Goal: Task Accomplishment & Management: Manage account settings

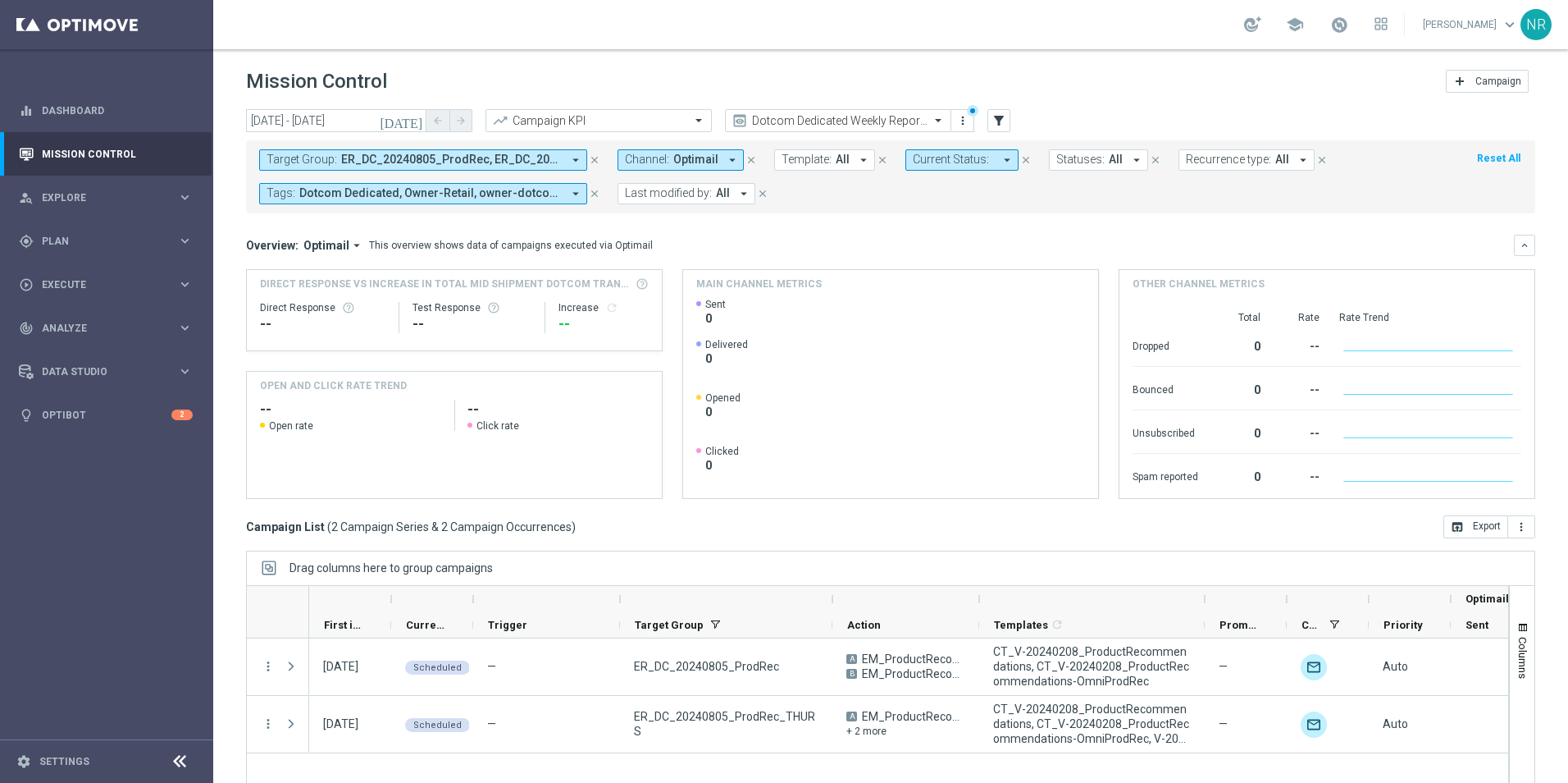
scroll to position [70, 0]
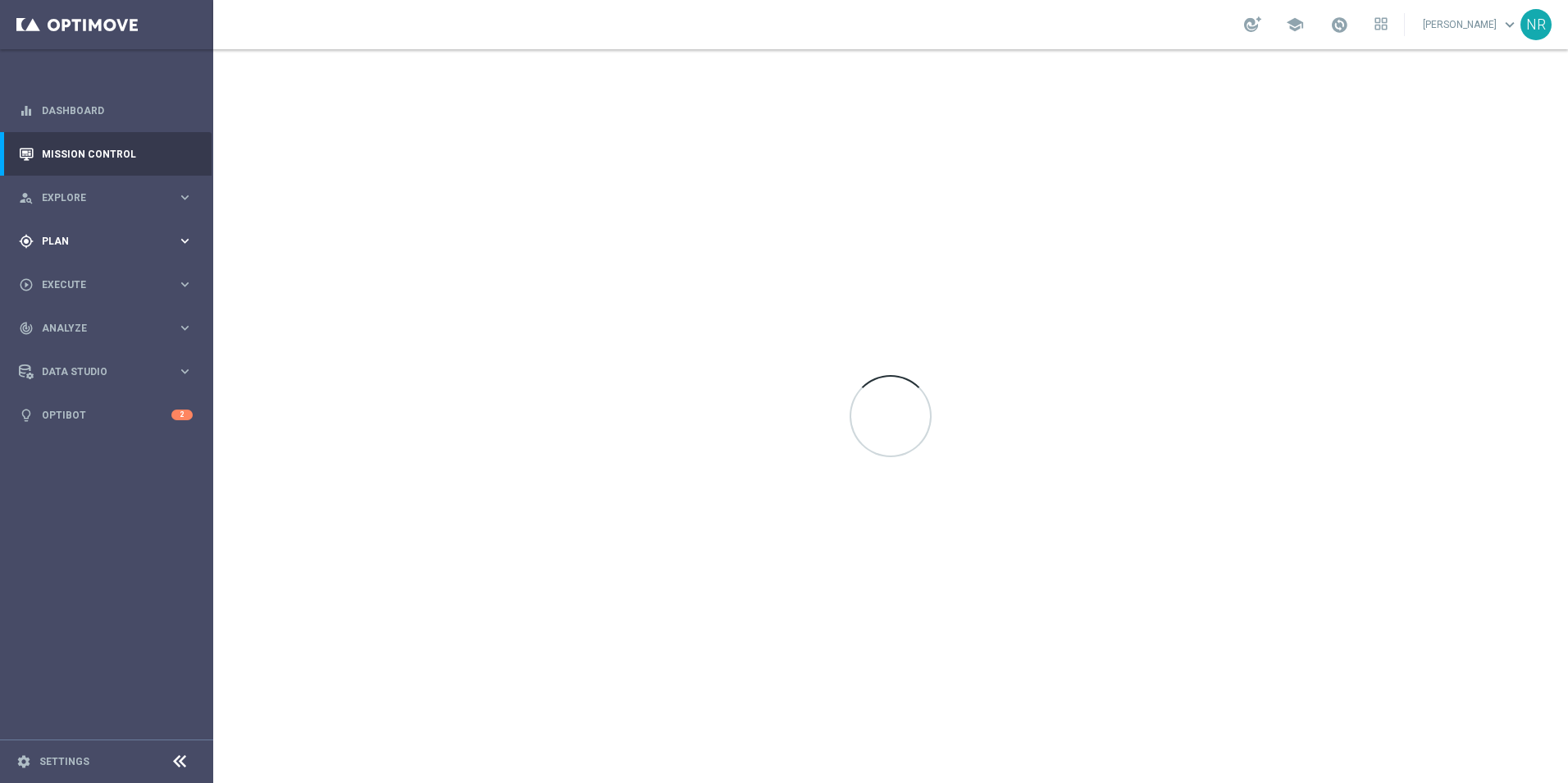
click at [106, 251] on div "gps_fixed Plan keyboard_arrow_right" at bounding box center [105, 241] width 211 height 43
click at [89, 276] on link "Target Groups" at bounding box center [106, 274] width 128 height 13
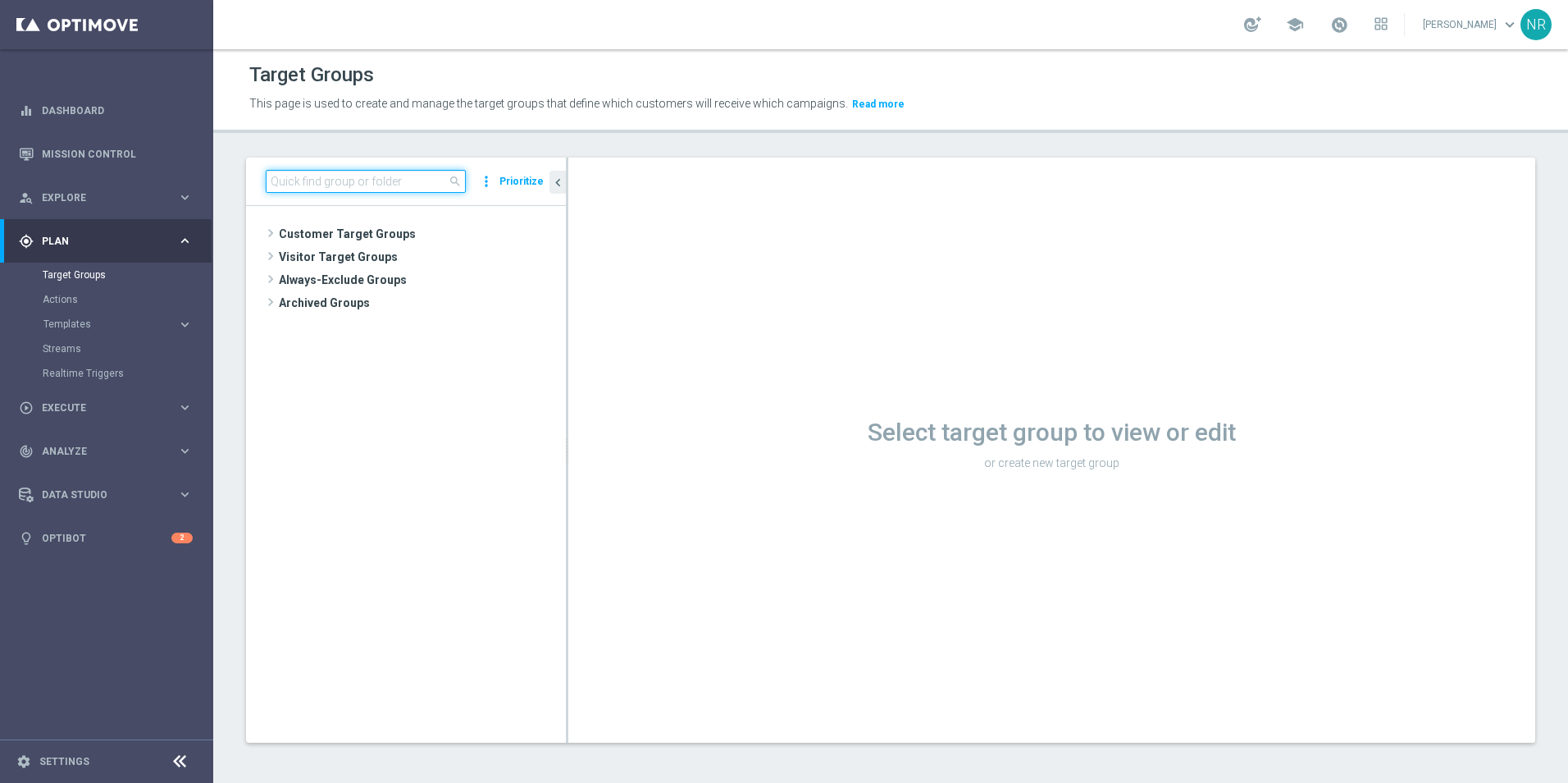
click at [390, 174] on input at bounding box center [366, 181] width 200 height 23
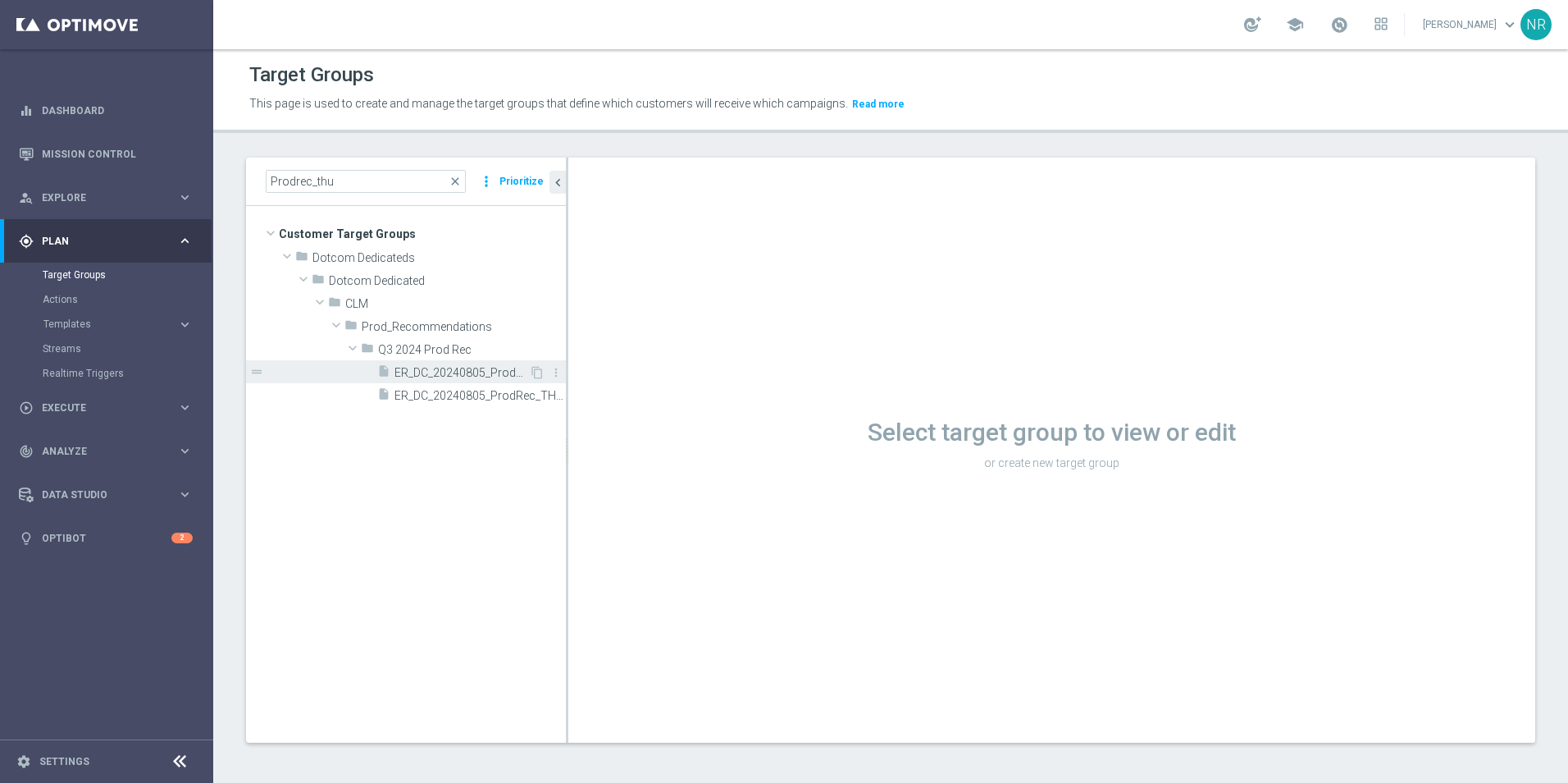
click at [456, 369] on span "ER_DC_20240805_ProdRec_THURS" at bounding box center [462, 372] width 135 height 14
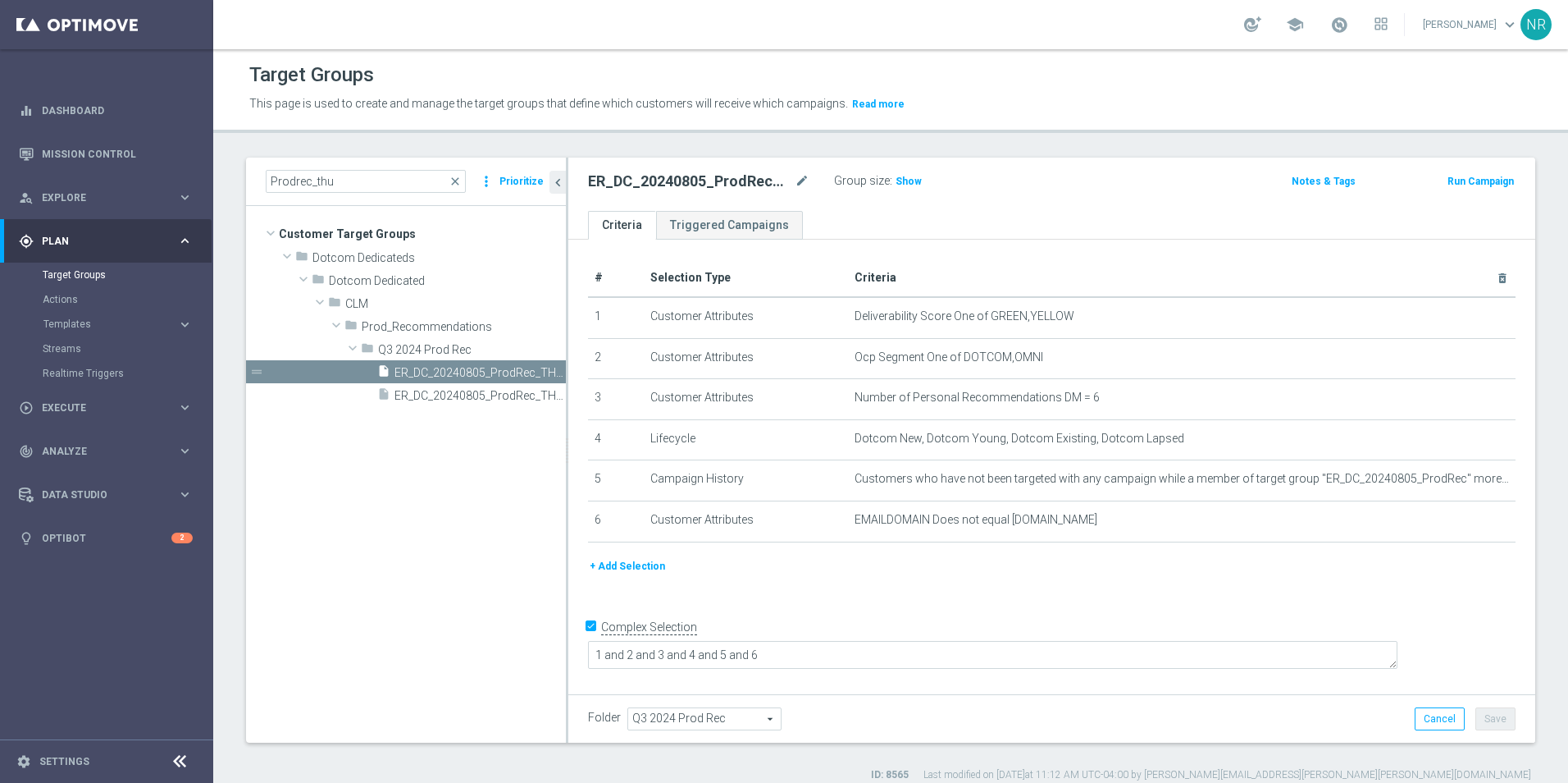
click at [1046, 42] on div "school Nick Russo keyboard_arrow_down NR" at bounding box center [890, 25] width 1355 height 49
drag, startPoint x: 355, startPoint y: 187, endPoint x: 258, endPoint y: 160, distance: 100.7
click at [258, 164] on div "Prodrec_thu close more_vert Prioritize" at bounding box center [406, 181] width 320 height 48
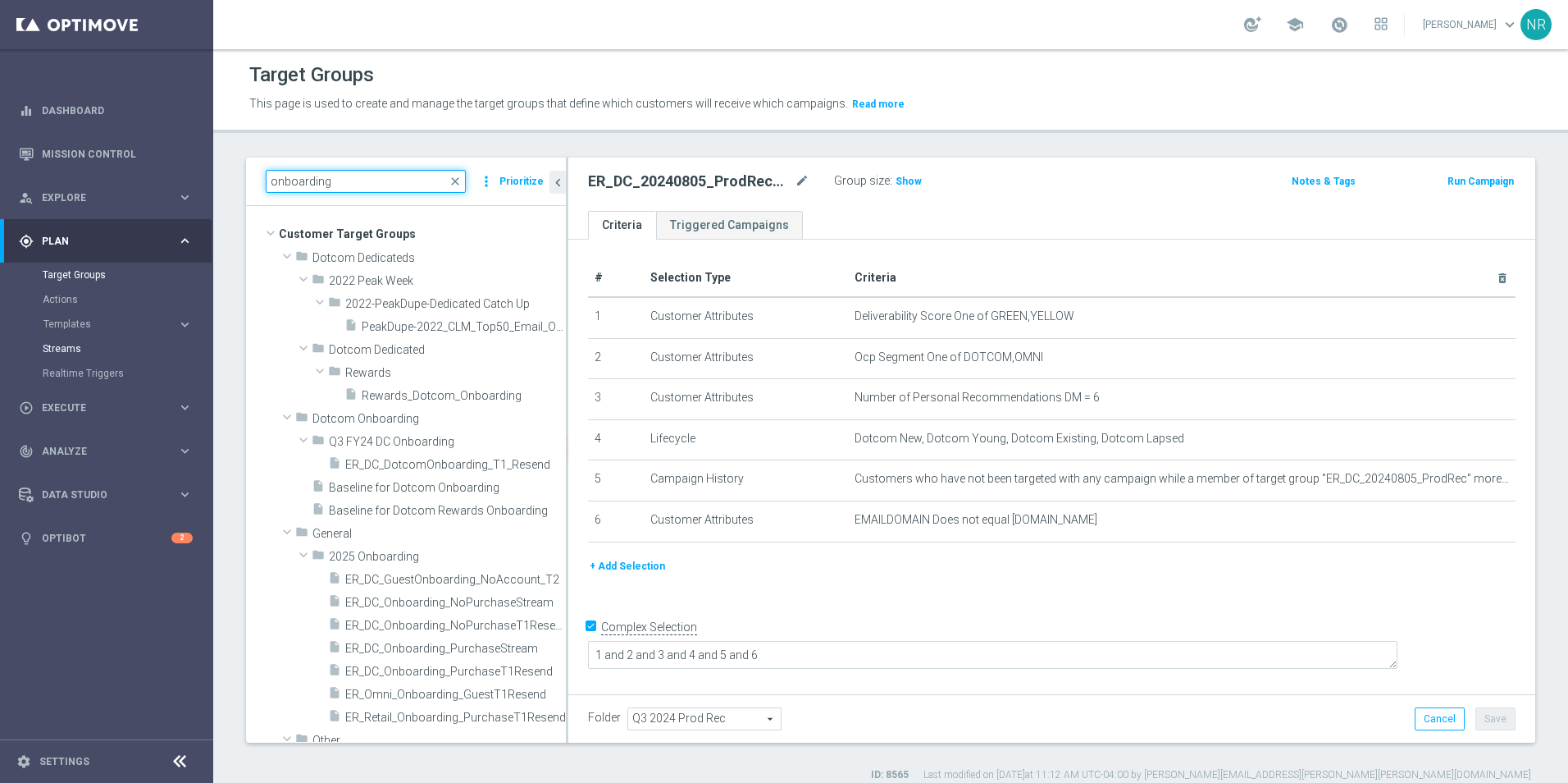
type input "onboarding"
click at [72, 346] on link "Streams" at bounding box center [106, 348] width 128 height 13
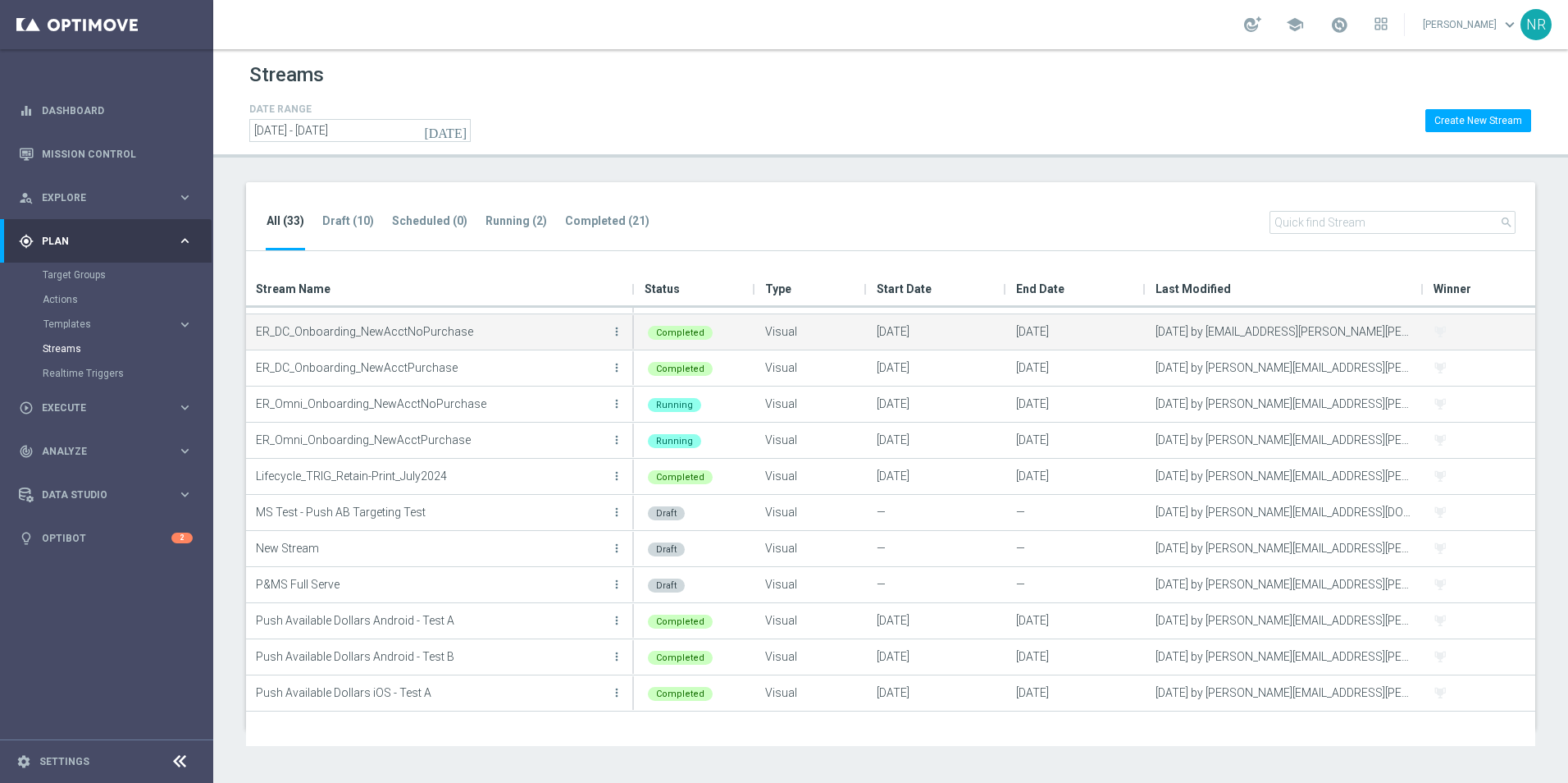
scroll to position [246, 0]
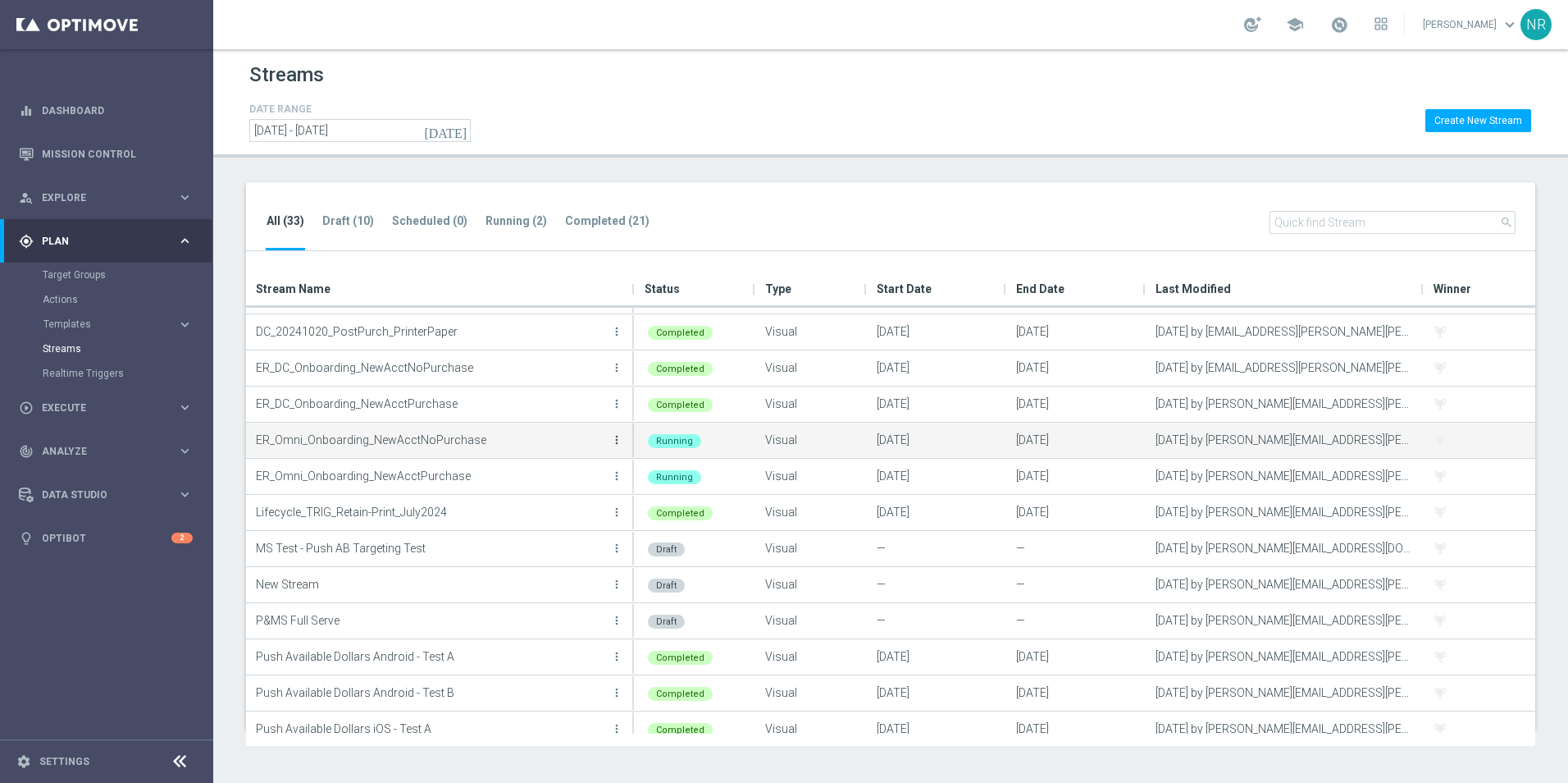
click at [619, 441] on icon "more_vert" at bounding box center [616, 439] width 13 height 13
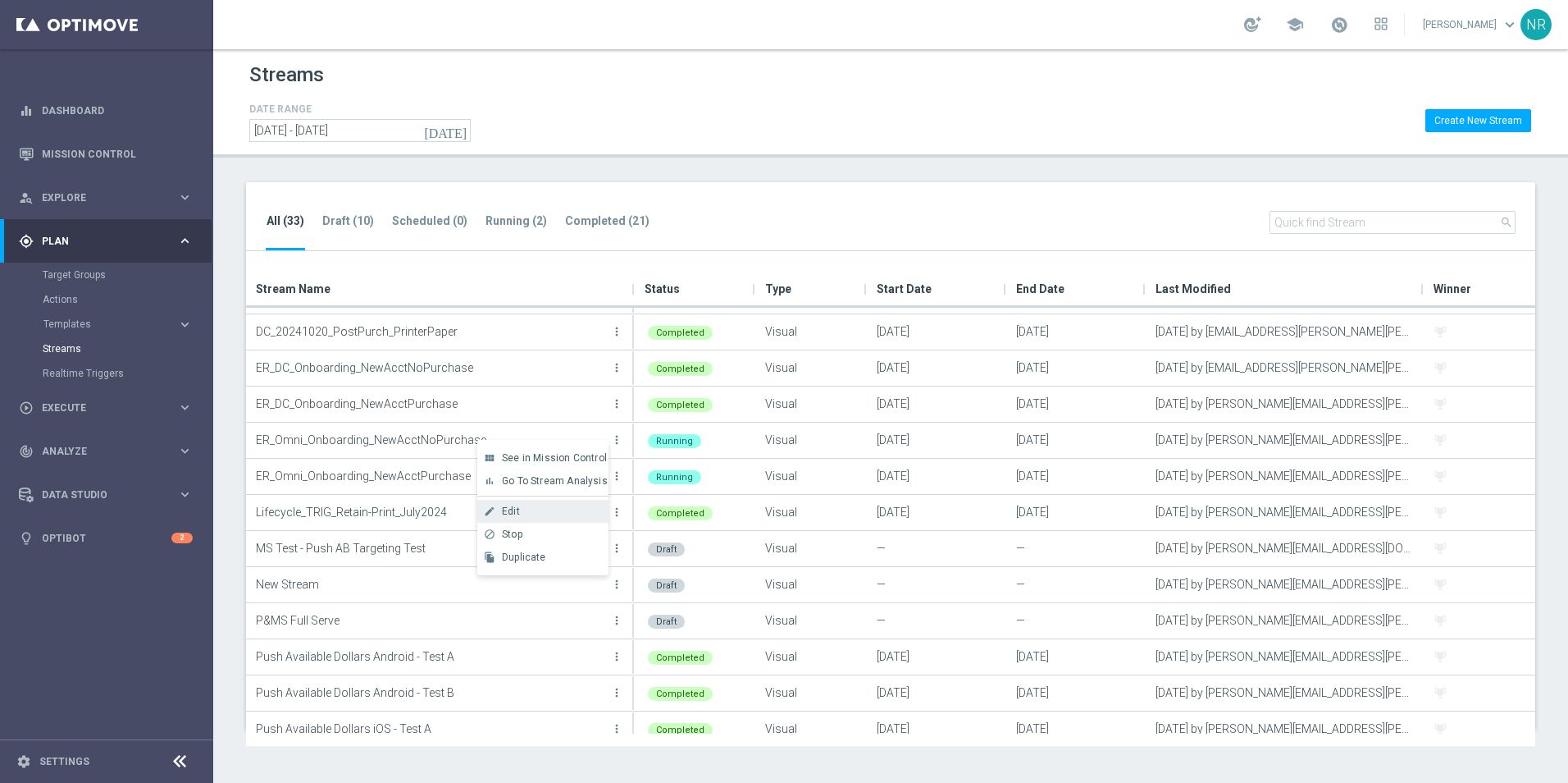
click at [556, 508] on div "Edit" at bounding box center [551, 511] width 99 height 12
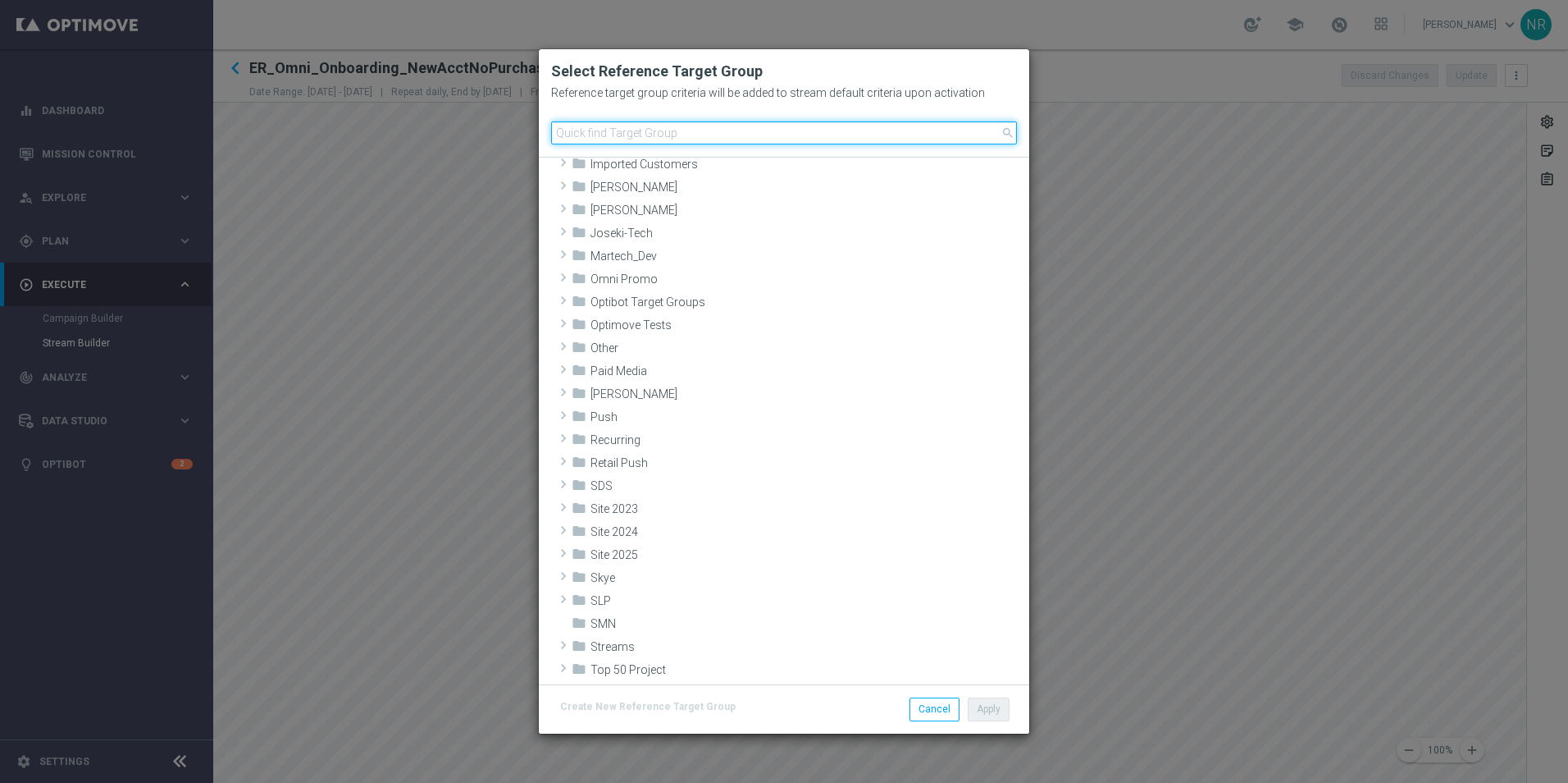
scroll to position [738, 0]
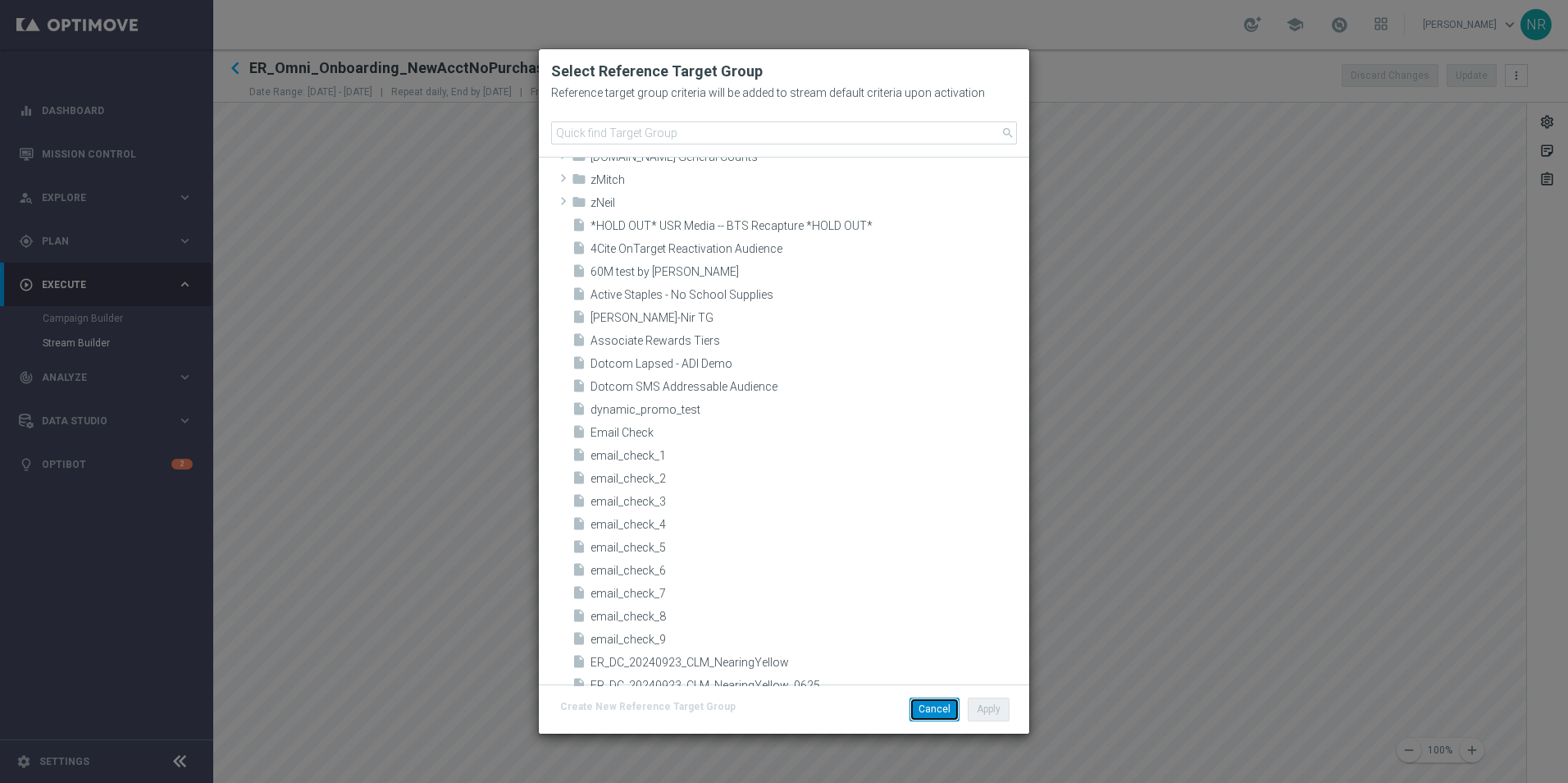
click at [928, 708] on button "Cancel" at bounding box center [934, 708] width 50 height 23
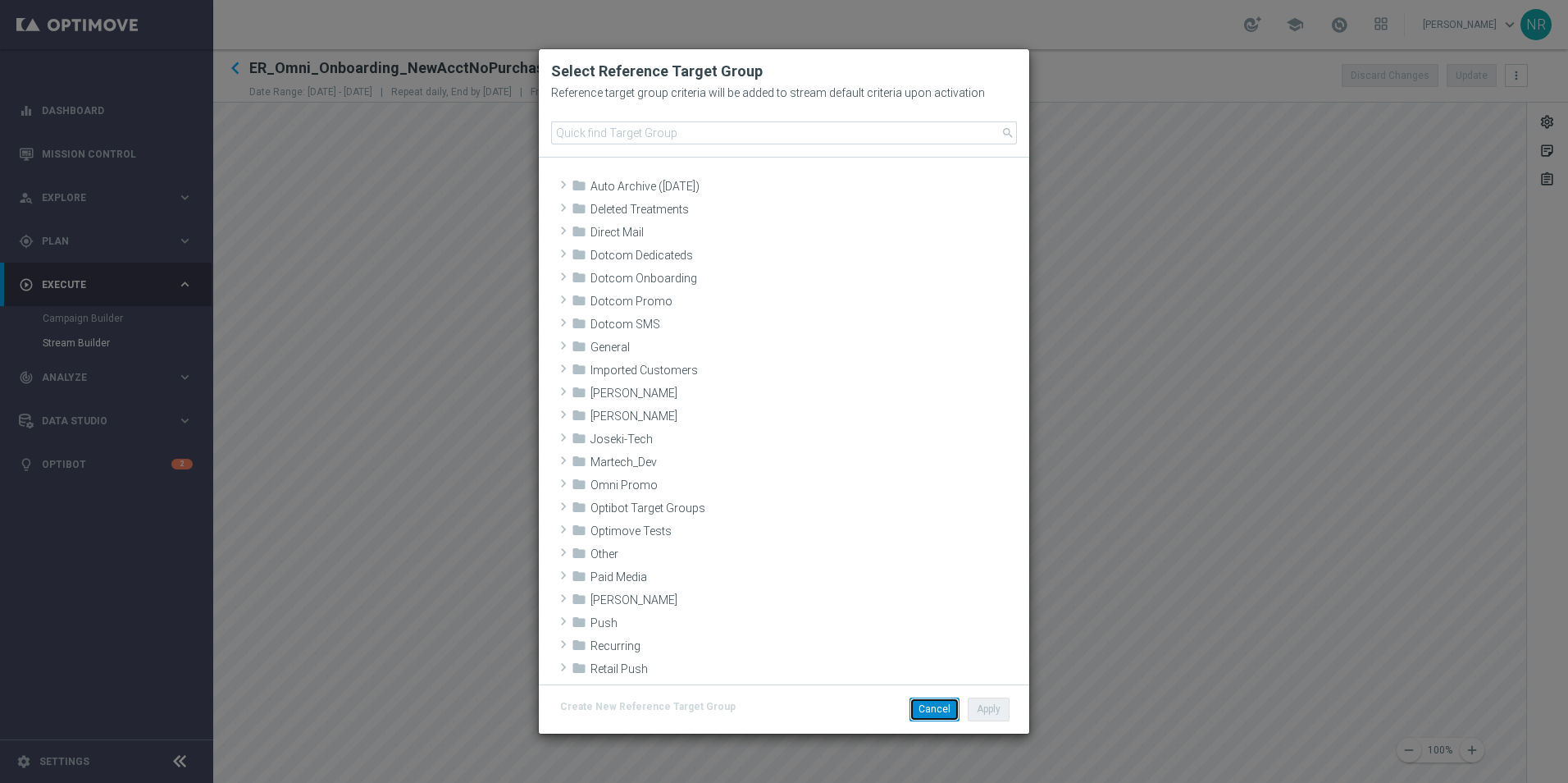
click at [935, 714] on button "Cancel" at bounding box center [934, 708] width 50 height 23
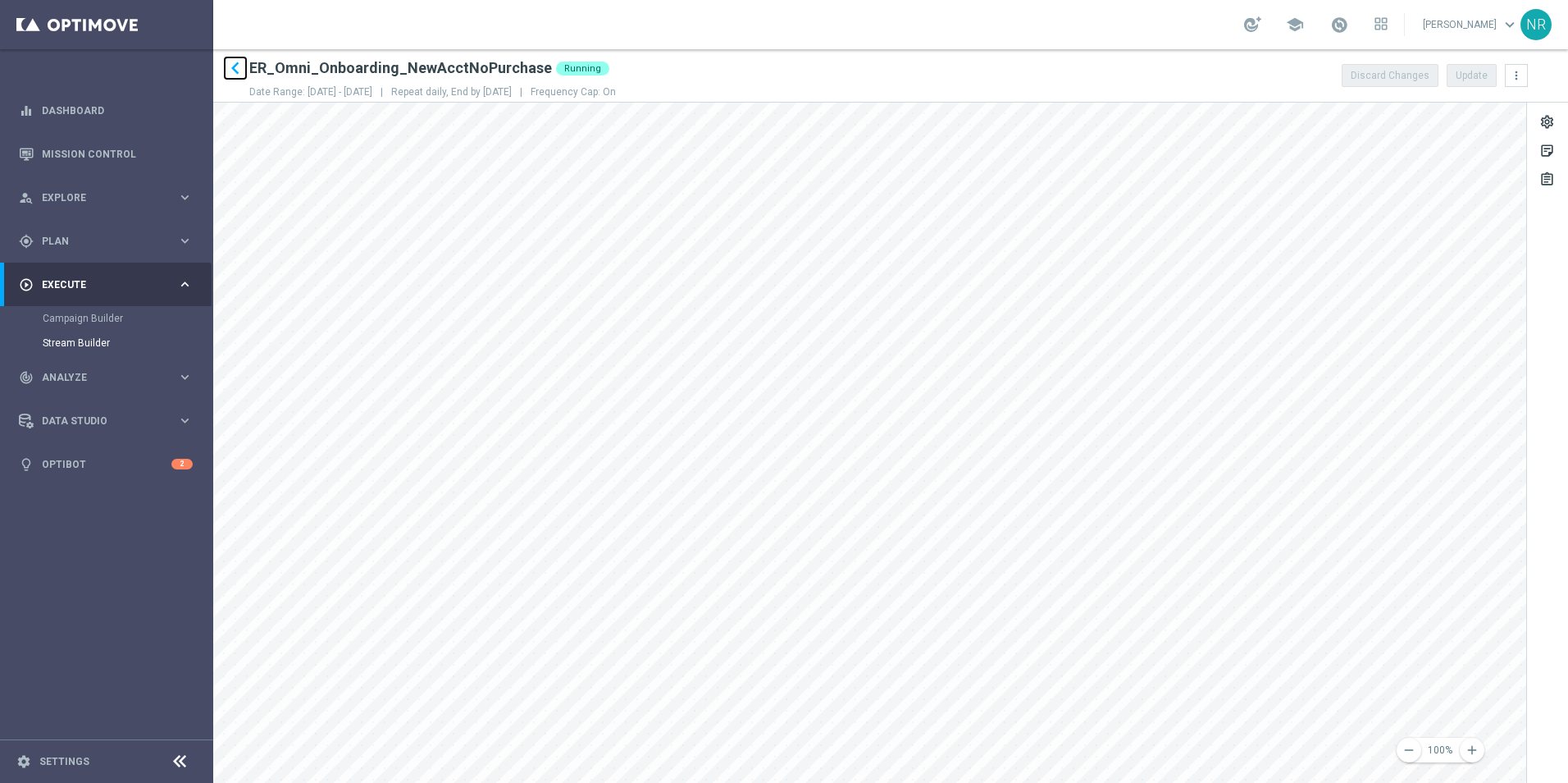
click at [231, 61] on icon "keyboard_arrow_left" at bounding box center [235, 68] width 25 height 25
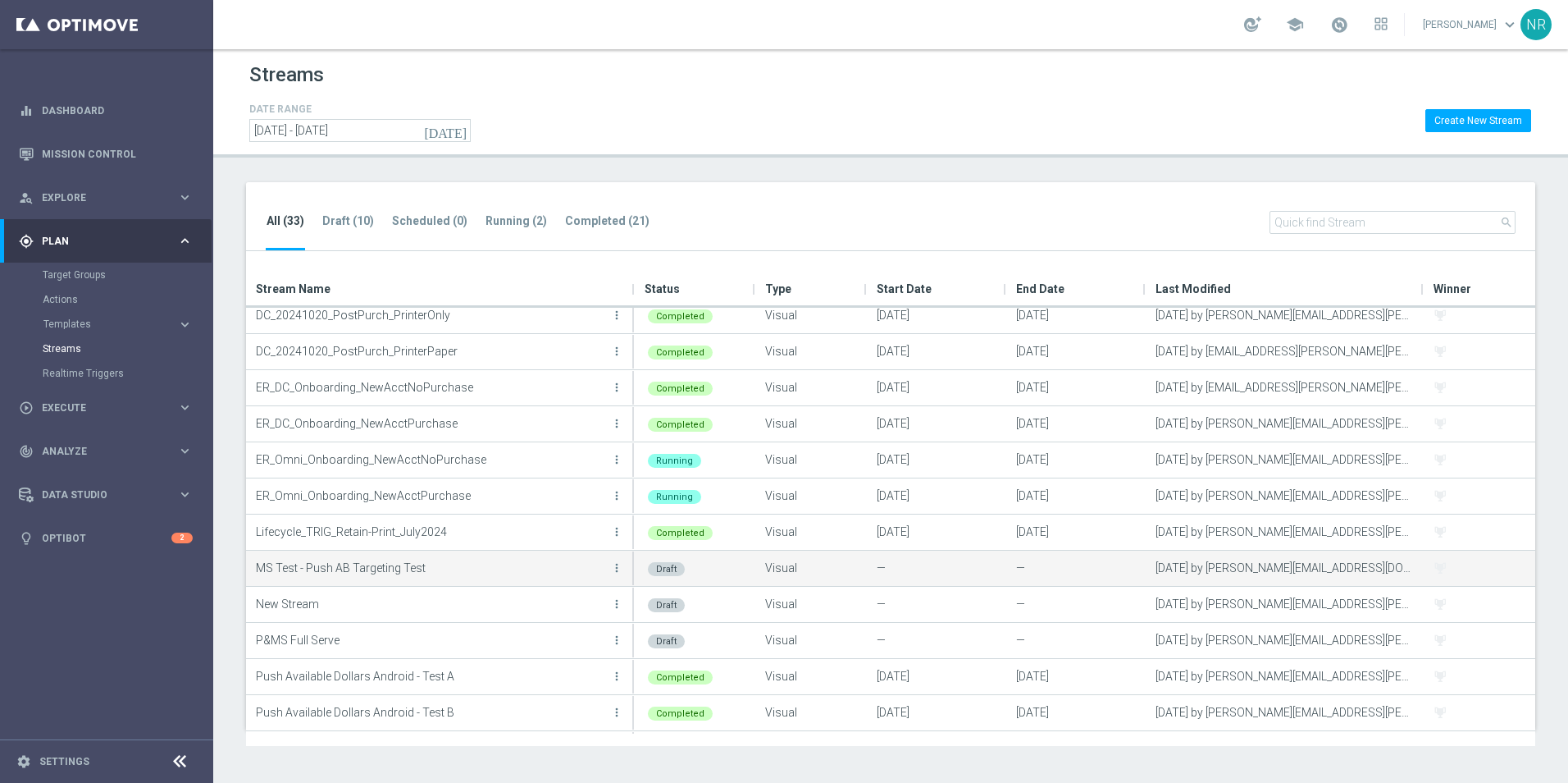
scroll to position [246, 0]
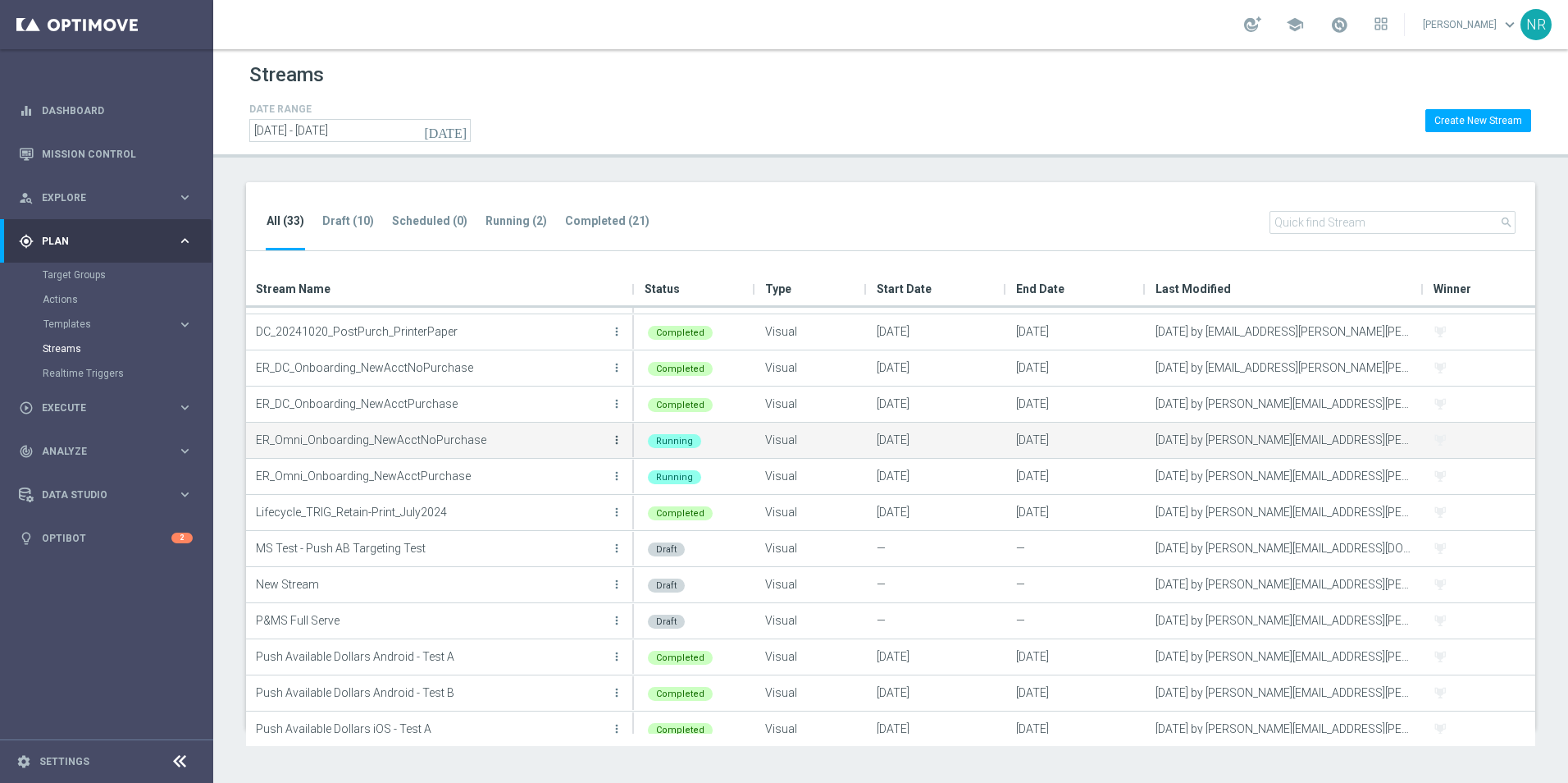
click at [617, 436] on icon "more_vert" at bounding box center [616, 439] width 13 height 13
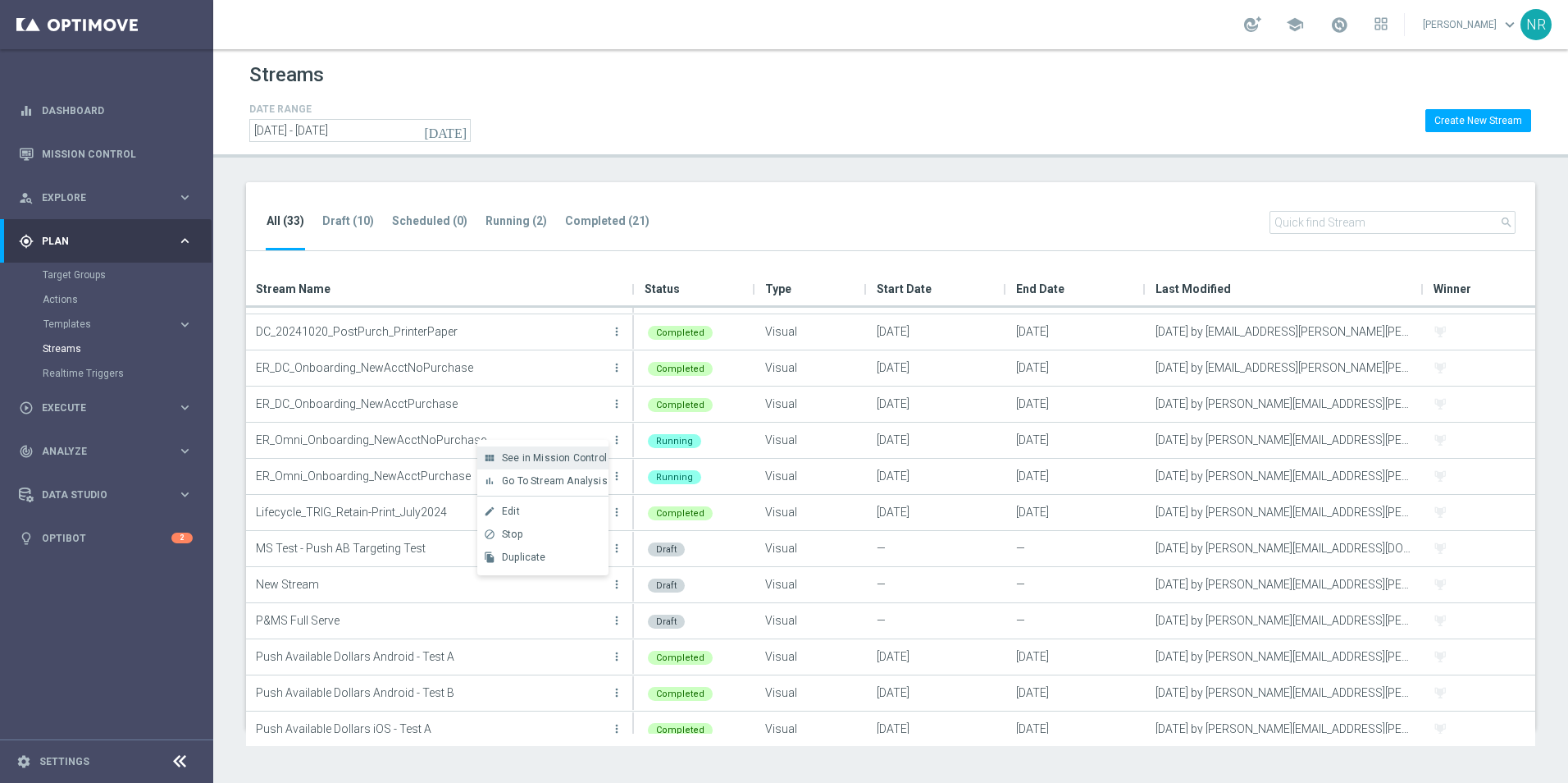
click at [575, 456] on span "See in Mission Control" at bounding box center [554, 458] width 105 height 12
click at [103, 147] on link "Mission Control" at bounding box center [118, 153] width 151 height 43
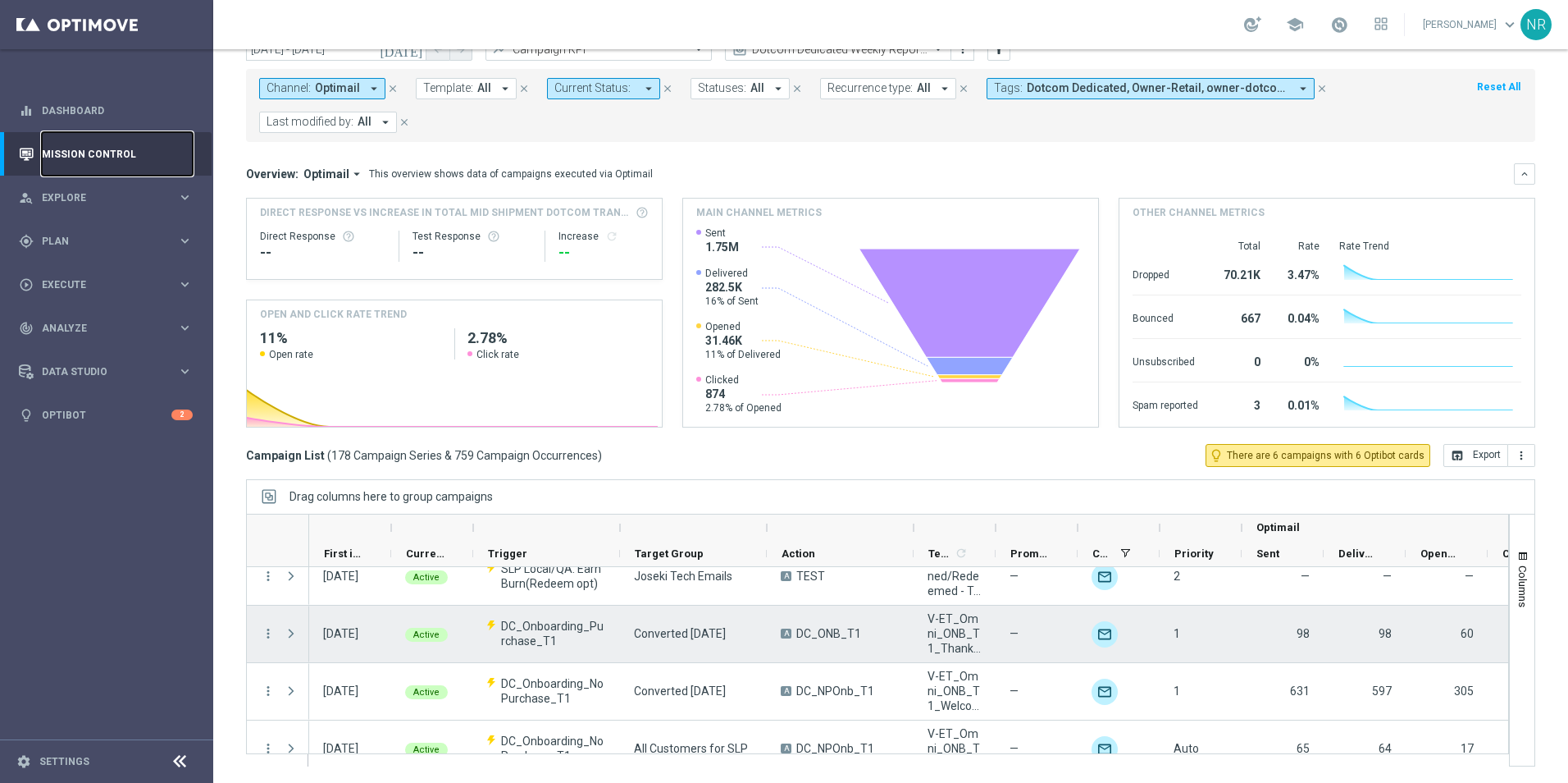
scroll to position [656, 0]
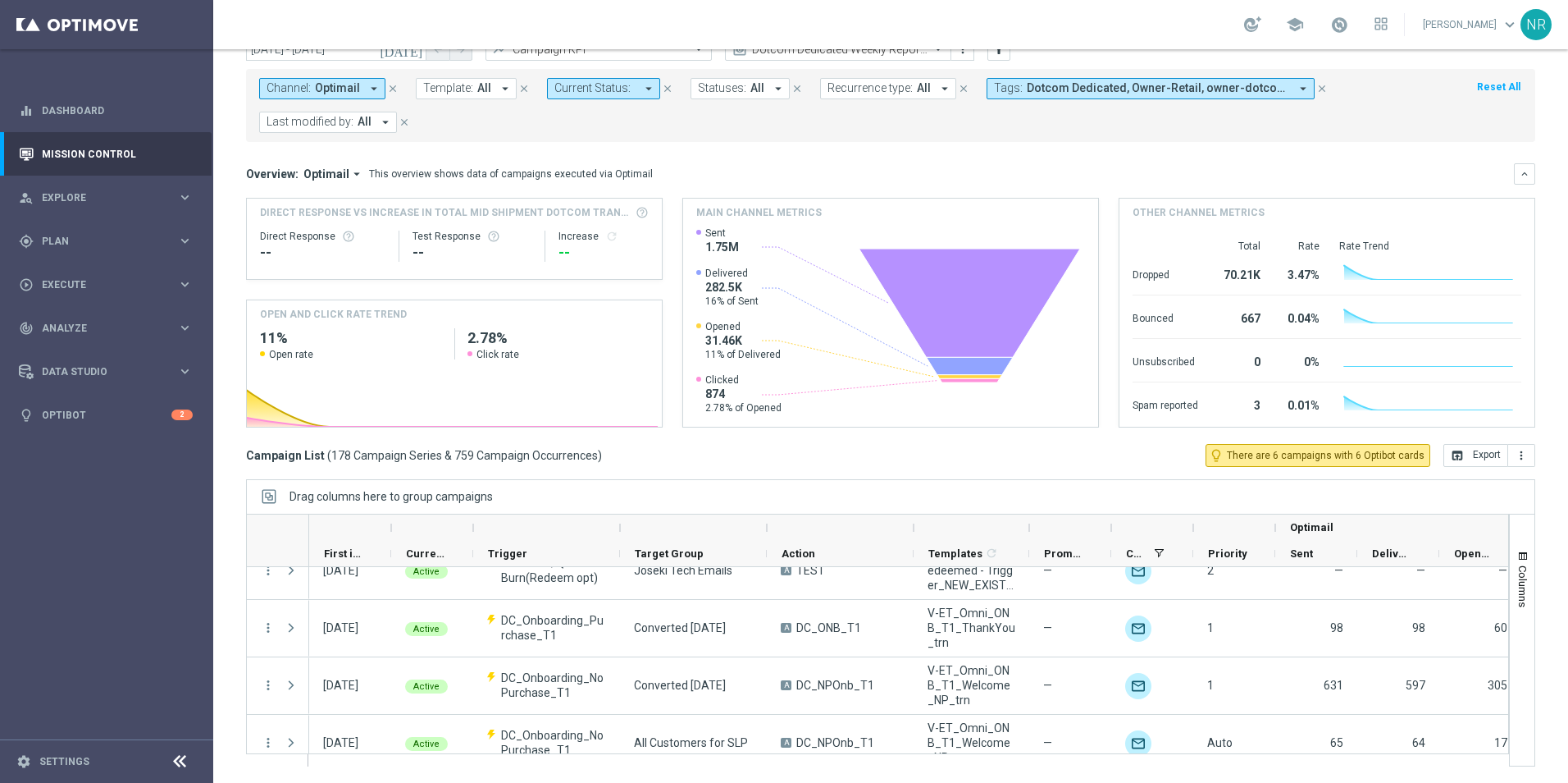
drag, startPoint x: 993, startPoint y: 530, endPoint x: 1028, endPoint y: 525, distance: 35.4
click at [1028, 525] on div at bounding box center [1029, 528] width 7 height 27
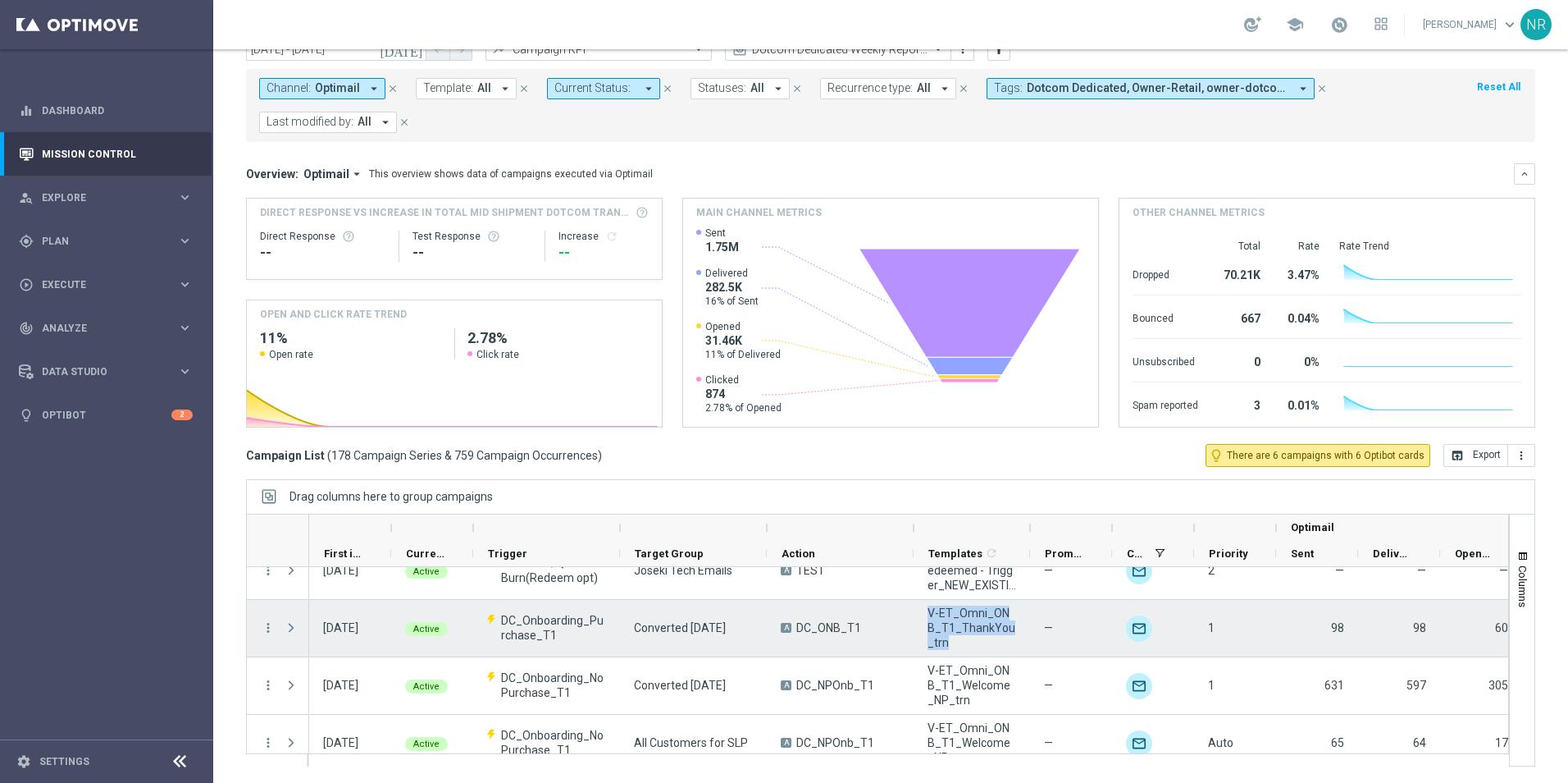
drag, startPoint x: 967, startPoint y: 645, endPoint x: 929, endPoint y: 614, distance: 49.0
click at [929, 614] on span "V-ET_Omni_ONB_T1_ThankYou_trn" at bounding box center [972, 627] width 88 height 44
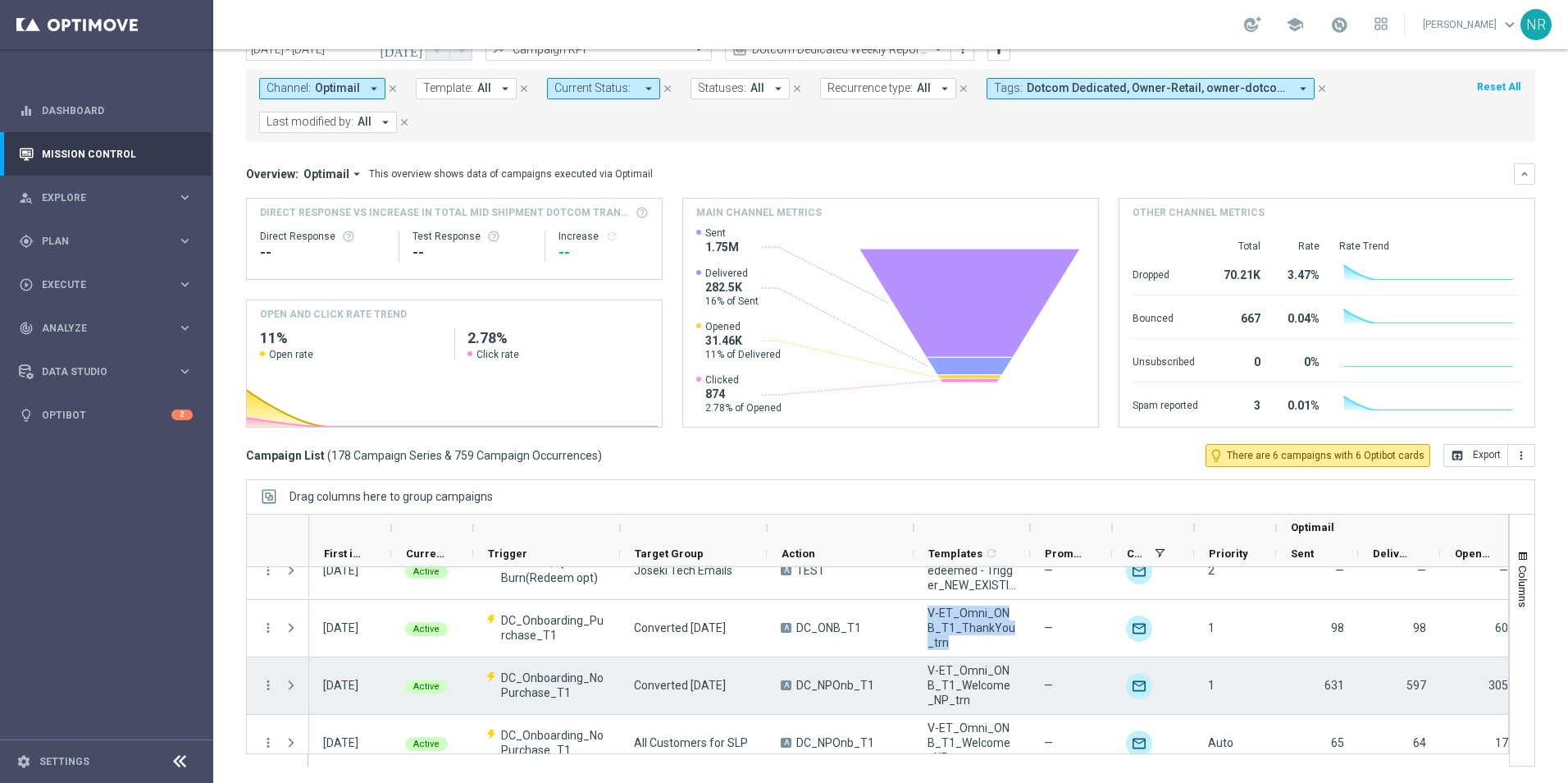
scroll to position [738, 0]
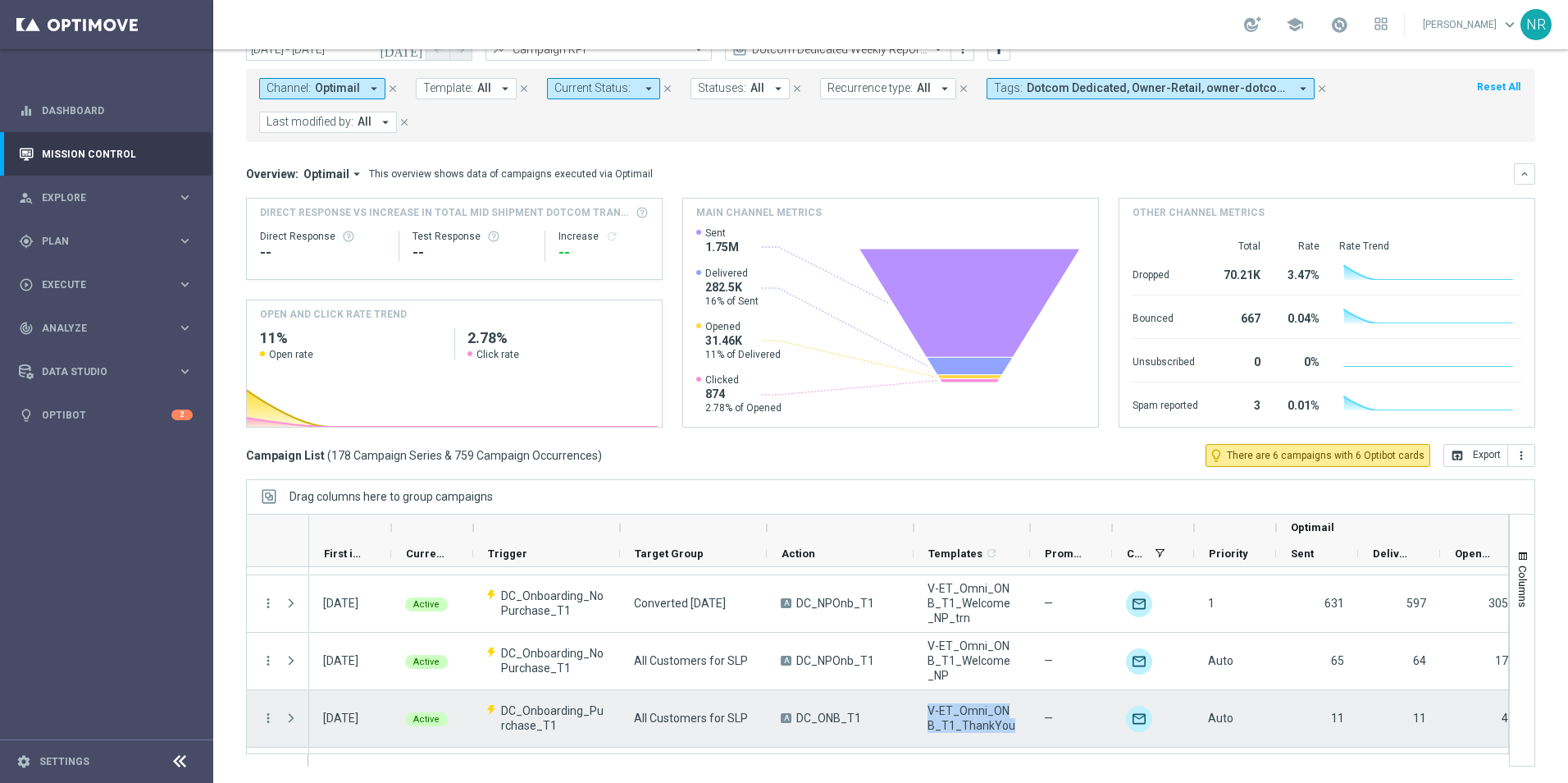
drag, startPoint x: 989, startPoint y: 728, endPoint x: 927, endPoint y: 714, distance: 63.6
click at [927, 714] on div "V-ET_Omni_ONB_T1_ThankYou" at bounding box center [972, 718] width 117 height 57
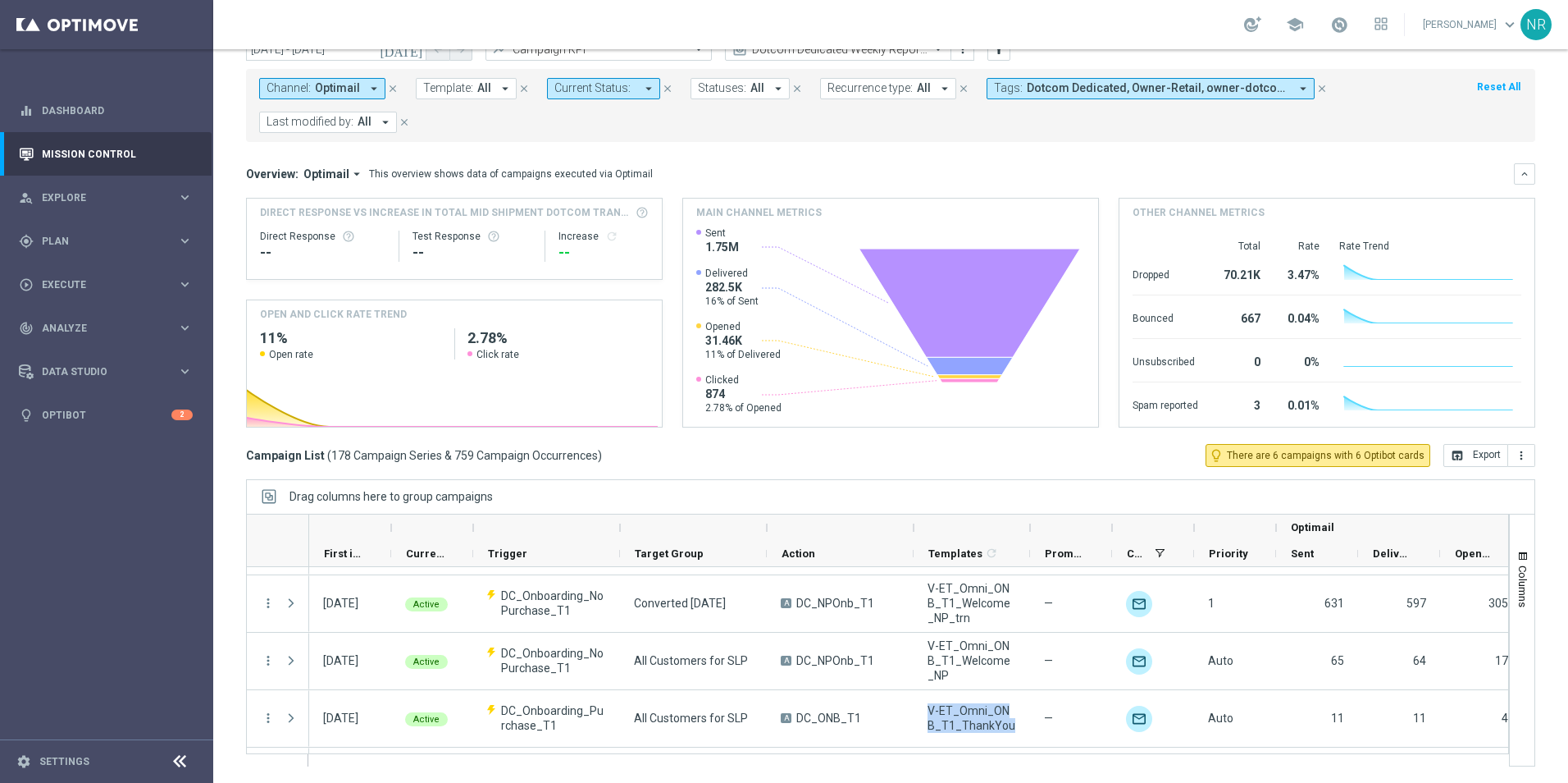
drag, startPoint x: 927, startPoint y: 714, endPoint x: 941, endPoint y: 713, distance: 14.0
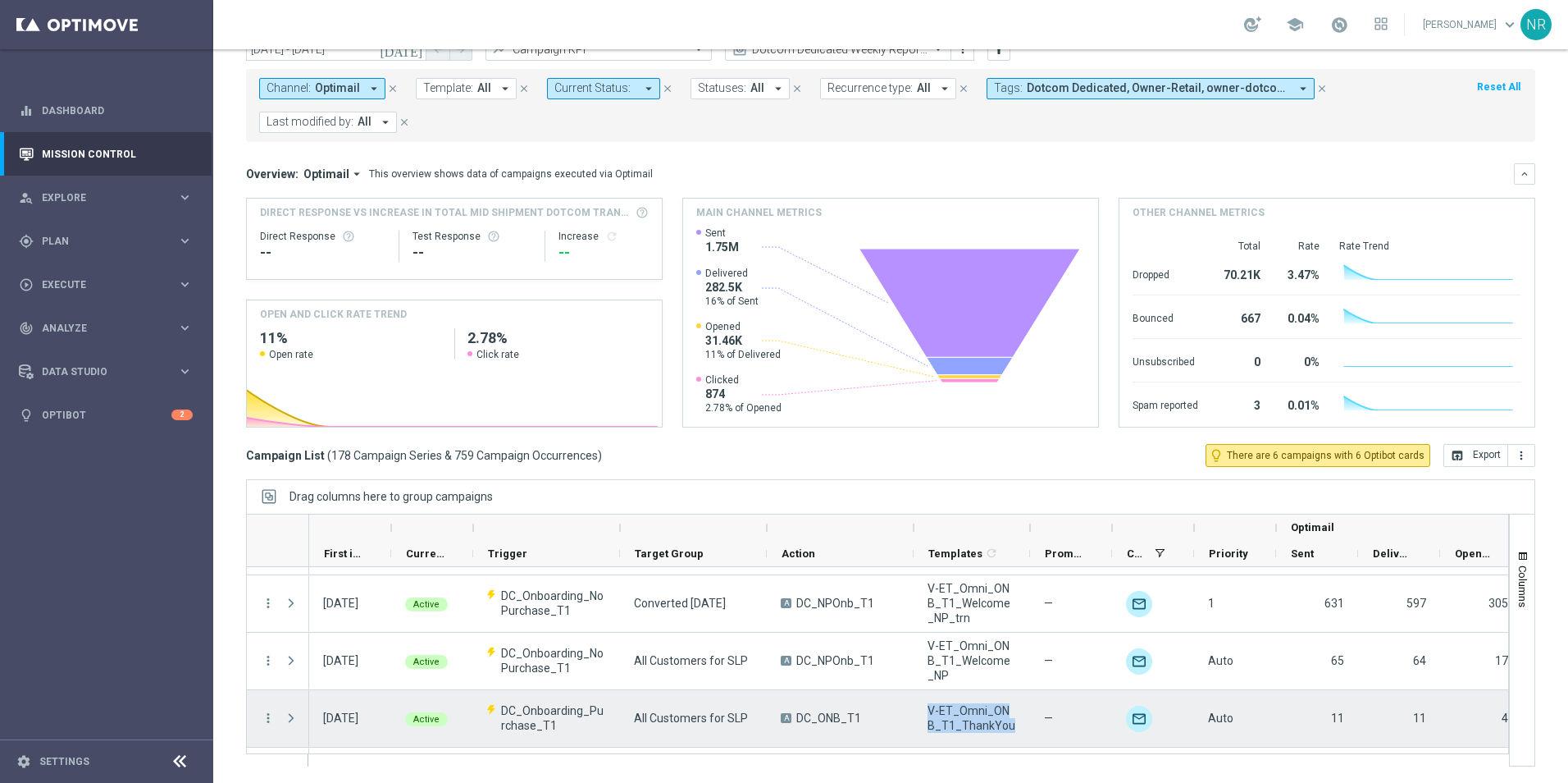
copy span "V-ET_Omni_ONB_T1_ThankYou"
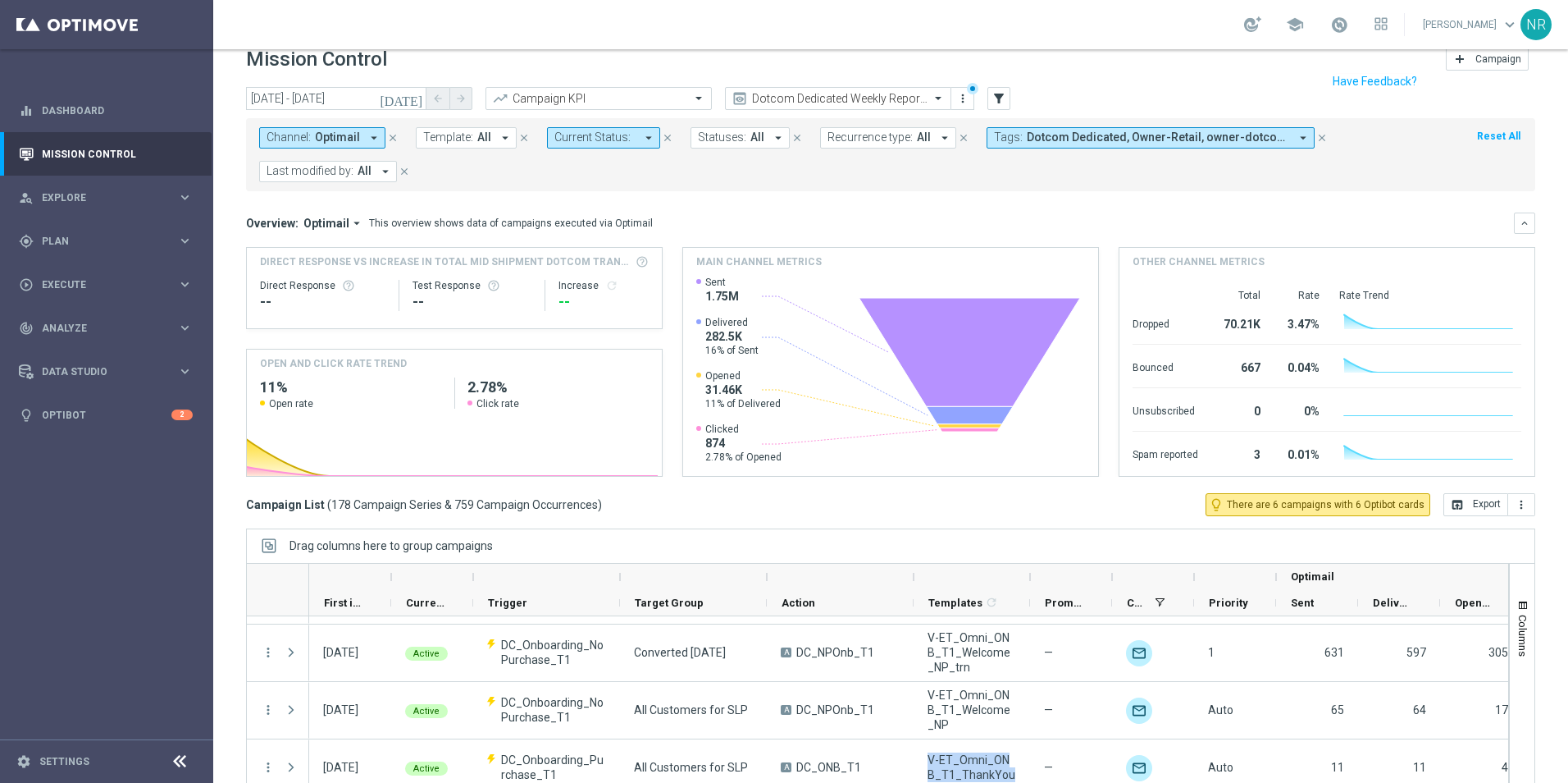
scroll to position [0, 0]
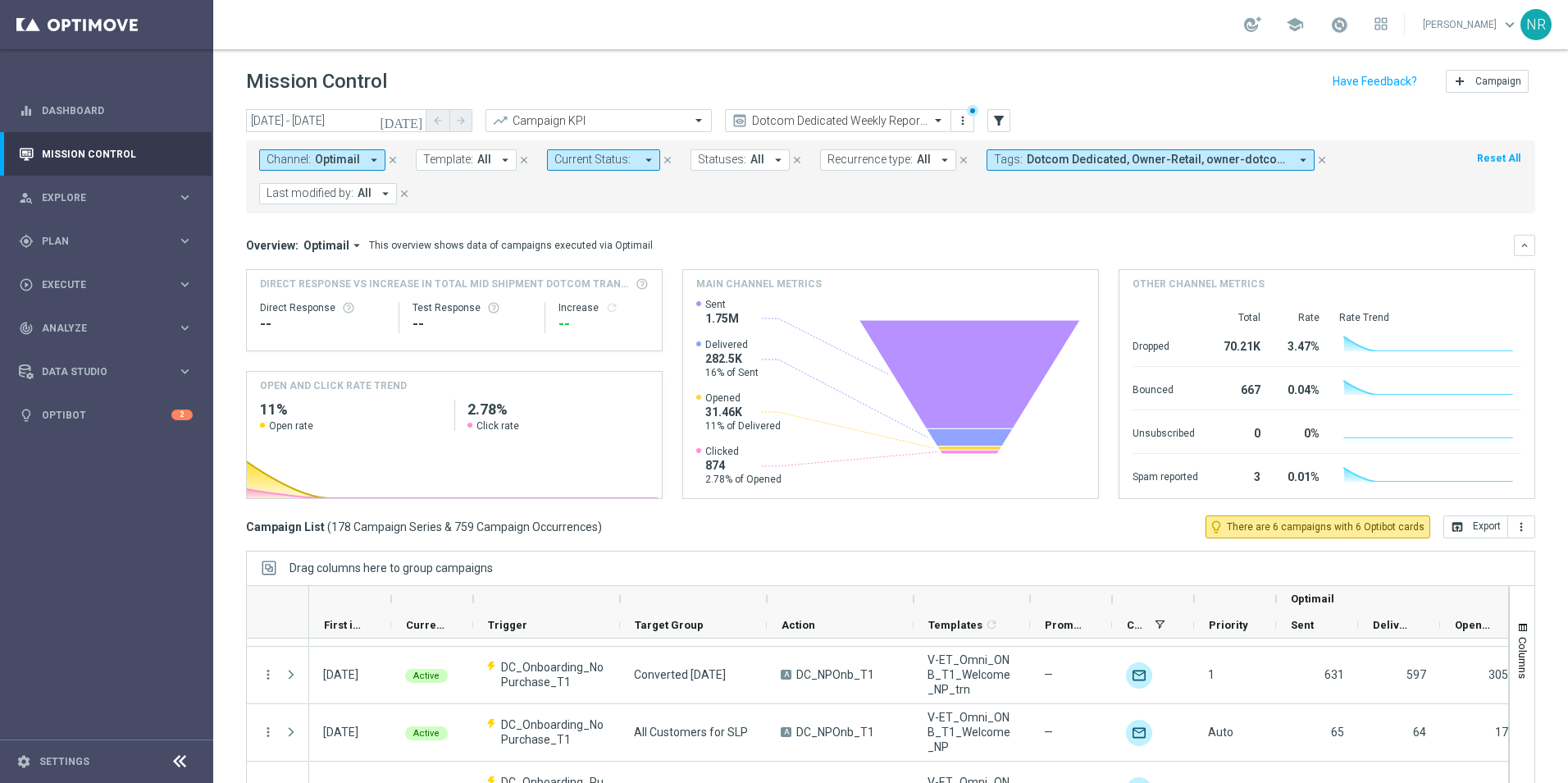
click at [983, 126] on div "today 25 Sep 2025 - 30 Sep 2025 arrow_back arrow_forward Campaign KPI trending_…" at bounding box center [890, 121] width 1290 height 25
click at [996, 121] on icon "filter_alt" at bounding box center [998, 120] width 15 height 15
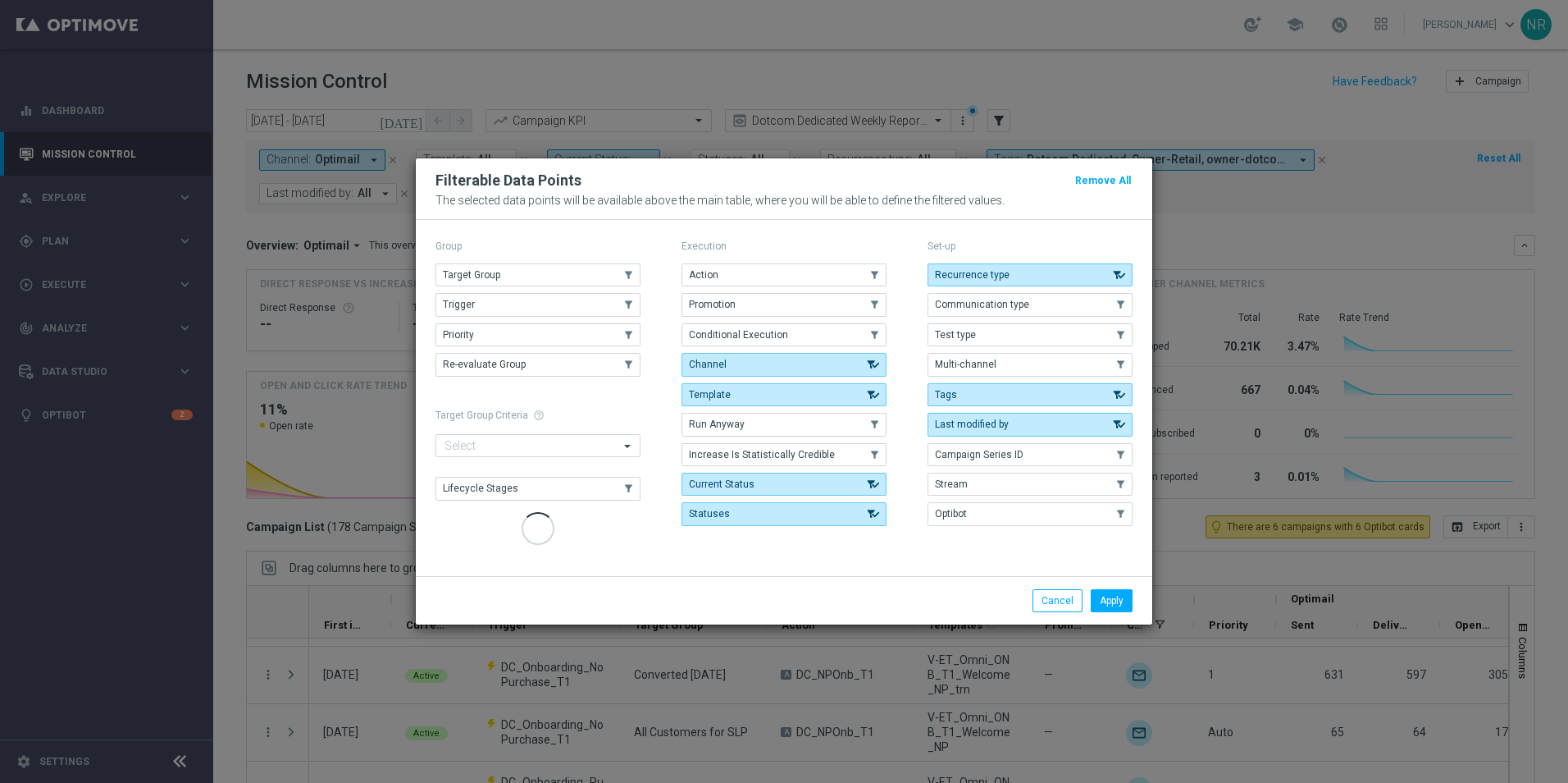
click at [1234, 201] on modal-container "Filterable Data Points Remove All The selected data points will be available ab…" at bounding box center [784, 391] width 1568 height 783
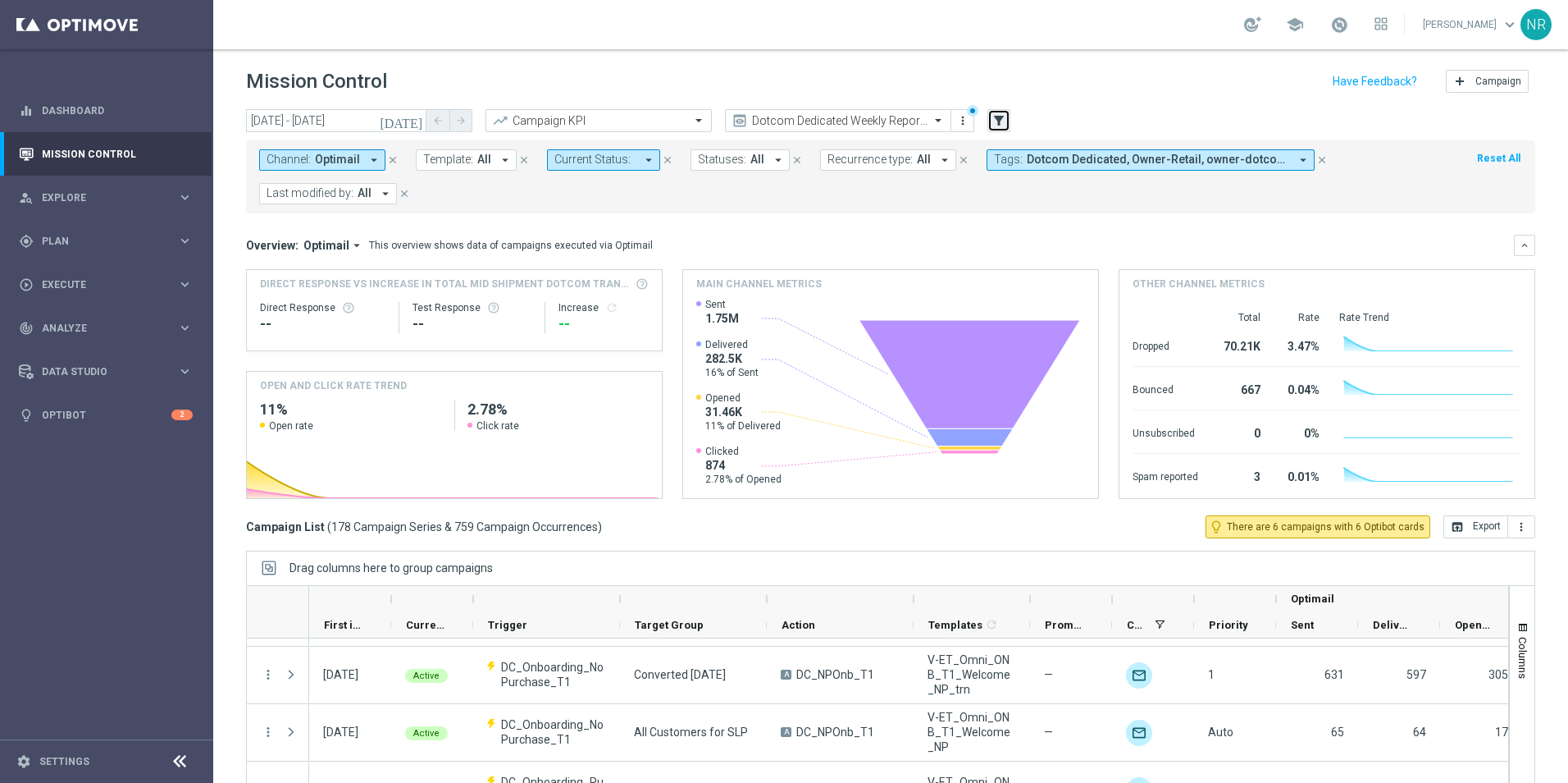
click at [1005, 128] on button "filter_alt" at bounding box center [998, 120] width 23 height 23
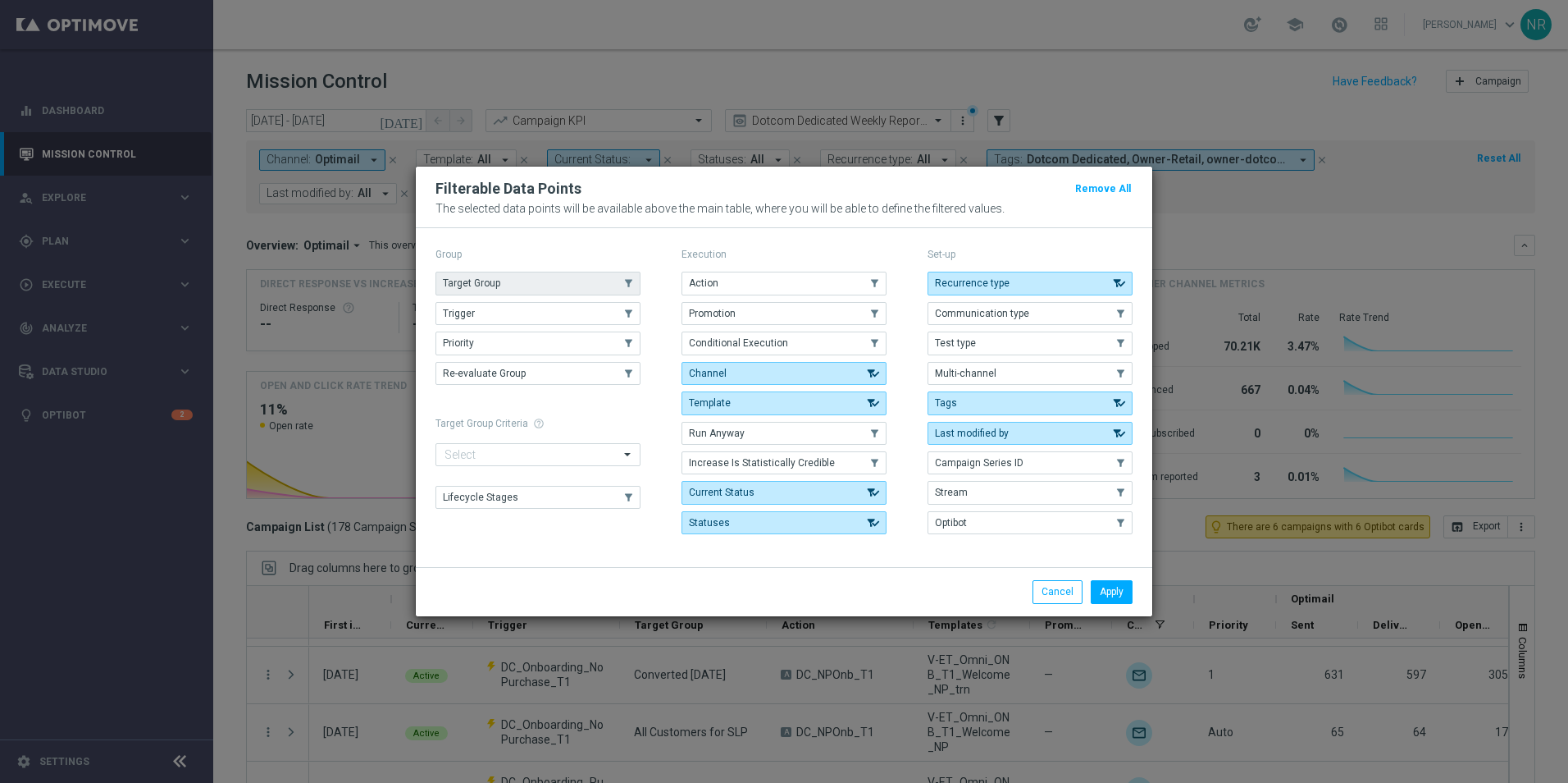
click at [597, 281] on button "Target Group" at bounding box center [537, 282] width 205 height 23
click at [1134, 605] on div "Apply Cancel" at bounding box center [784, 590] width 737 height 48
click at [1122, 592] on button "Apply" at bounding box center [1111, 590] width 42 height 23
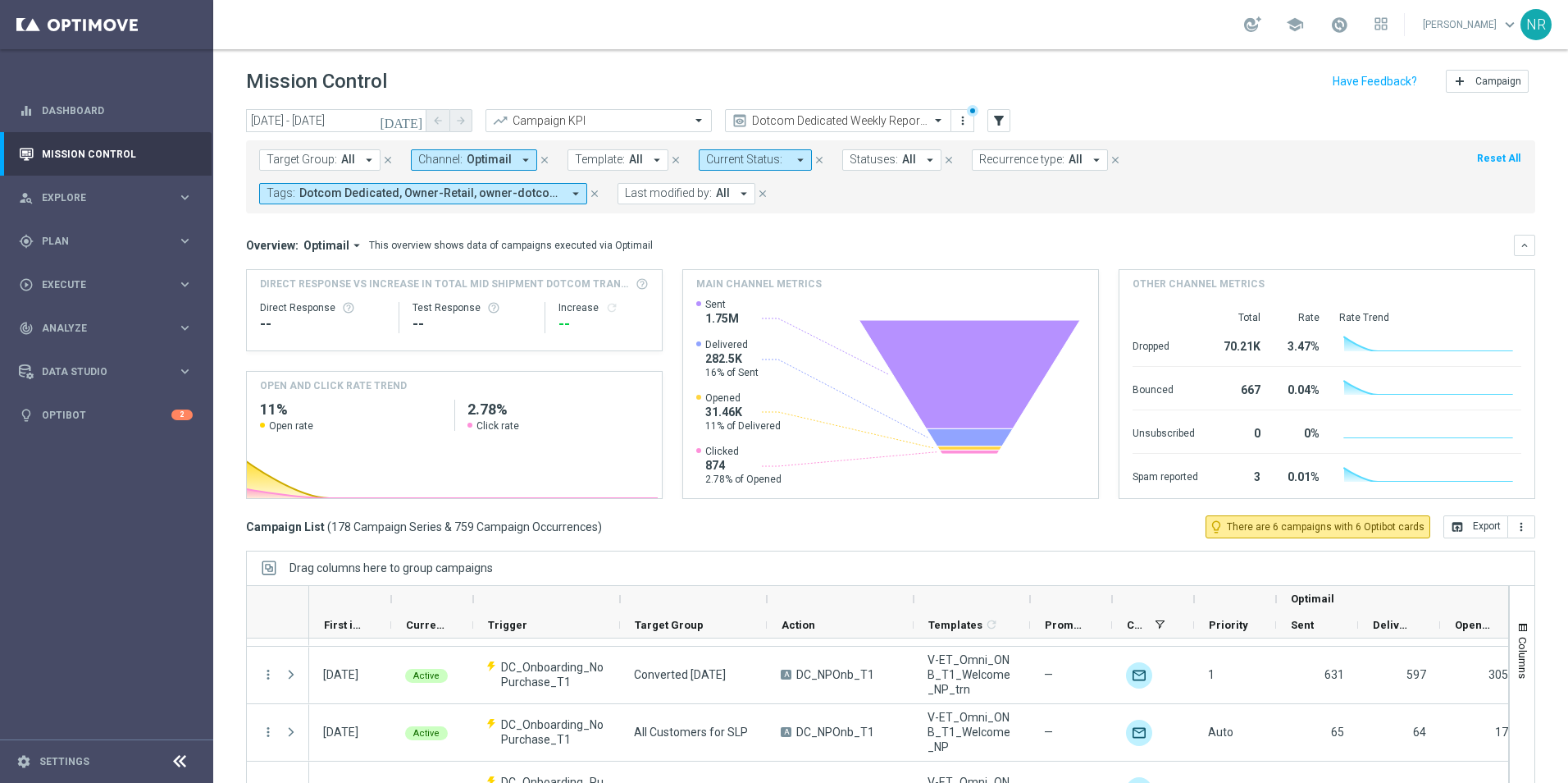
click at [308, 161] on span "Target Group:" at bounding box center [302, 159] width 71 height 14
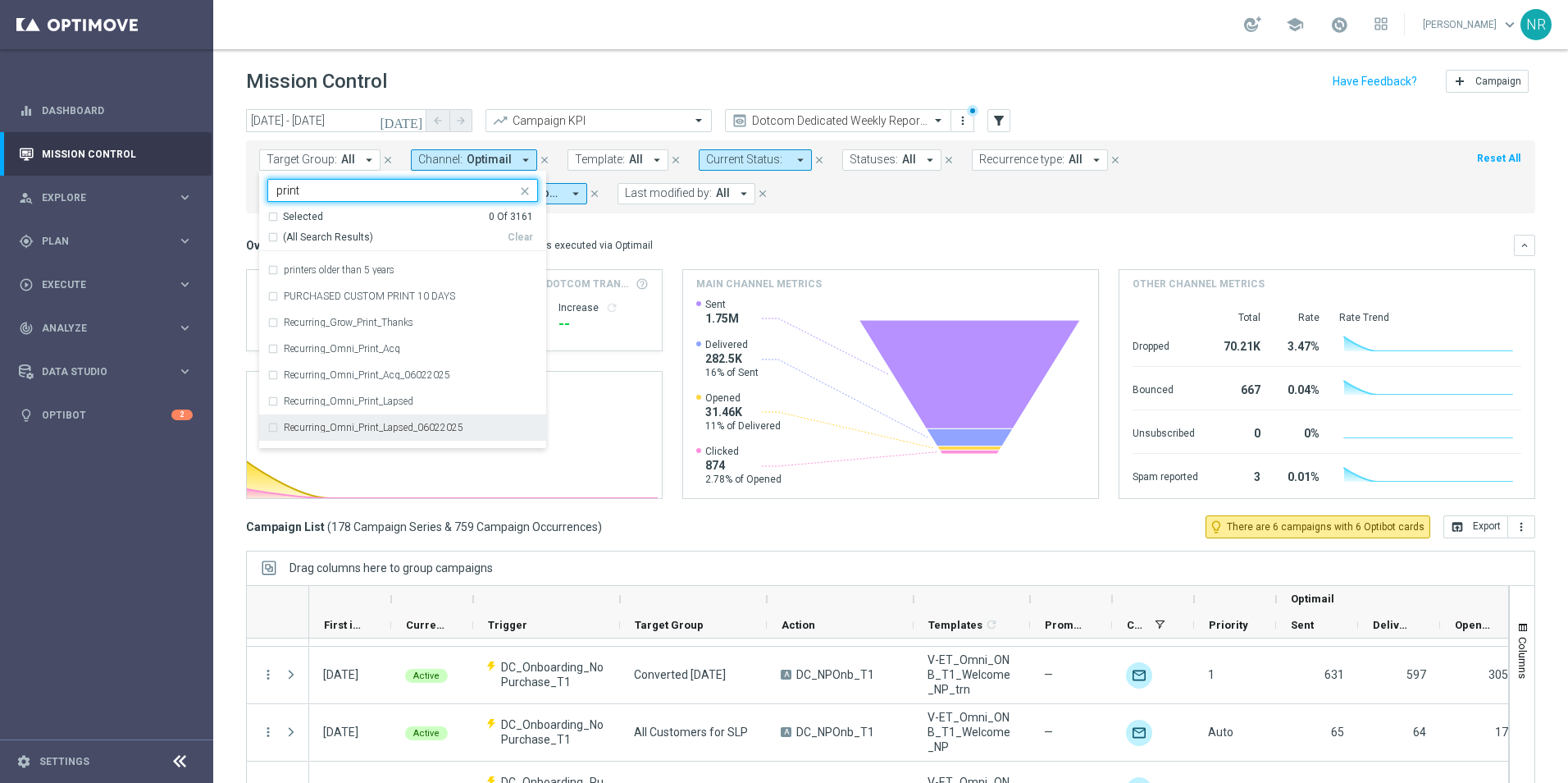
scroll to position [4062, 0]
click at [388, 324] on label "Recurring_Grow_Print_Thanks" at bounding box center [349, 323] width 130 height 10
type input "print"
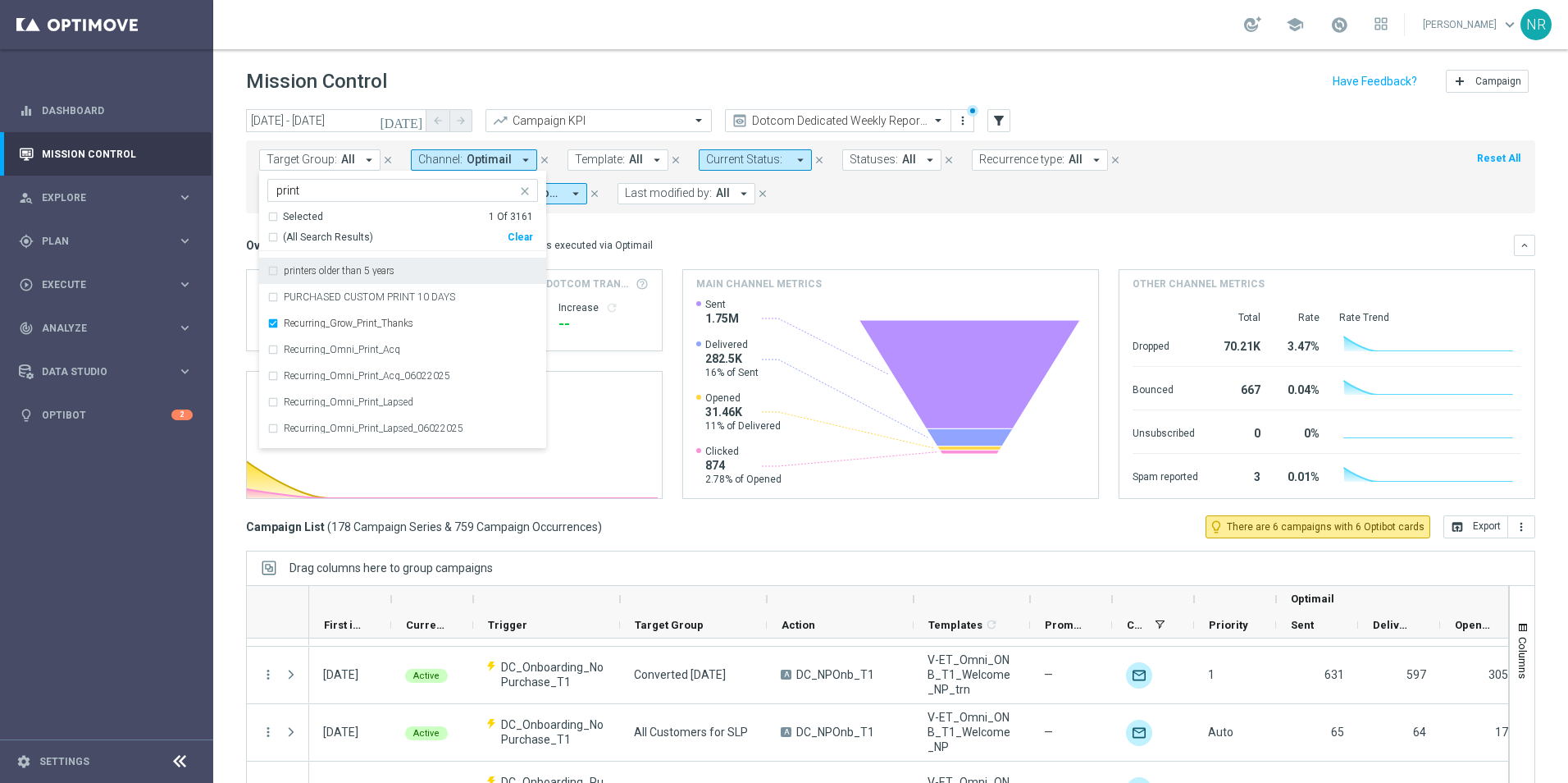
click at [749, 236] on div "Overview: Optimail arrow_drop_down This overview shows data of campaigns execut…" at bounding box center [890, 246] width 1290 height 22
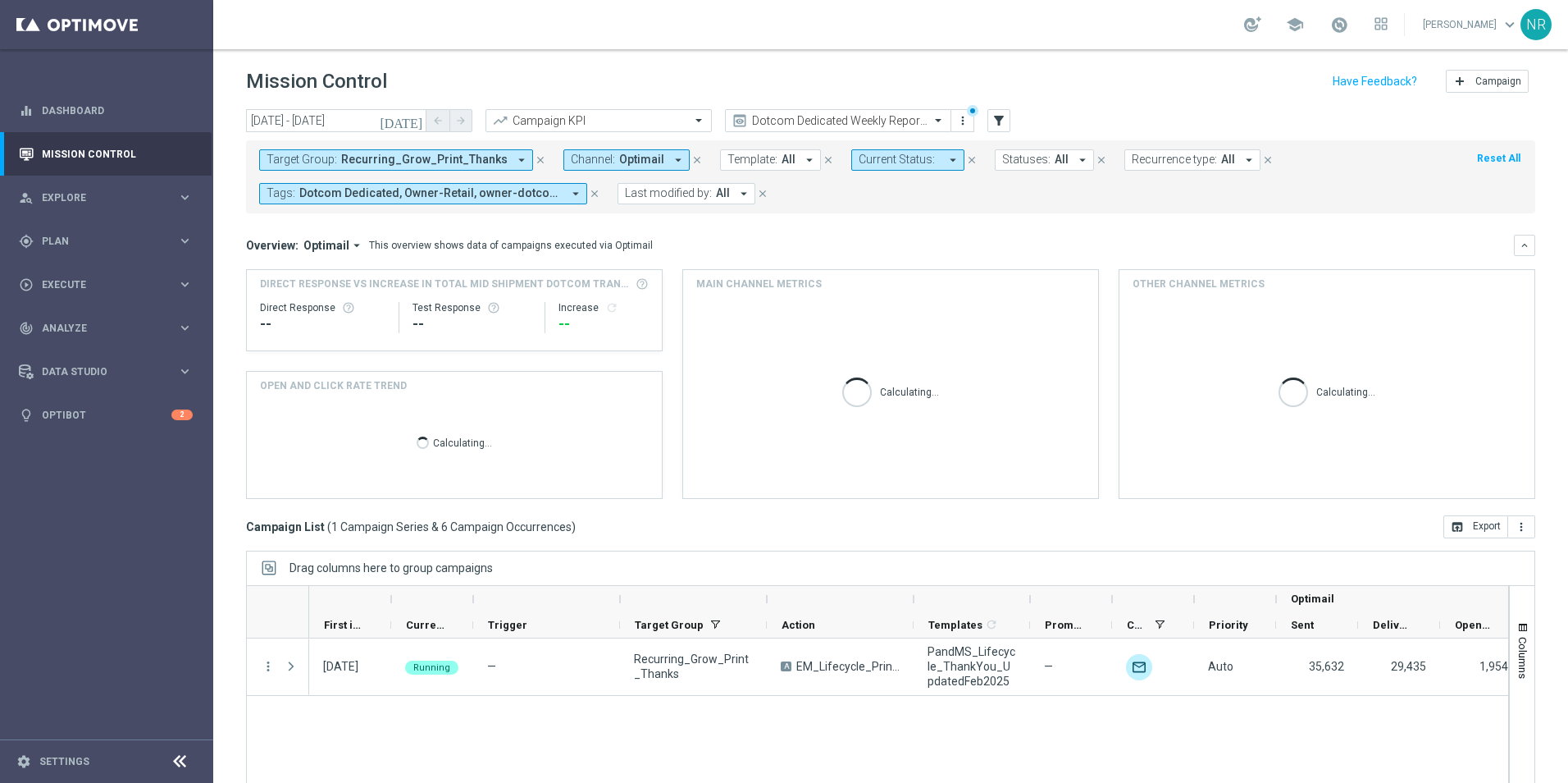
scroll to position [0, 0]
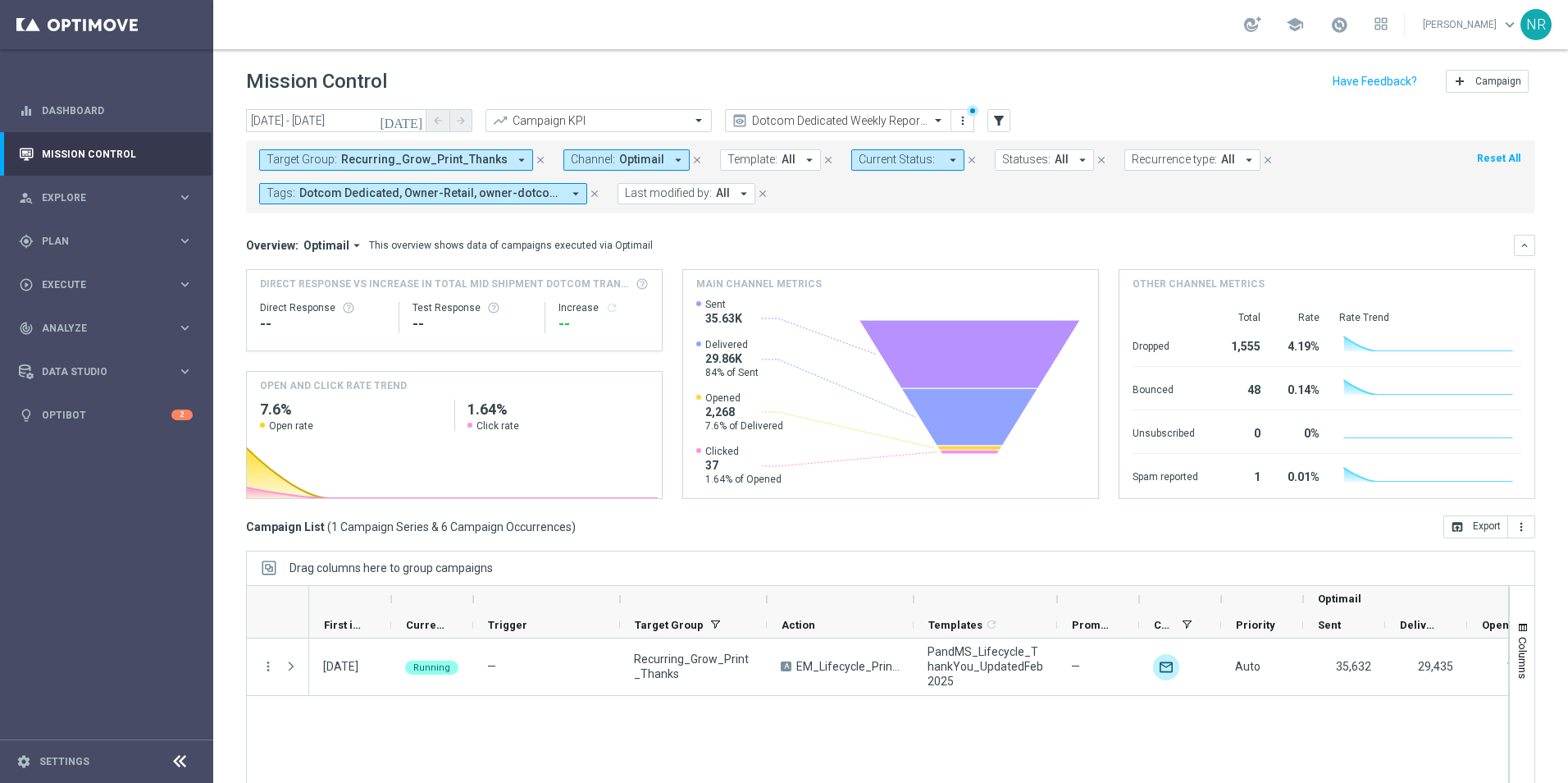
drag, startPoint x: 1031, startPoint y: 596, endPoint x: 1071, endPoint y: 593, distance: 40.1
click at [1061, 593] on div at bounding box center [1057, 598] width 7 height 27
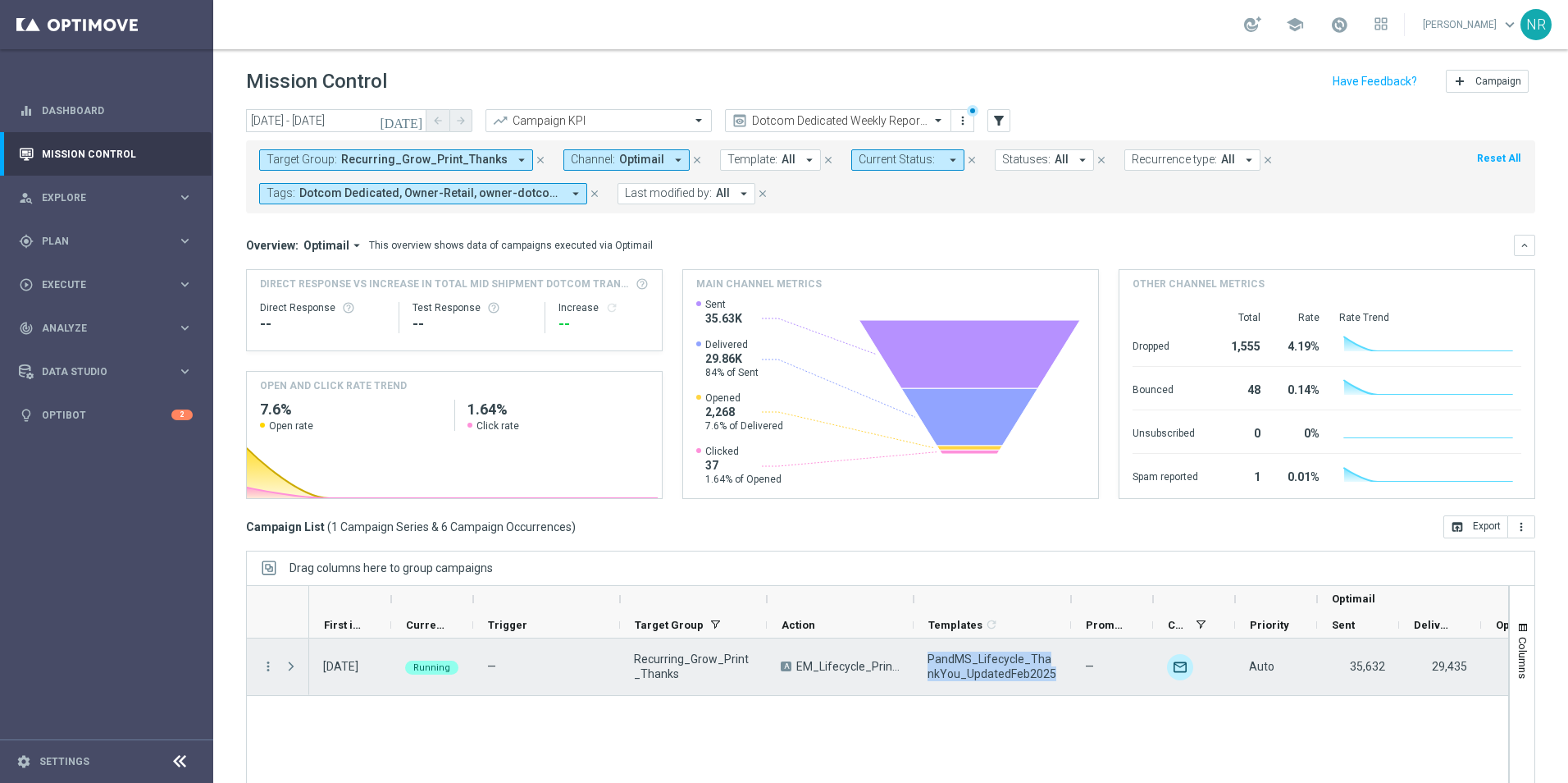
drag, startPoint x: 1051, startPoint y: 678, endPoint x: 925, endPoint y: 659, distance: 127.4
click at [925, 659] on div "PandMS_Lifecycle_ThankYou_UpdatedFeb2025" at bounding box center [992, 667] width 157 height 57
drag, startPoint x: 925, startPoint y: 659, endPoint x: 967, endPoint y: 658, distance: 42.0
copy span "PandMS_Lifecycle_ThankYou_UpdatedFeb2025"
drag, startPoint x: 698, startPoint y: 676, endPoint x: 635, endPoint y: 661, distance: 64.8
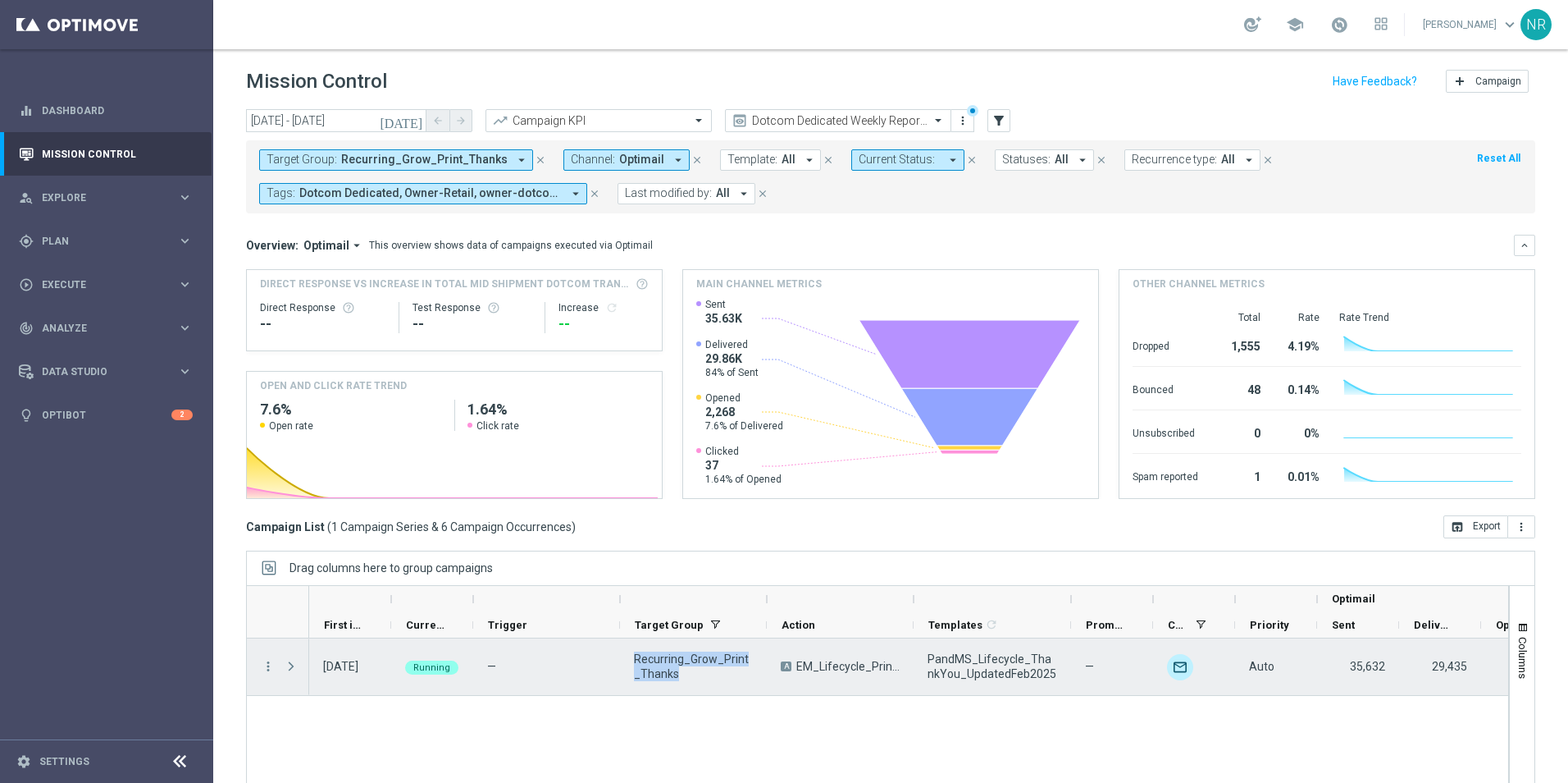
click at [635, 661] on span "Recurring_Grow_Print_Thanks" at bounding box center [693, 666] width 119 height 29
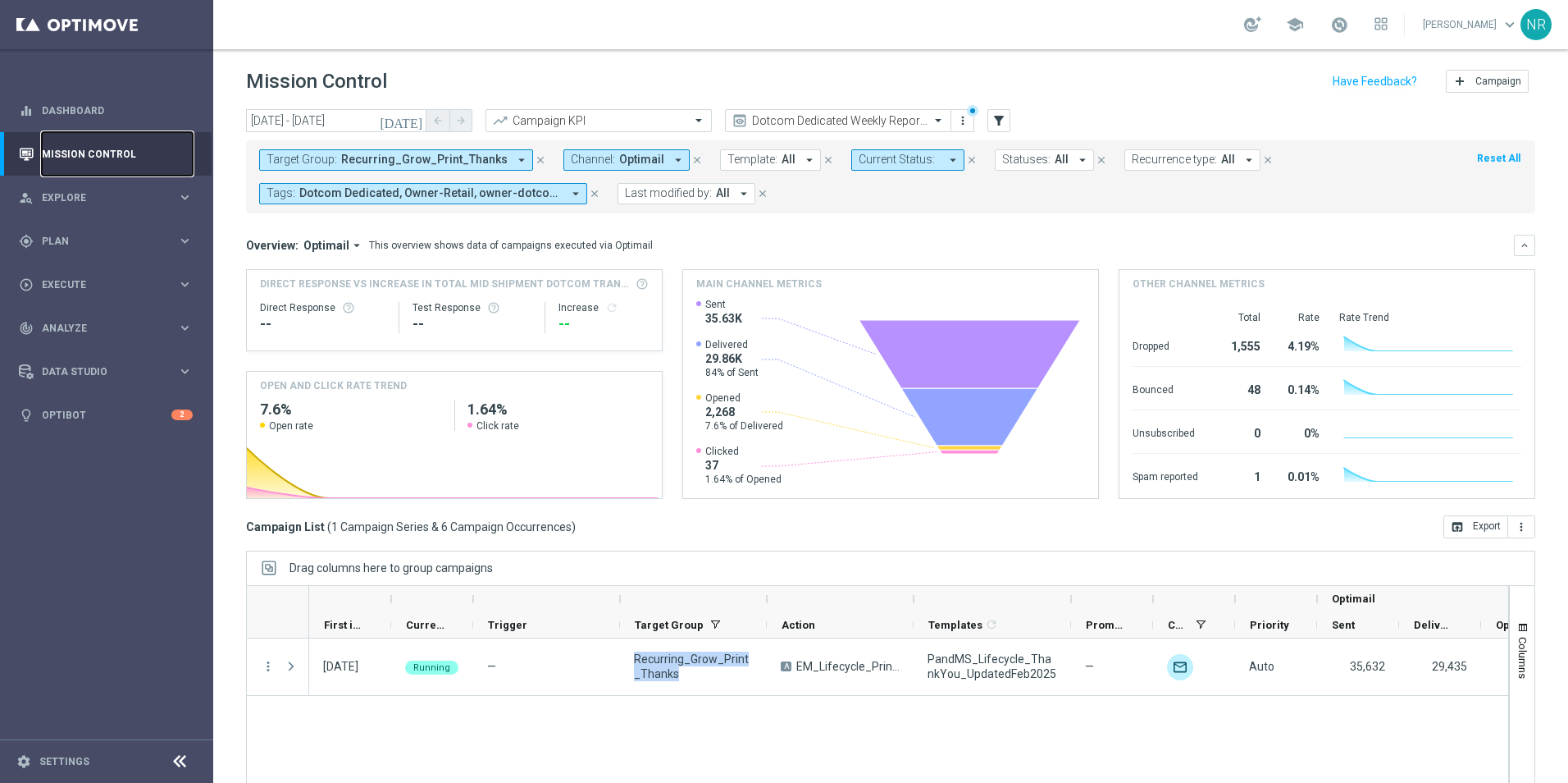
click at [72, 151] on link "Mission Control" at bounding box center [118, 153] width 151 height 43
click at [90, 245] on span "Plan" at bounding box center [110, 241] width 136 height 10
click at [90, 271] on link "Target Groups" at bounding box center [106, 274] width 128 height 13
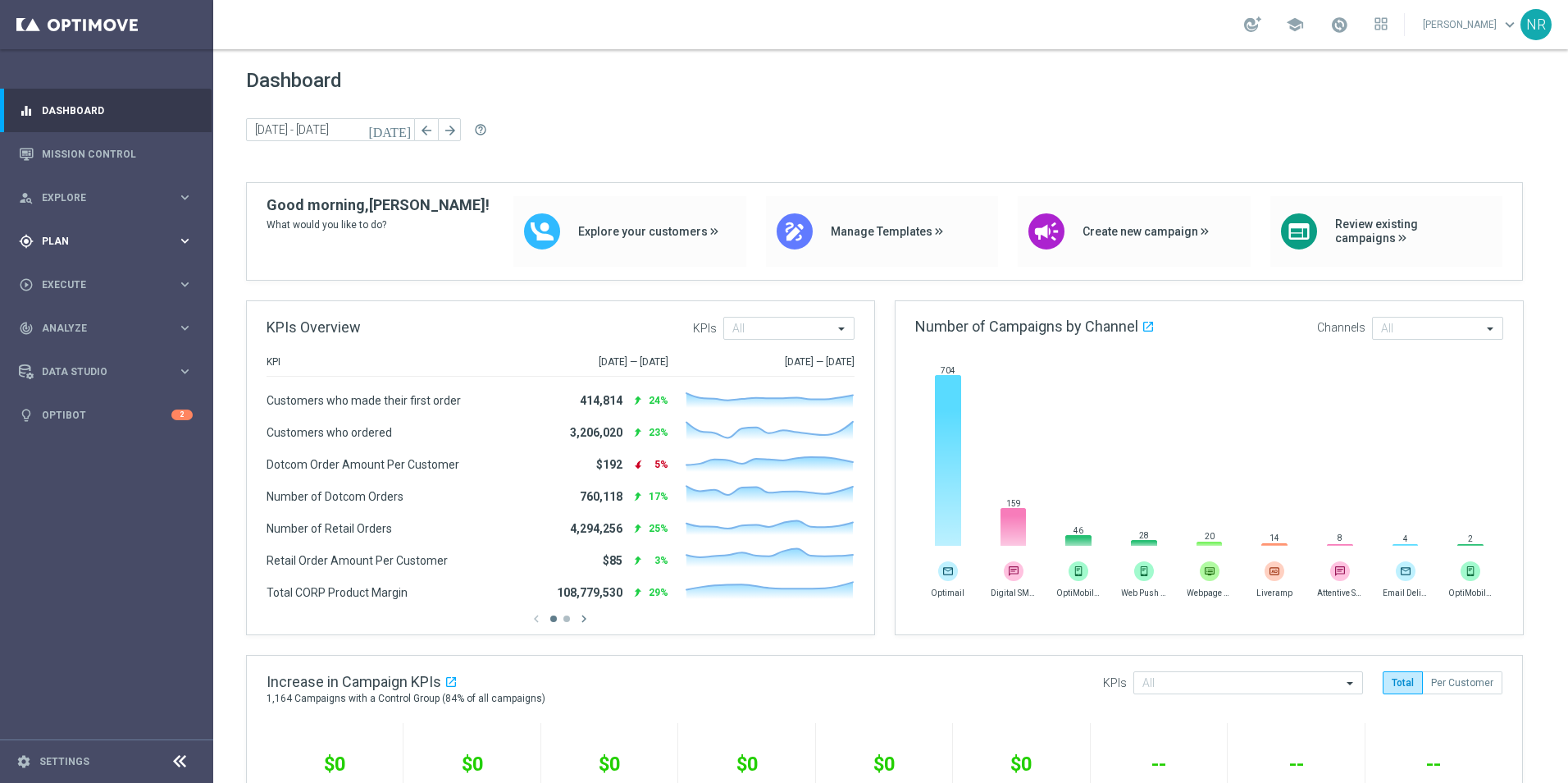
click at [95, 240] on span "Plan" at bounding box center [110, 241] width 136 height 10
click at [99, 275] on link "Target Groups" at bounding box center [106, 274] width 128 height 13
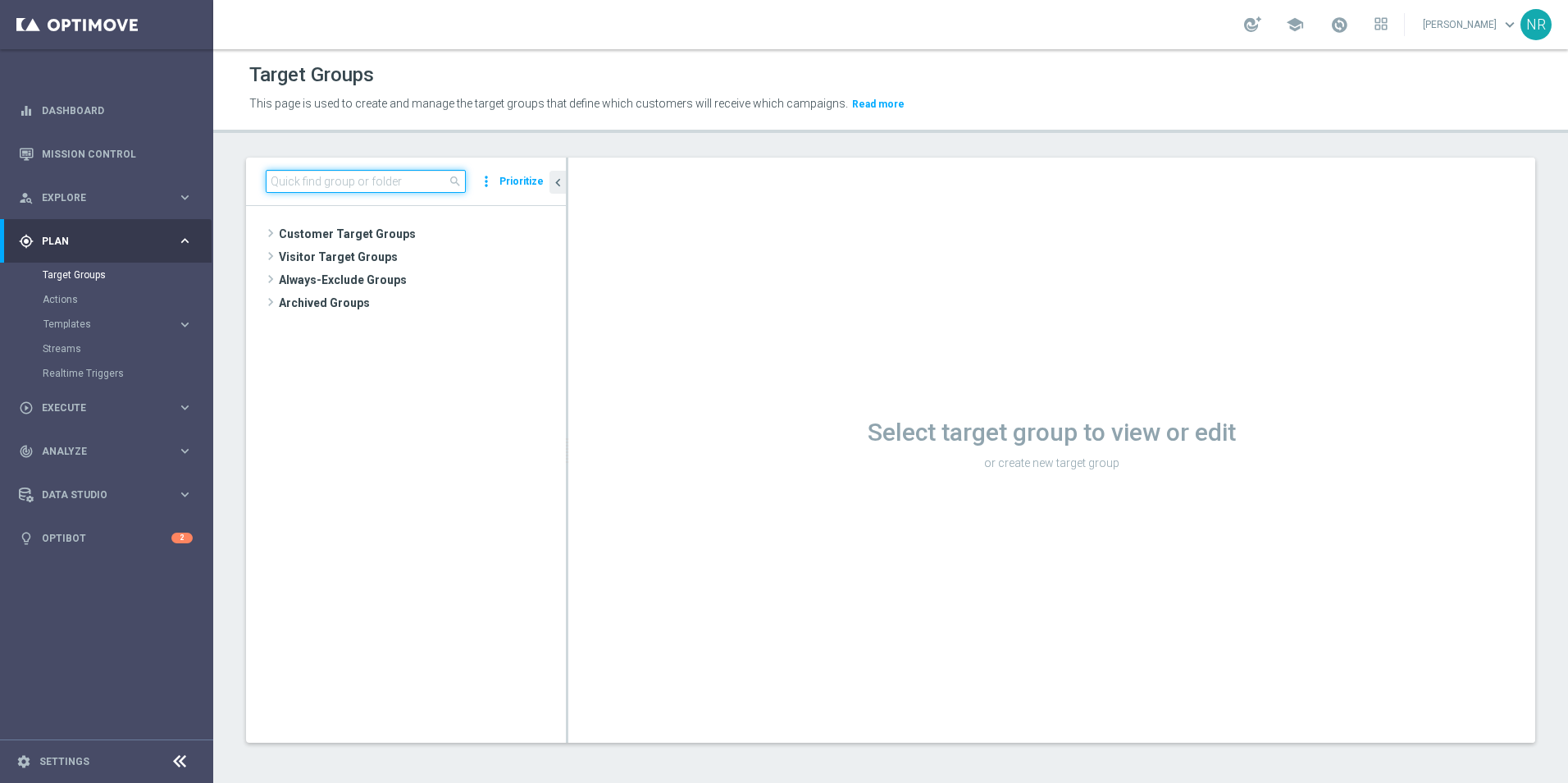
click at [346, 178] on input at bounding box center [366, 181] width 200 height 23
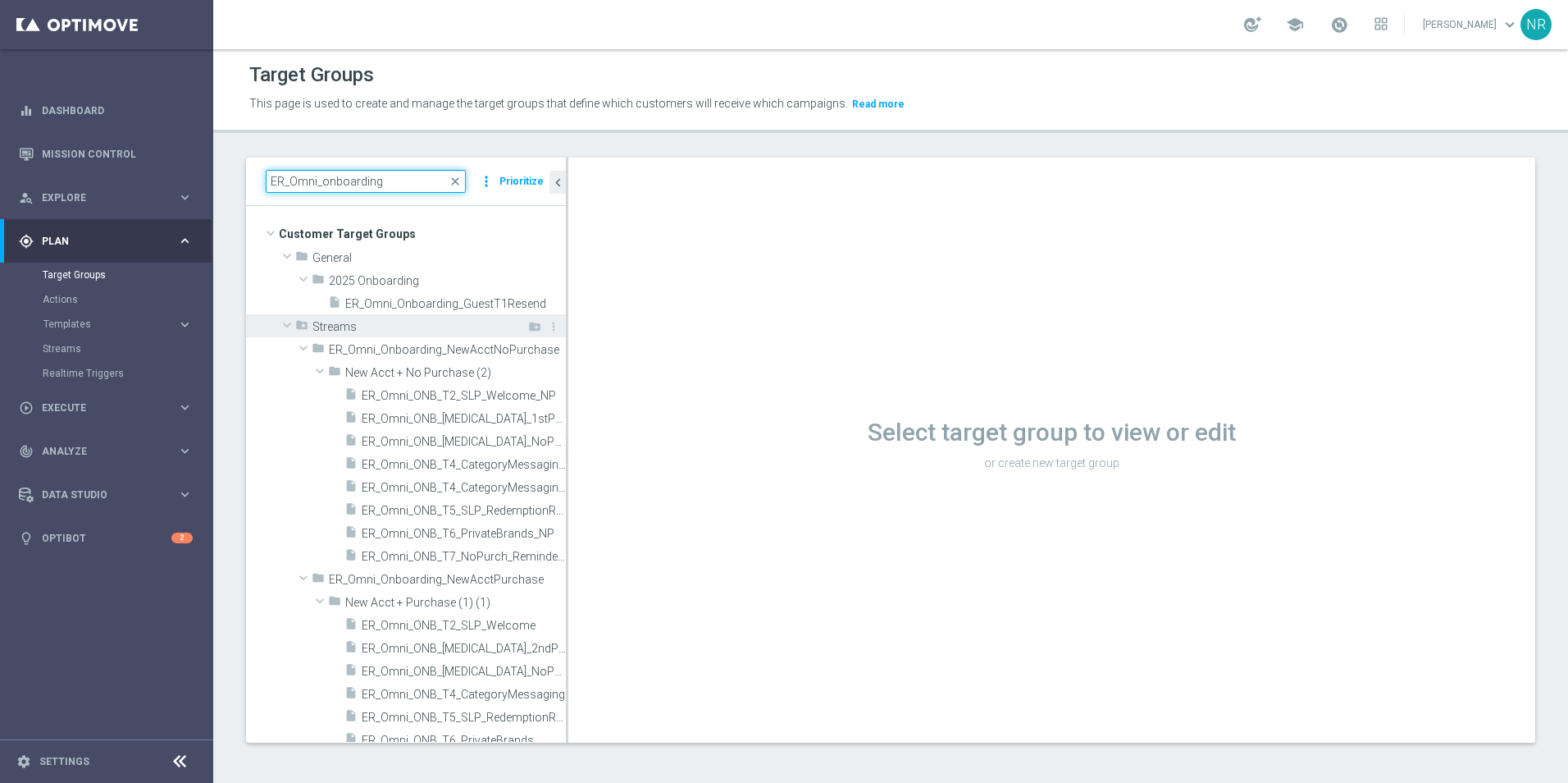
type input "ER_Omni_onboarding"
click at [291, 327] on span at bounding box center [287, 324] width 20 height 17
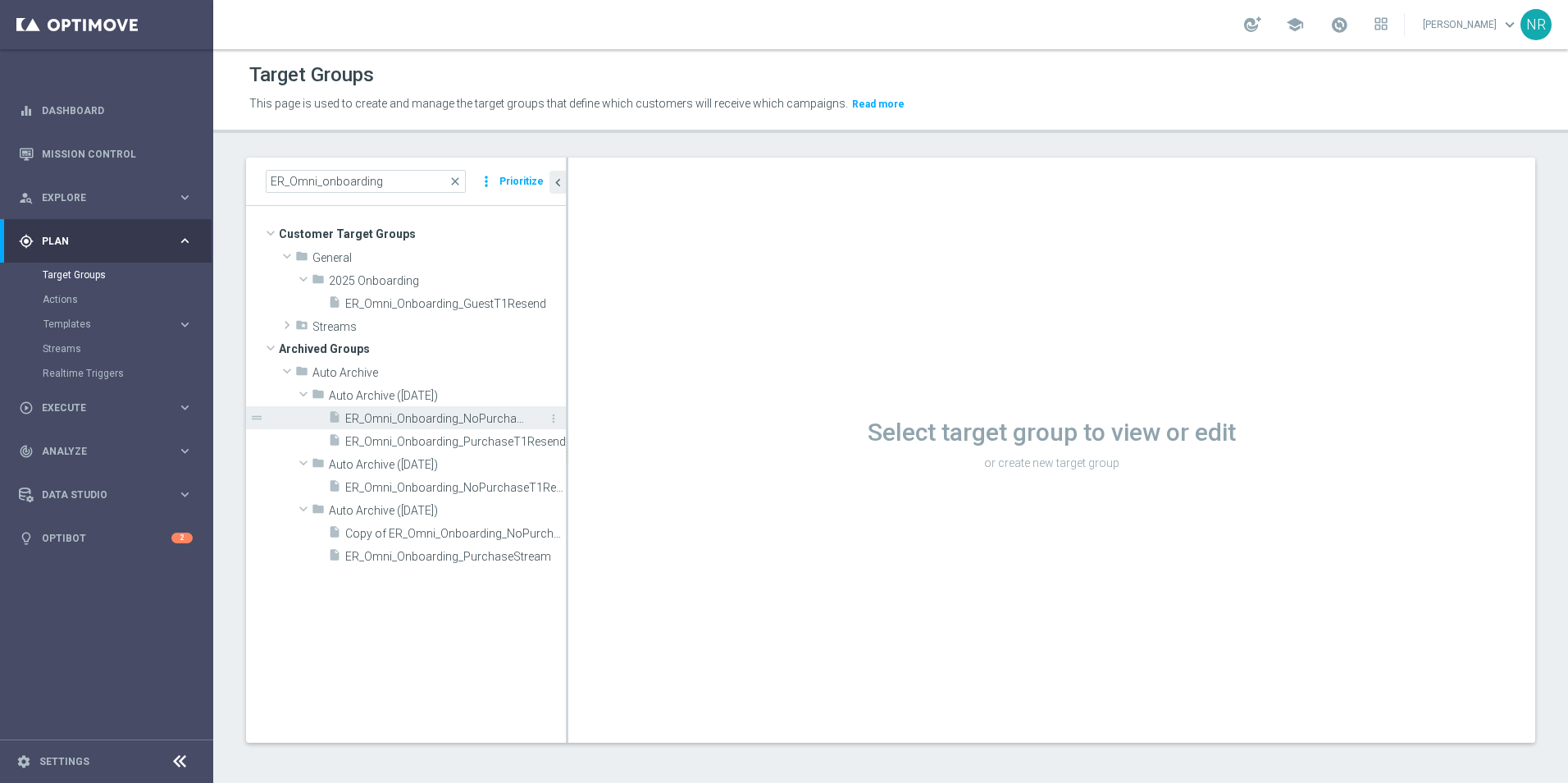
click at [421, 417] on span "ER_Omni_Onboarding_NoPurchaseStream" at bounding box center [437, 419] width 184 height 14
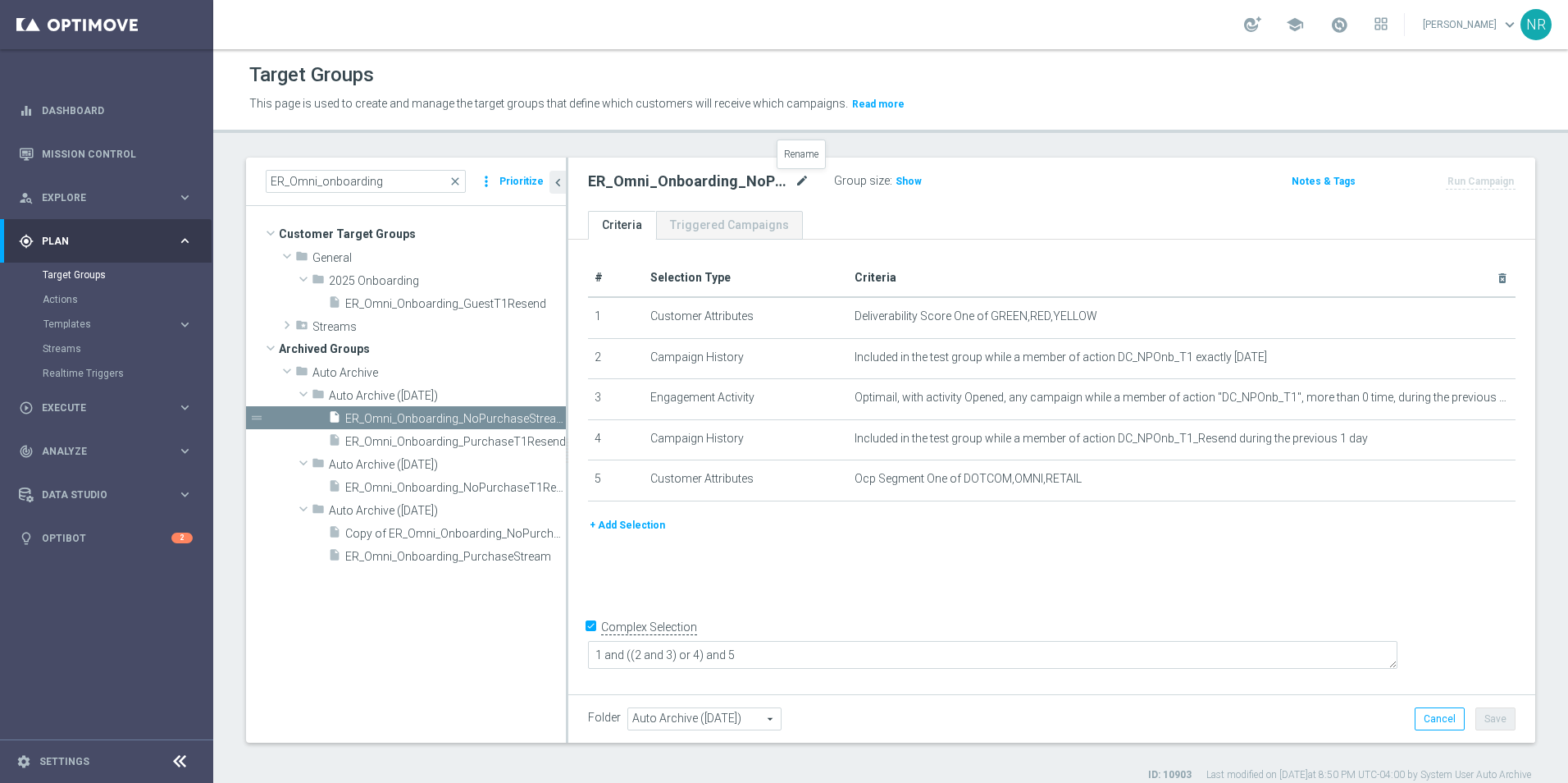
click at [807, 179] on icon "mode_edit" at bounding box center [802, 182] width 15 height 20
click at [1097, 177] on div "ER_Omni_Onboarding_NoPurchaseStream Group size : Show" at bounding box center [893, 182] width 635 height 25
click at [549, 415] on icon "more_vert" at bounding box center [553, 418] width 13 height 13
click at [584, 435] on span "Restore" at bounding box center [594, 436] width 42 height 12
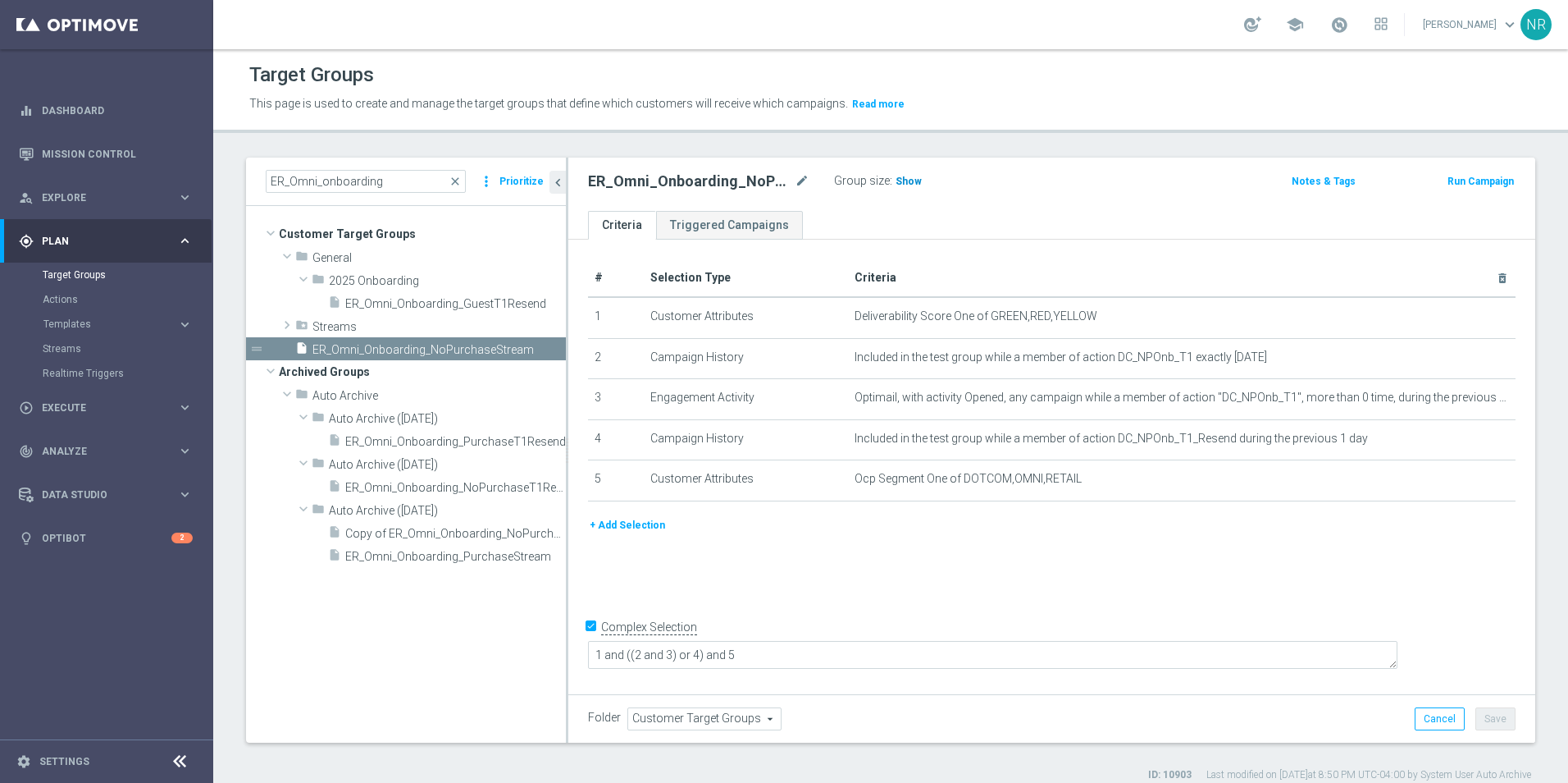
click at [901, 177] on span "Show" at bounding box center [909, 182] width 27 height 12
click at [549, 557] on icon "more_vert" at bounding box center [553, 555] width 13 height 13
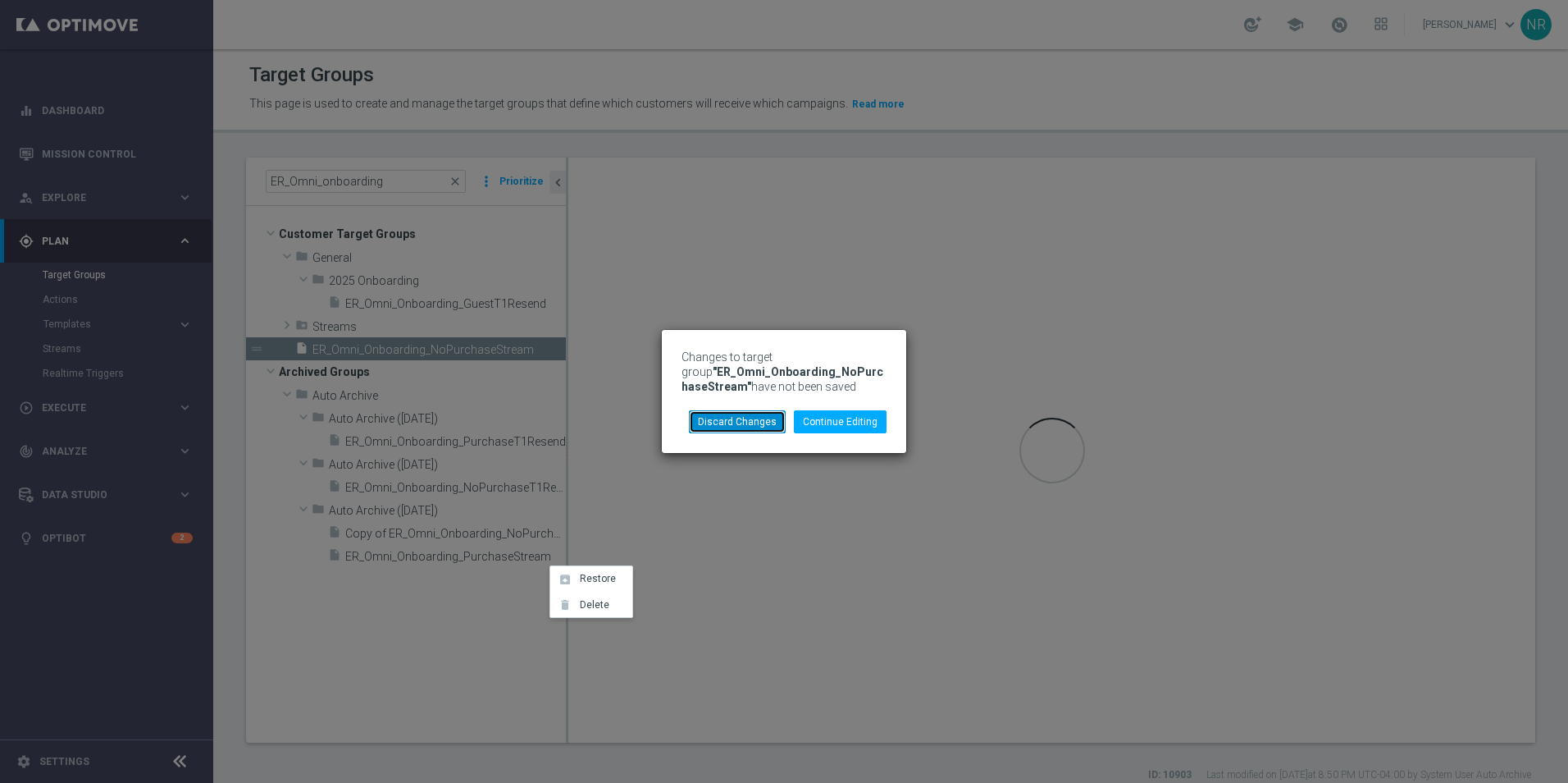
click at [736, 430] on button "Discard Changes" at bounding box center [737, 420] width 97 height 23
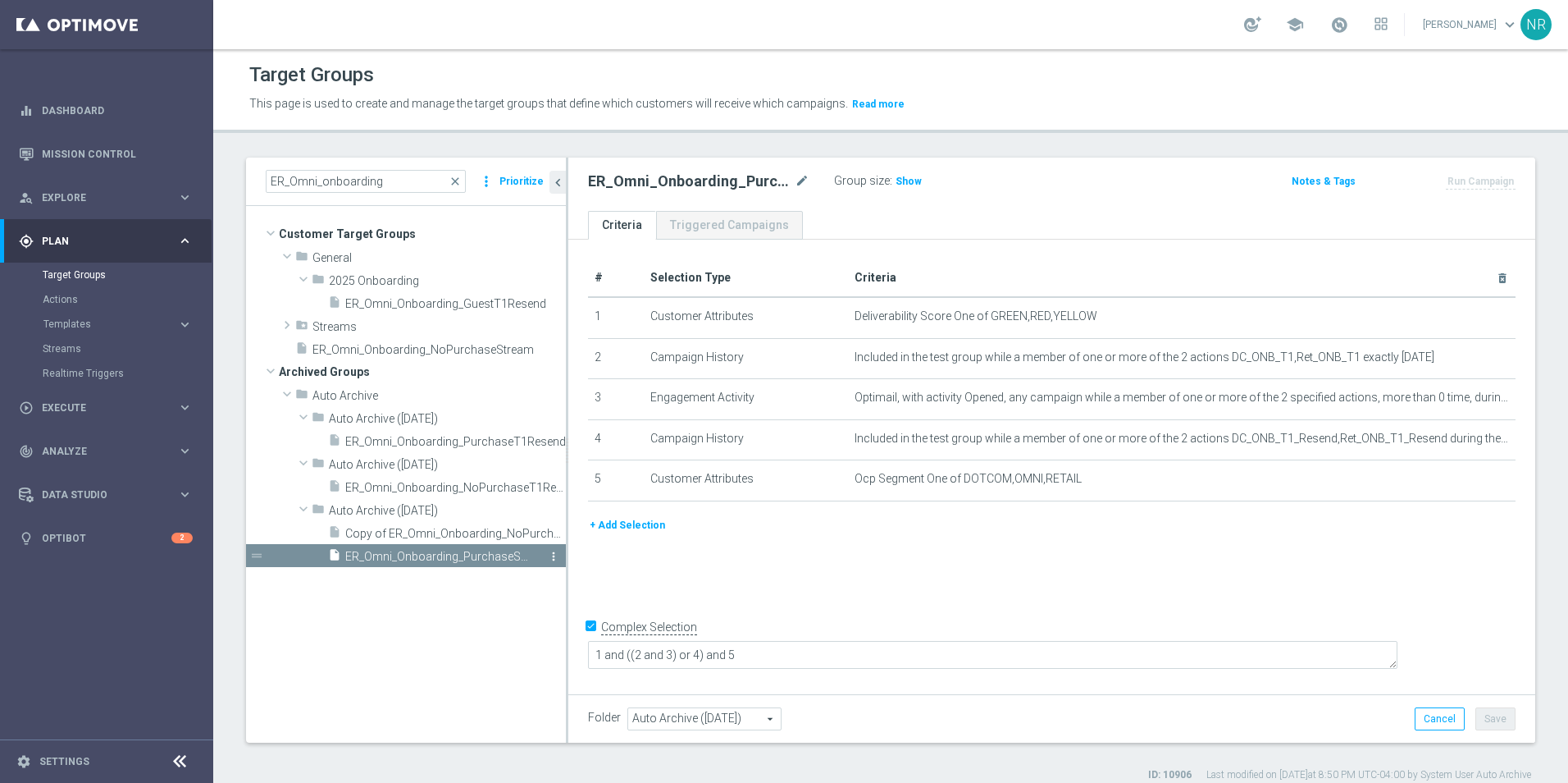
click at [554, 556] on icon "more_vert" at bounding box center [553, 555] width 13 height 13
click at [607, 569] on li "unarchive Restore" at bounding box center [594, 578] width 82 height 26
type input "Customer Target Groups"
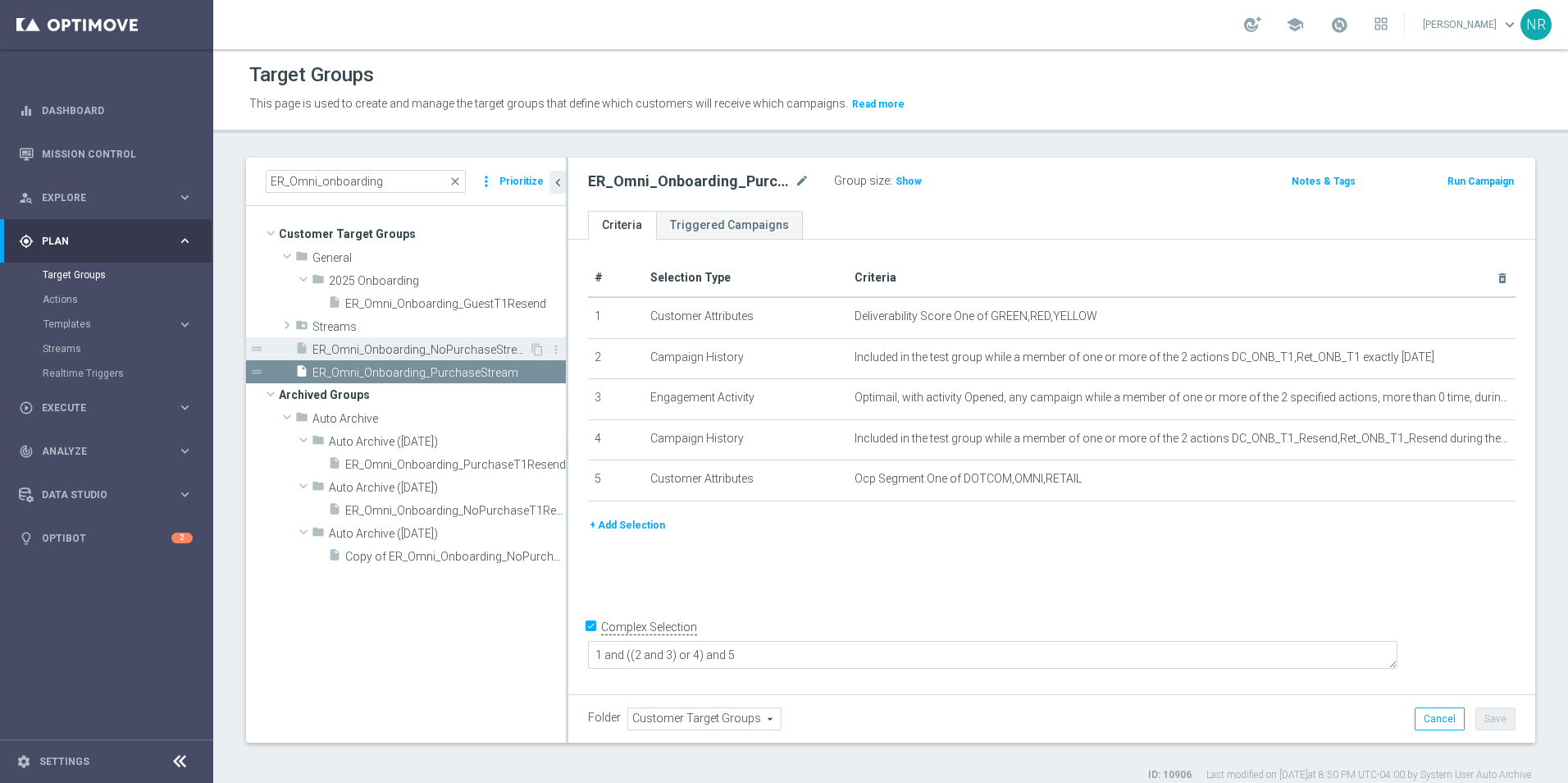
click at [405, 356] on span "ER_Omni_Onboarding_NoPurchaseStream" at bounding box center [420, 350] width 216 height 14
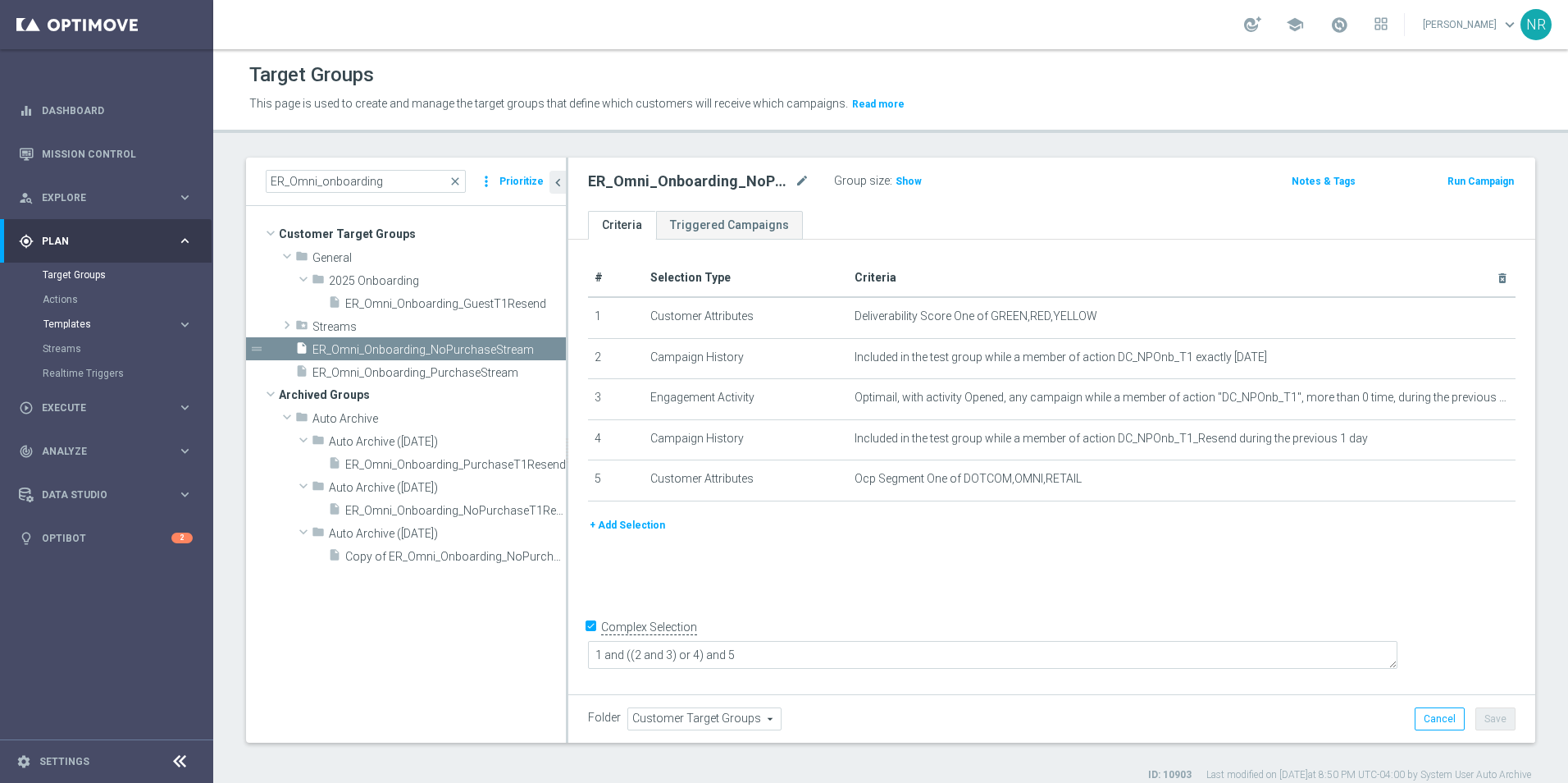
click at [100, 326] on span "Templates" at bounding box center [101, 324] width 117 height 10
click at [79, 351] on link "Optimail" at bounding box center [111, 348] width 120 height 13
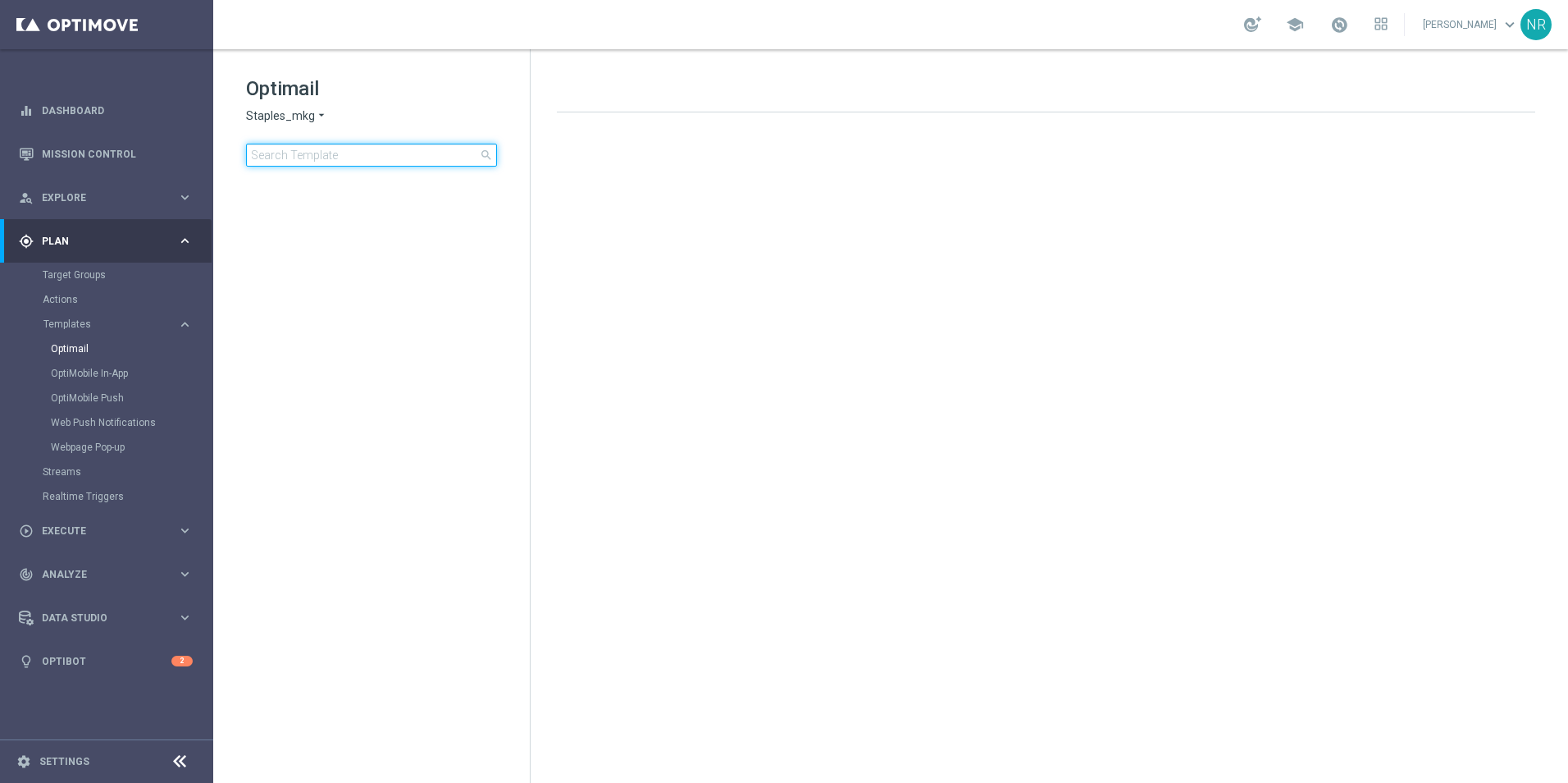
click at [354, 156] on input at bounding box center [370, 154] width 251 height 23
type input "resend"
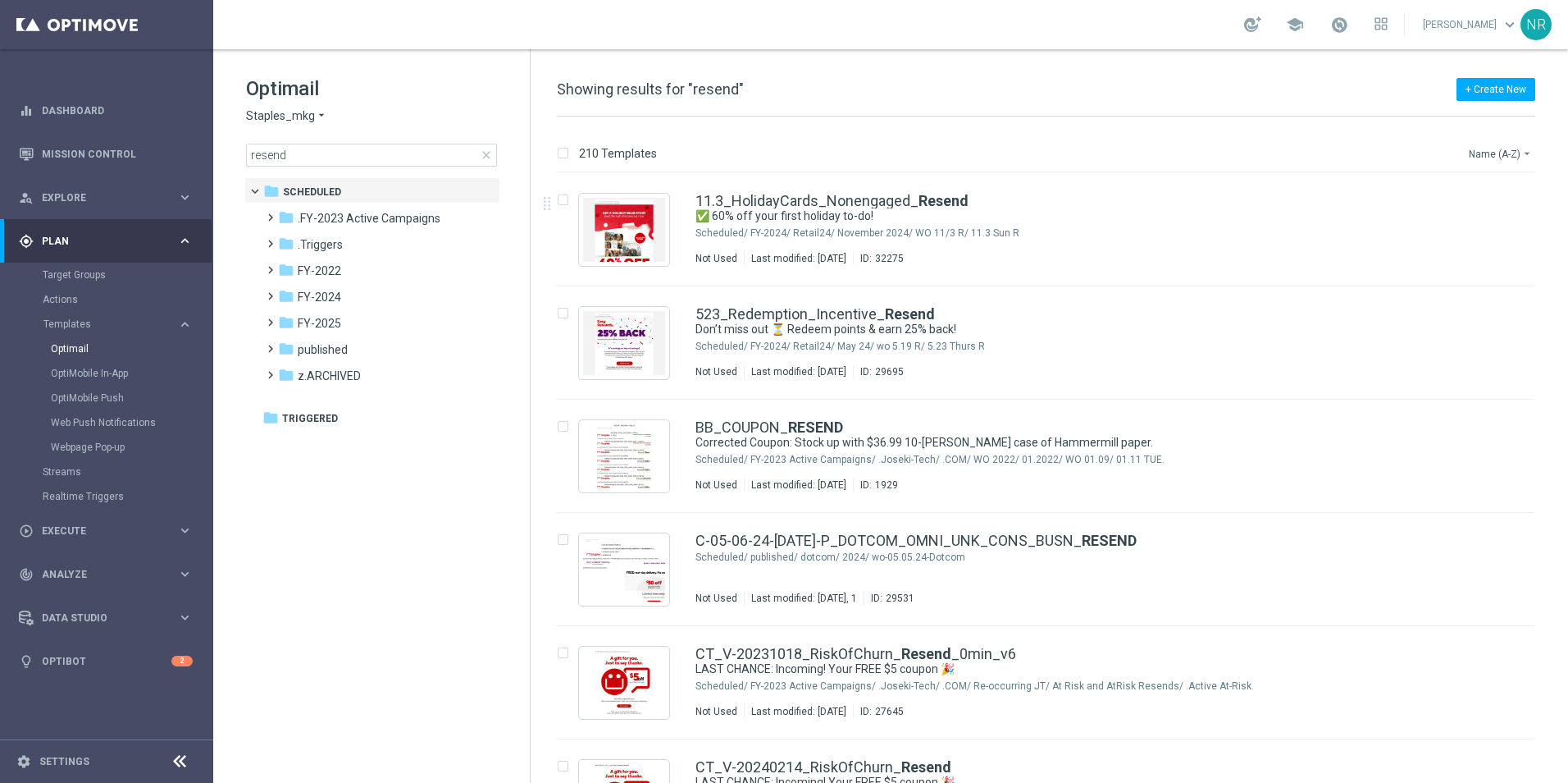
click at [1502, 151] on button "Name (A-Z) arrow_drop_down" at bounding box center [1501, 153] width 68 height 20
click at [1524, 159] on icon "arrow_drop_down" at bounding box center [1527, 152] width 13 height 13
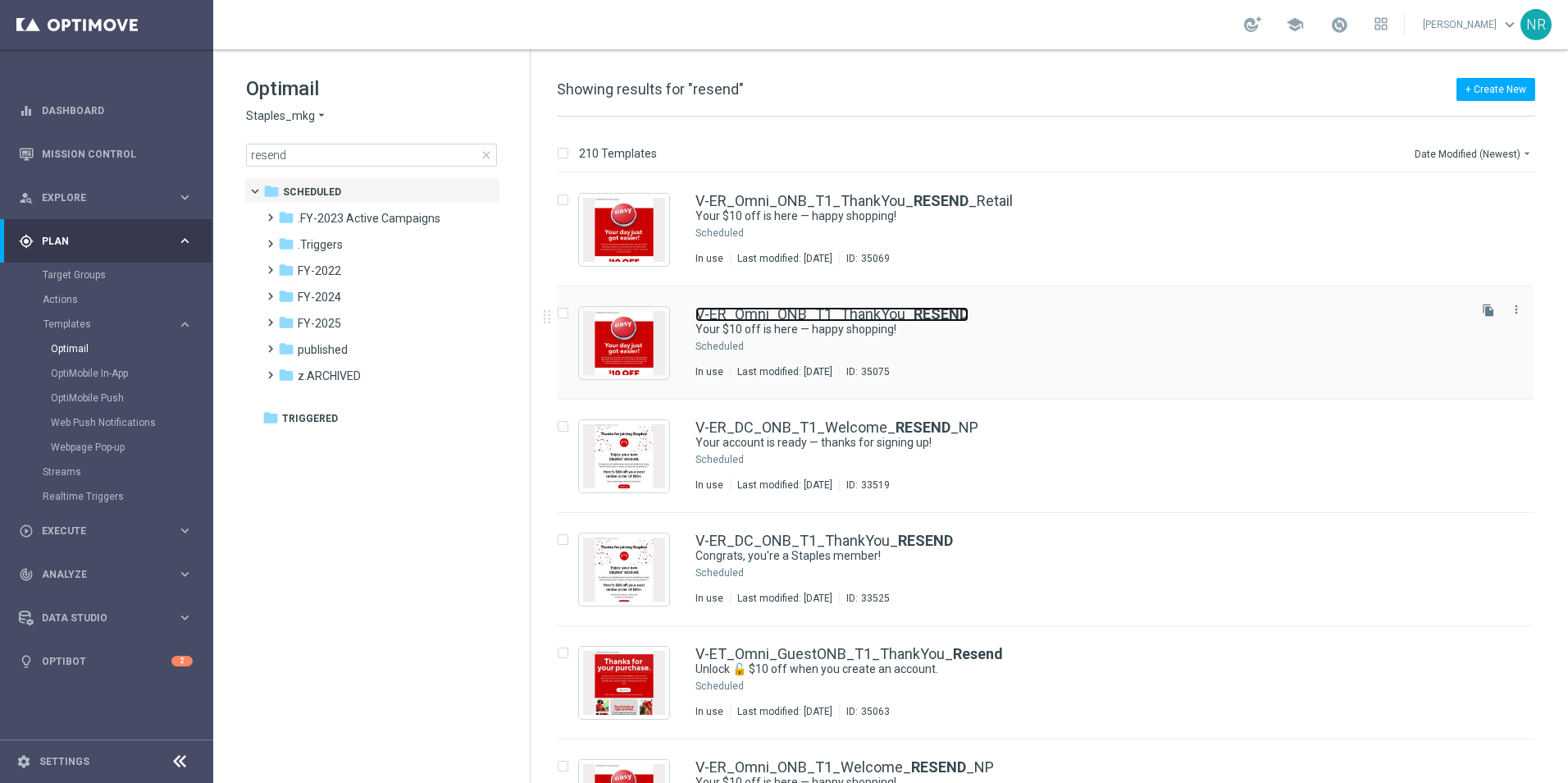
click at [880, 309] on link "V-ER_Omni_ONB_T1_ThankYou_ RESEND" at bounding box center [832, 313] width 273 height 15
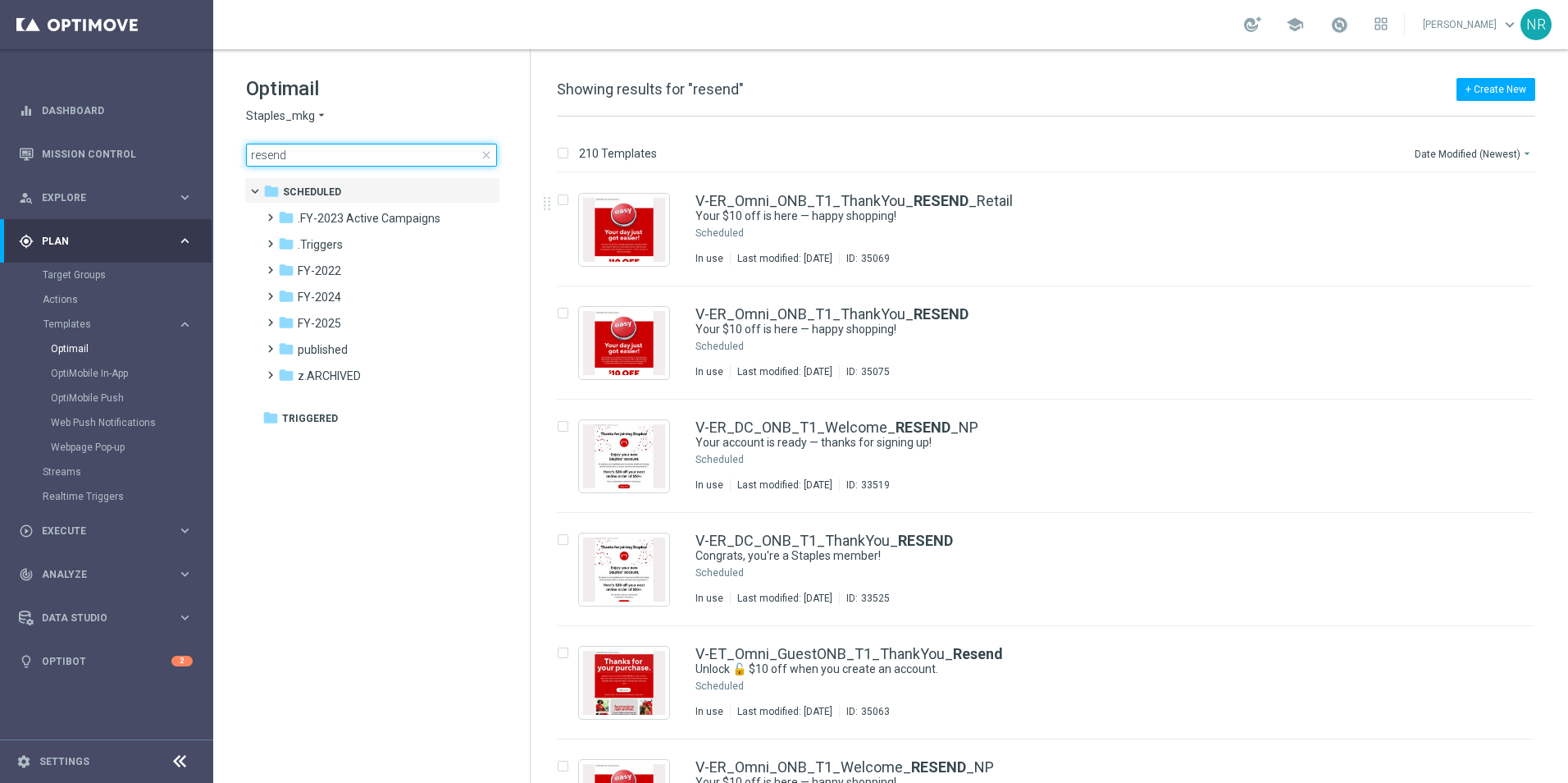
drag, startPoint x: 335, startPoint y: 149, endPoint x: 242, endPoint y: 144, distance: 93.1
click at [242, 144] on div "Optimail Staples_mkg arrow_drop_down × Staples_mkg resend close folder 1 Folder…" at bounding box center [371, 162] width 316 height 226
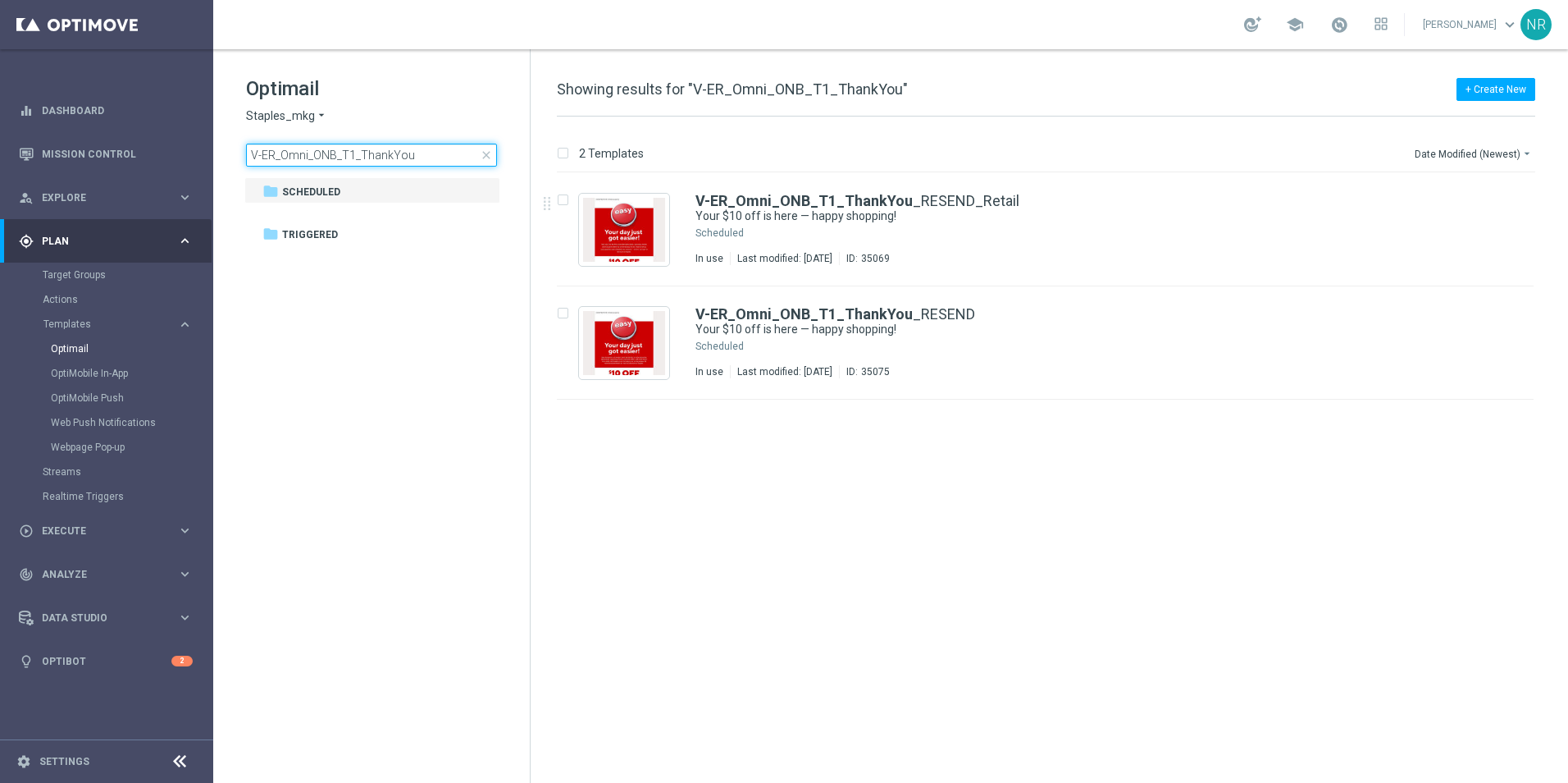
drag, startPoint x: 306, startPoint y: 153, endPoint x: 287, endPoint y: 153, distance: 19.0
click at [287, 153] on input "V-ER_Omni_ONB_T1_ThankYou" at bounding box center [370, 154] width 251 height 23
click at [304, 153] on input "V-ER_Omni_ONB_T1_ThankYou" at bounding box center [370, 154] width 251 height 23
drag, startPoint x: 306, startPoint y: 153, endPoint x: 281, endPoint y: 150, distance: 25.2
click at [281, 150] on input "V-ER_Omni_ONB_T1_ThankYou" at bounding box center [370, 154] width 251 height 23
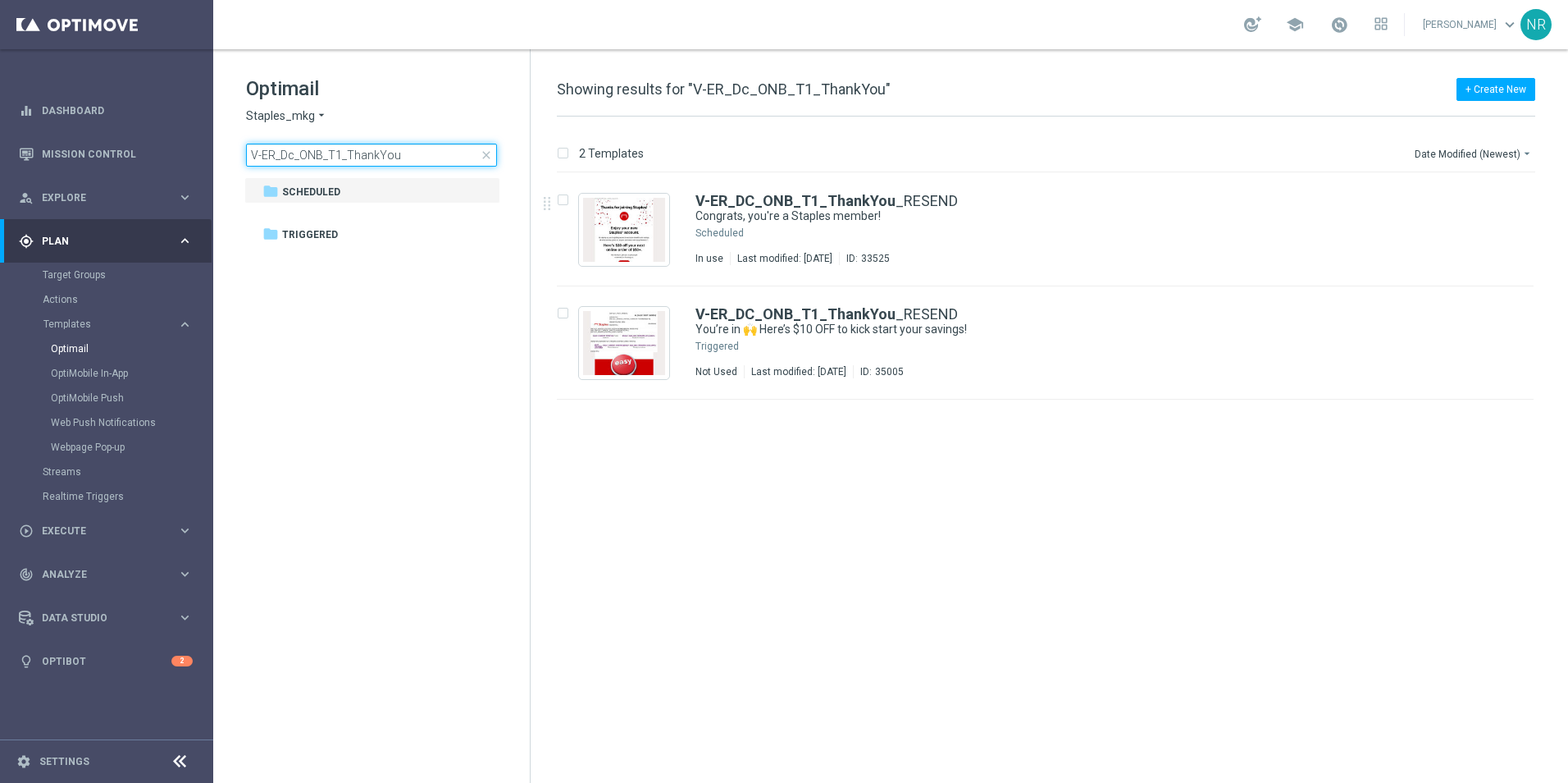
drag, startPoint x: 433, startPoint y: 157, endPoint x: 338, endPoint y: 150, distance: 95.3
click at [338, 150] on input "V-ER_Dc_ONB_T1_ThankYou" at bounding box center [370, 154] width 251 height 23
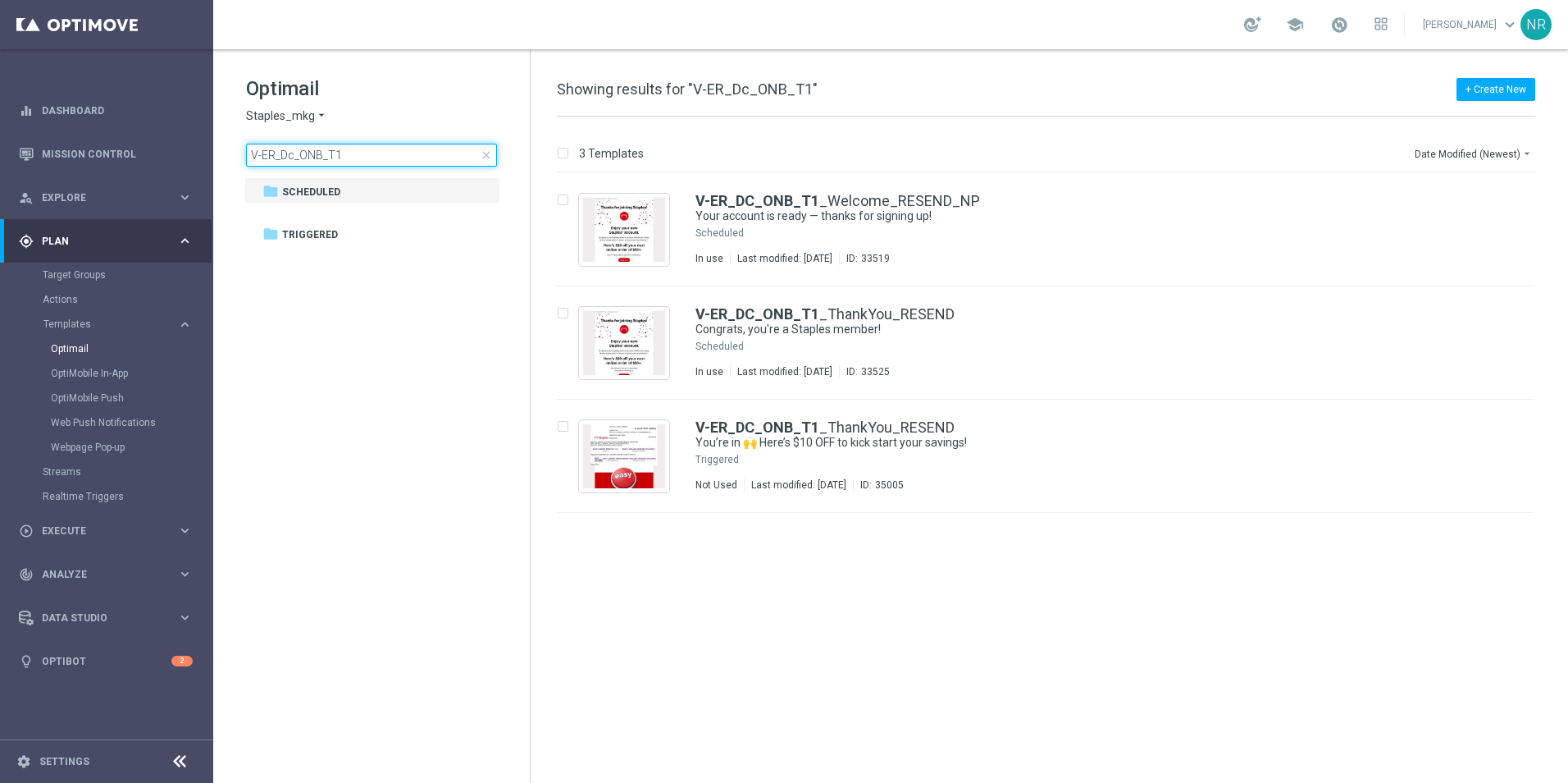
type input "V-ER_Dc_ONB_T1"
drag, startPoint x: 291, startPoint y: 146, endPoint x: 231, endPoint y: 138, distance: 60.5
click at [231, 138] on div "Optimail Staples_mkg arrow_drop_down × Staples_mkg V-ER_Dc_ONB_T1 close folder …" at bounding box center [371, 162] width 316 height 226
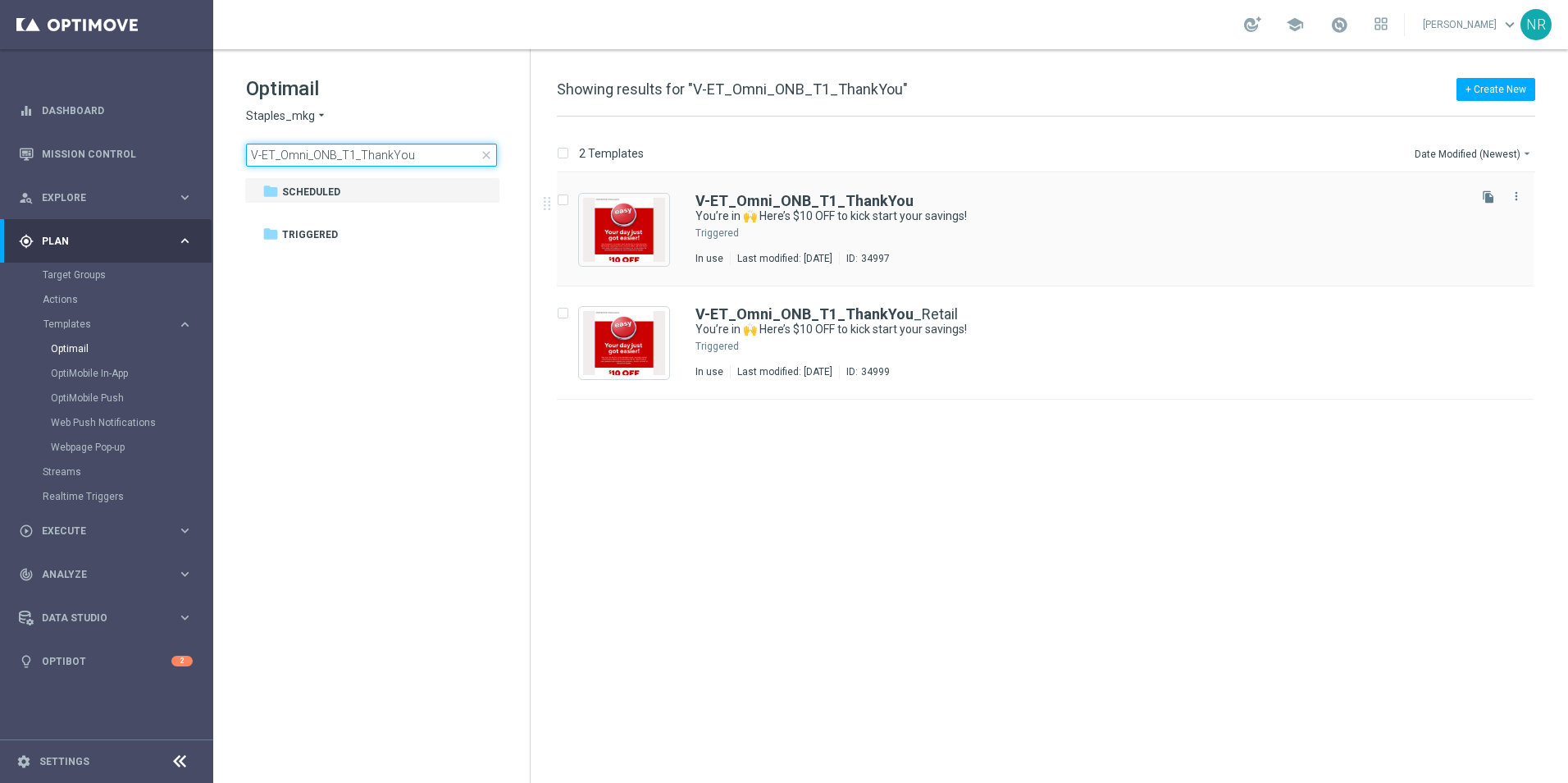
type input "V-ET_Omni_ONB_T1_ThankYou"
click at [826, 193] on div "V-ET_Omni_ONB_T1_ThankYou You’re in 🙌 Here’s $10 OFF to kick start your savings…" at bounding box center [1045, 229] width 977 height 113
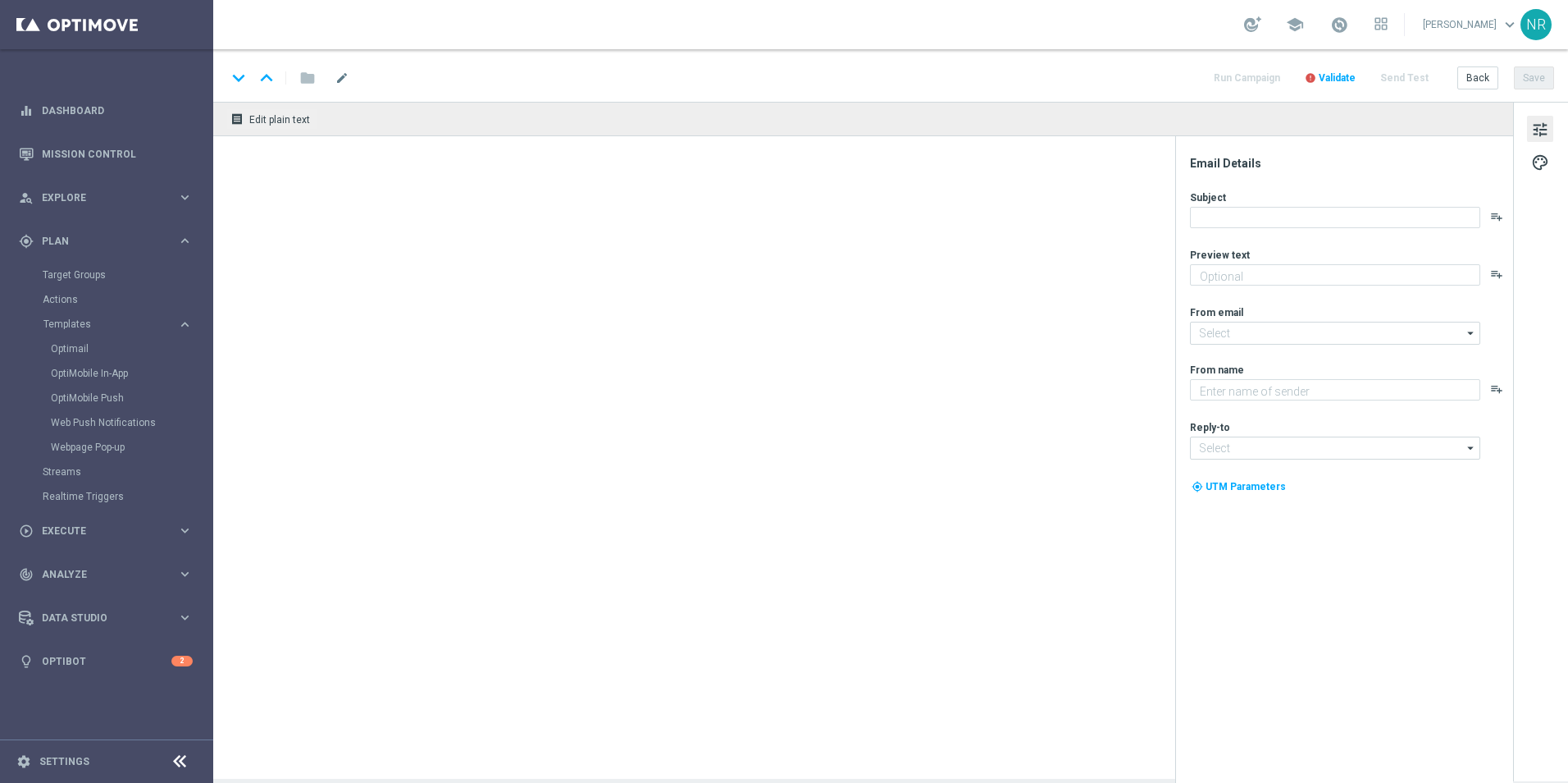
type textarea "Thanks for your recent purchase."
type textarea "Staples"
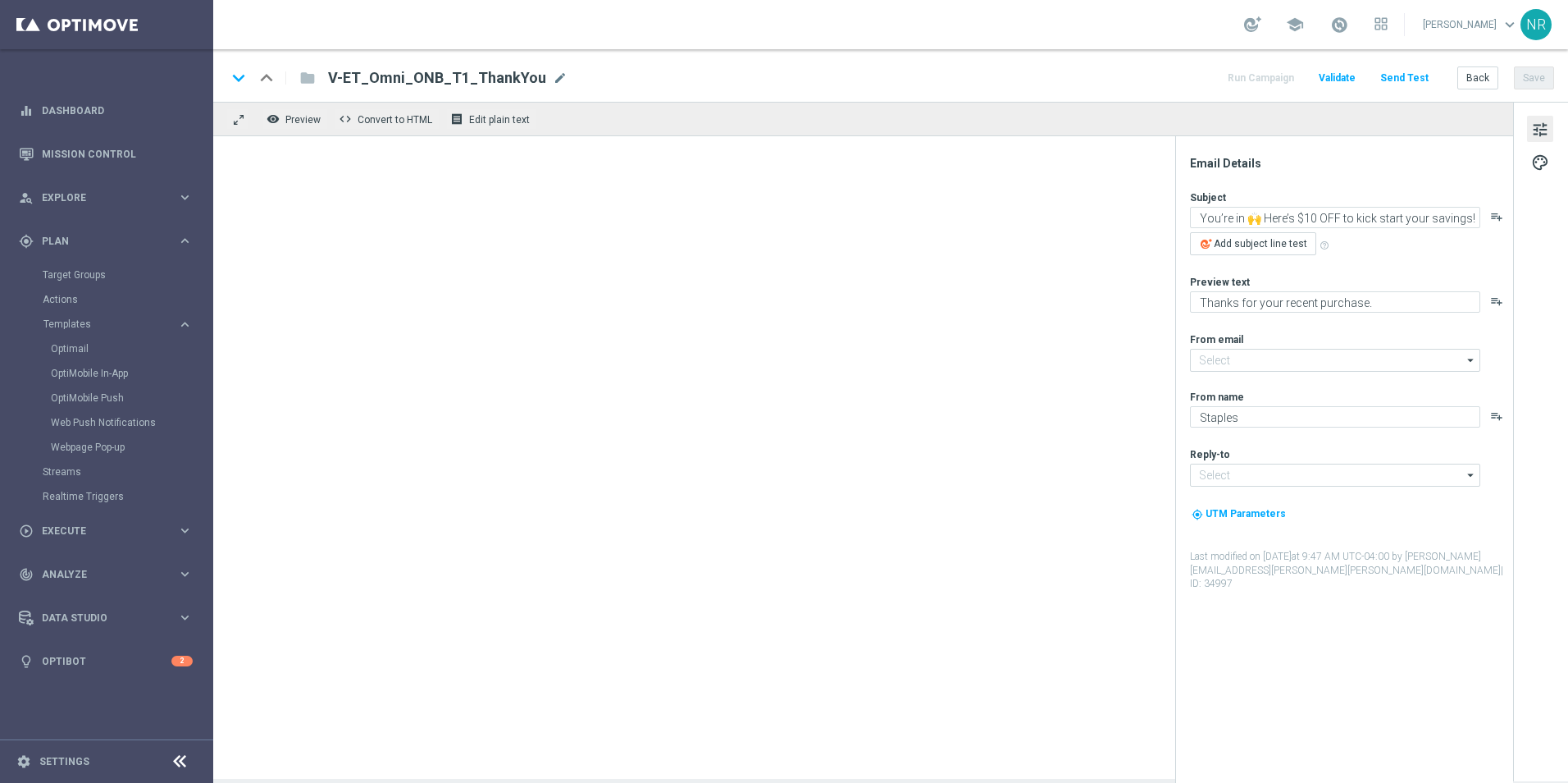
type input "[EMAIL_ADDRESS][DOMAIN_NAME]"
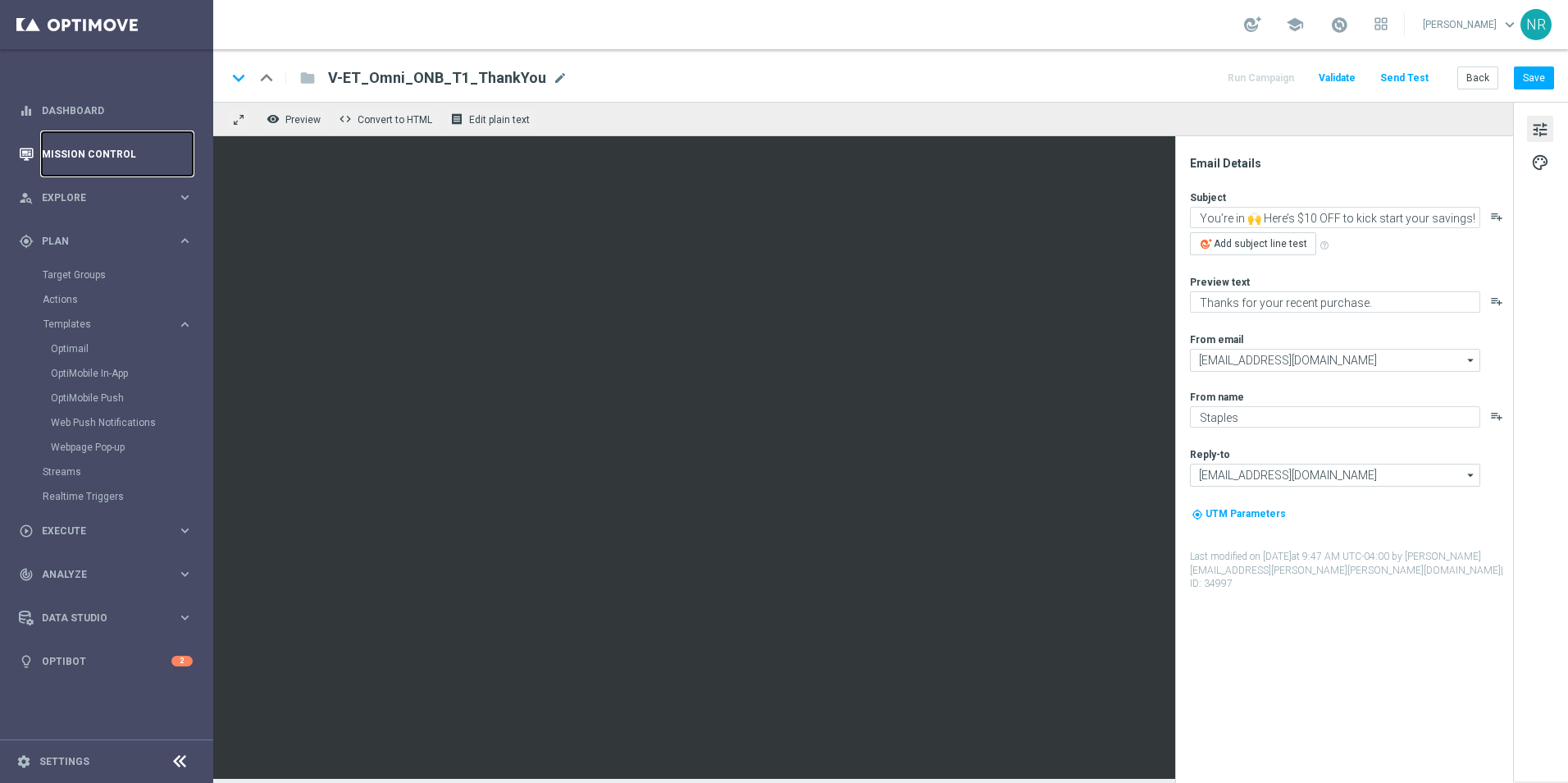
click at [102, 145] on link "Mission Control" at bounding box center [118, 153] width 151 height 43
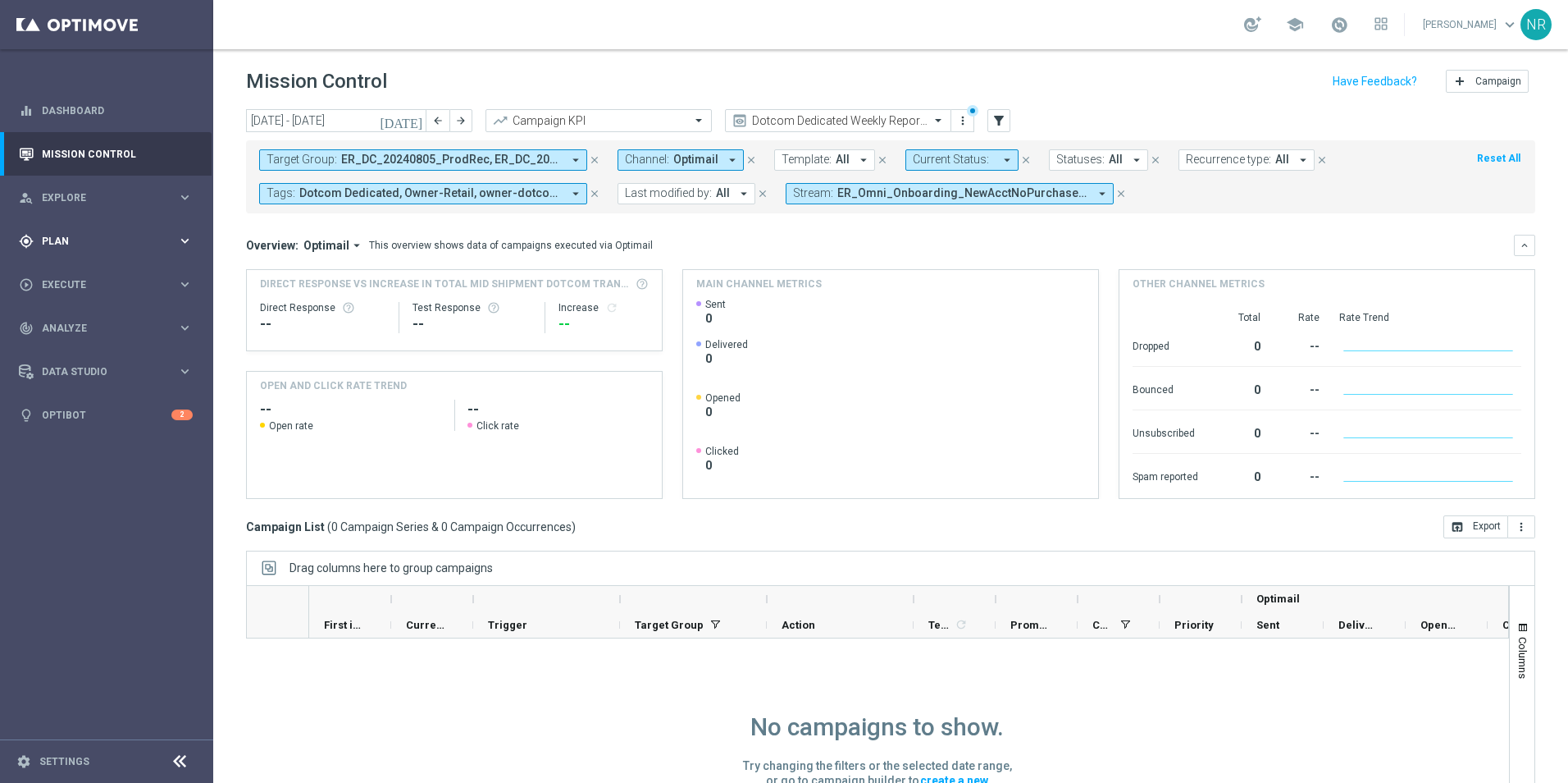
click at [106, 251] on div "gps_fixed Plan keyboard_arrow_right" at bounding box center [105, 241] width 211 height 43
click at [598, 158] on icon "close" at bounding box center [594, 160] width 12 height 12
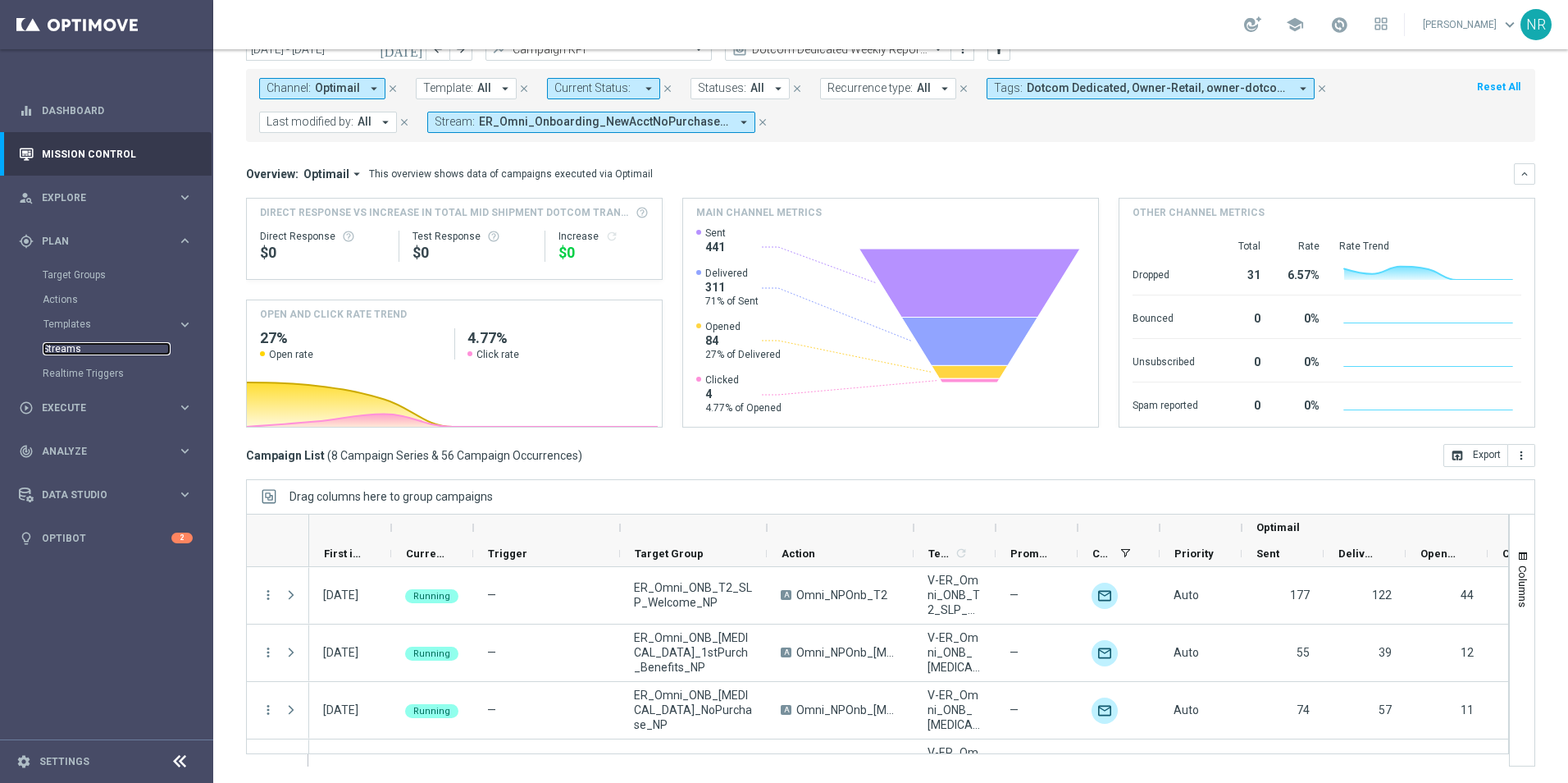
click at [73, 347] on link "Streams" at bounding box center [106, 348] width 128 height 13
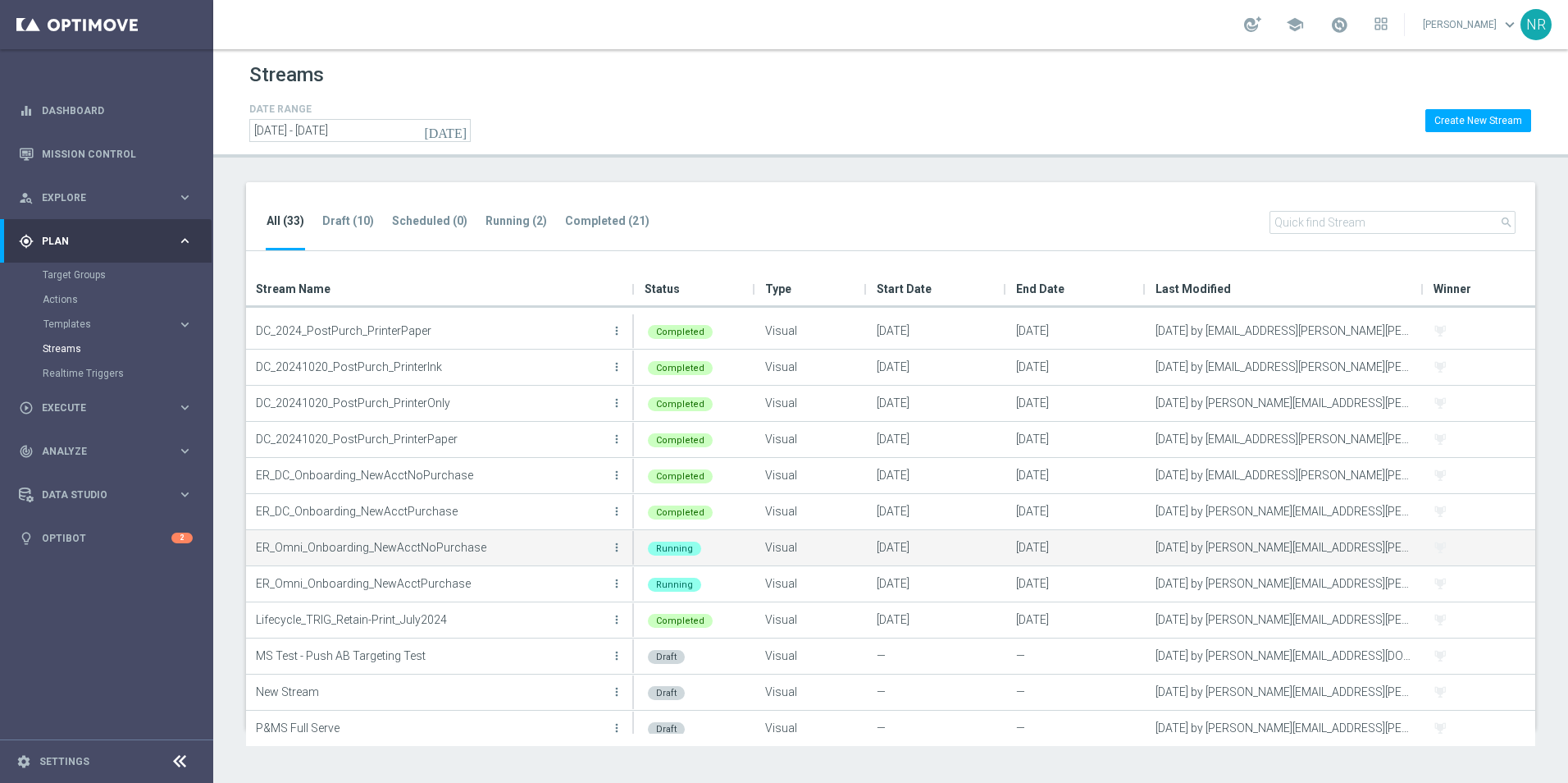
scroll to position [164, 0]
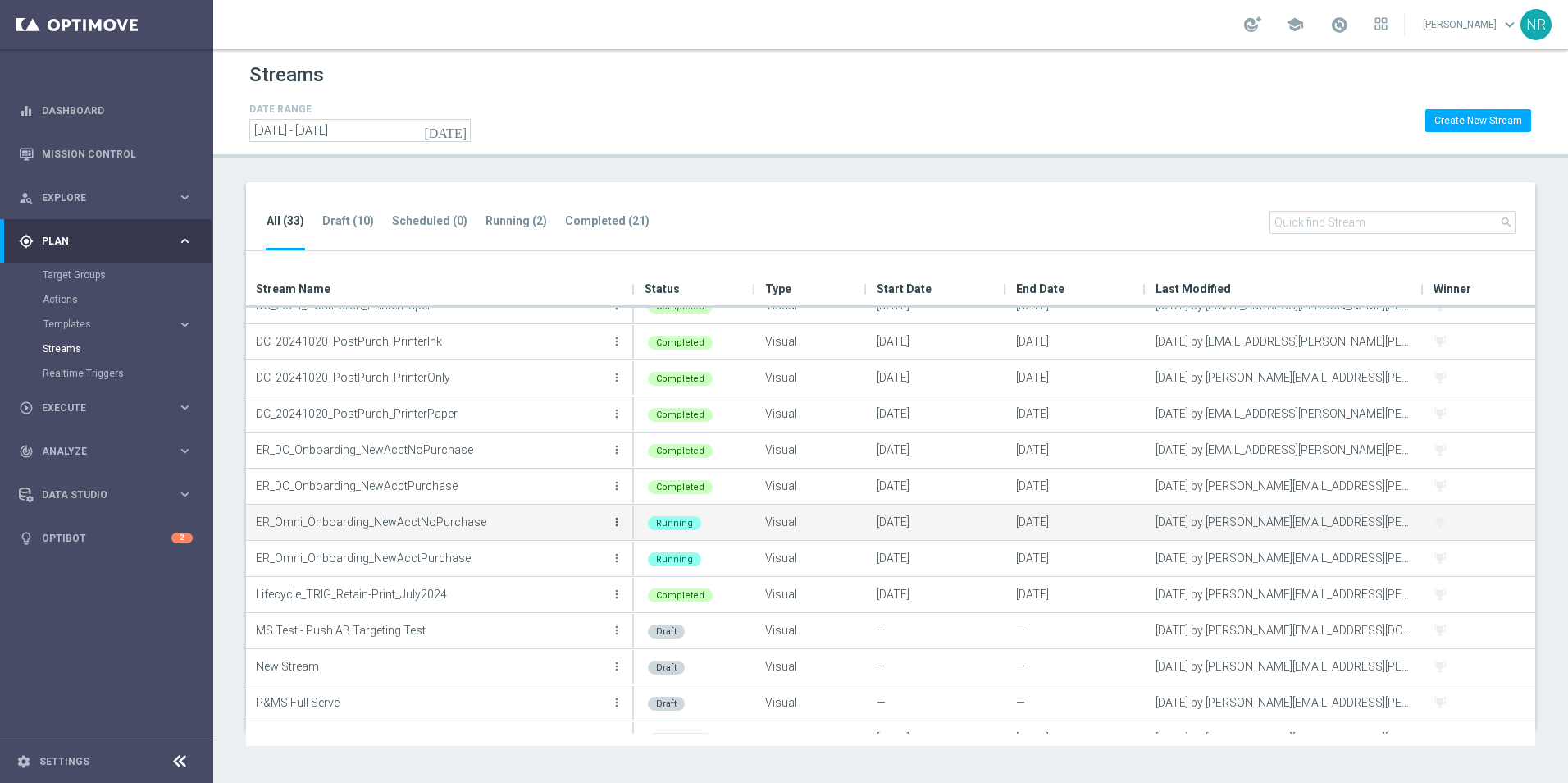
click at [613, 515] on icon "more_vert" at bounding box center [616, 521] width 13 height 13
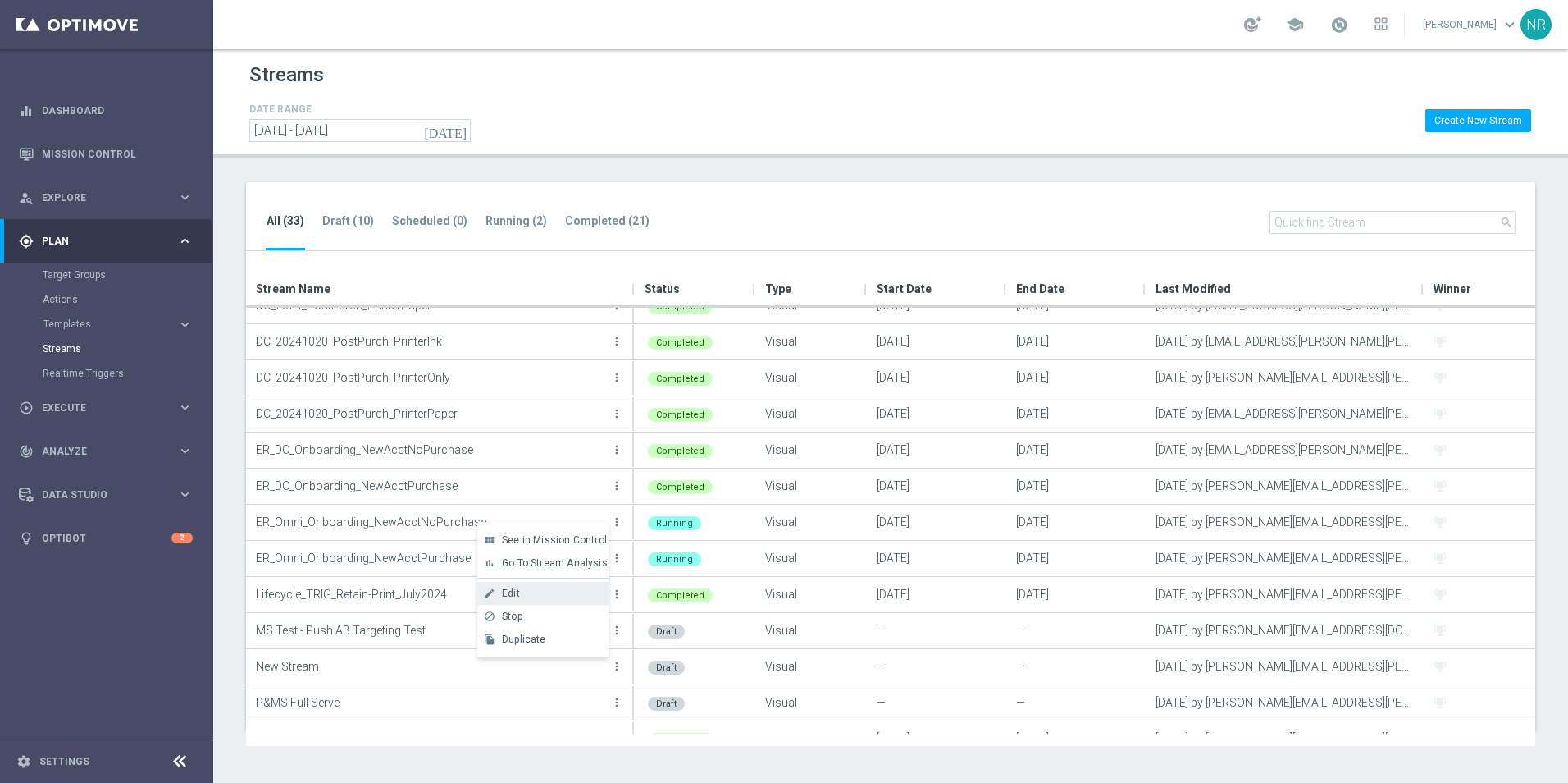
click at [533, 593] on div "Edit" at bounding box center [551, 593] width 99 height 12
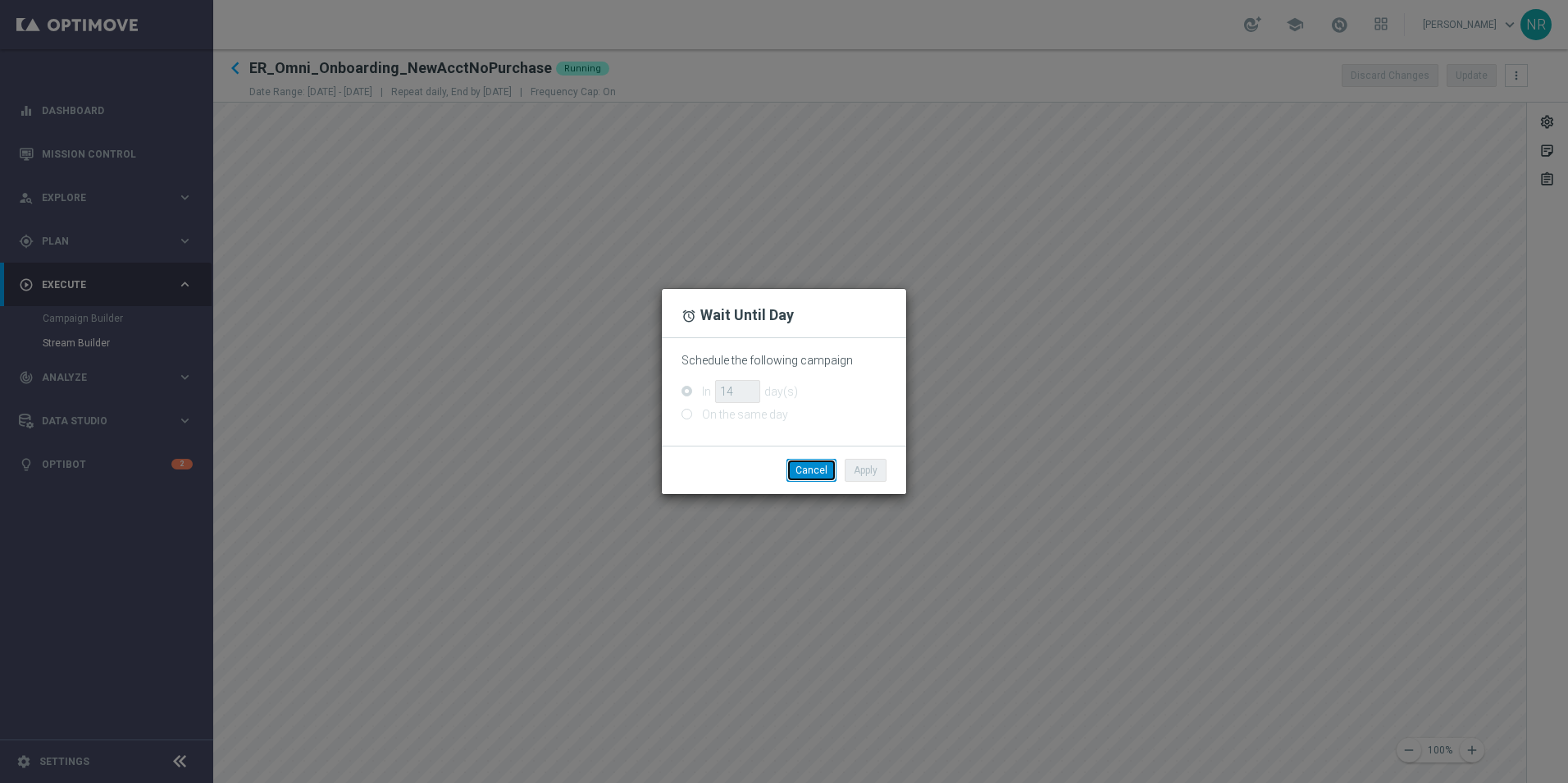
click at [803, 465] on button "Cancel" at bounding box center [812, 470] width 50 height 23
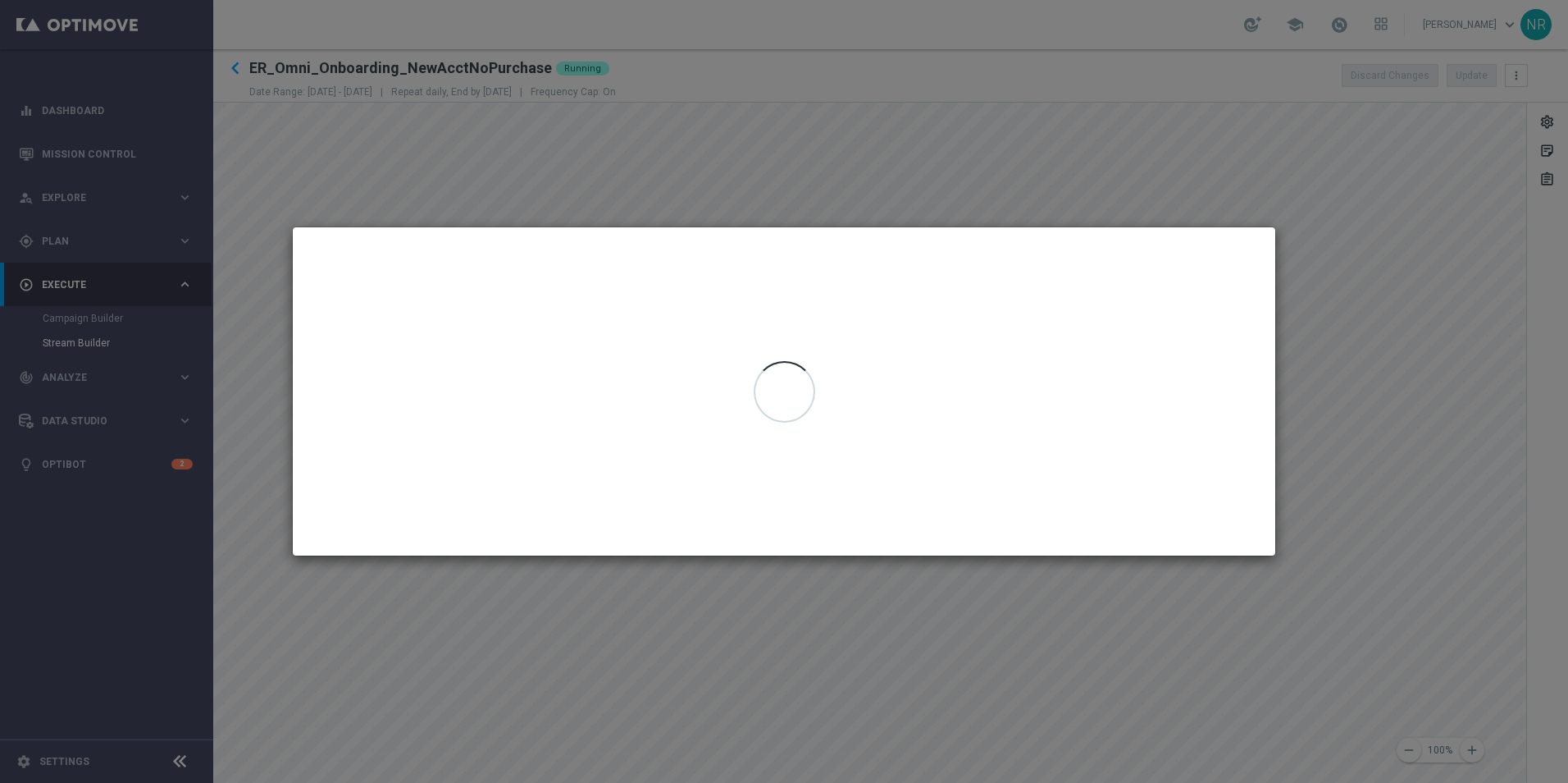
click at [1086, 121] on modal-container at bounding box center [784, 391] width 1568 height 783
click at [930, 168] on modal-container at bounding box center [784, 391] width 1568 height 783
drag, startPoint x: 570, startPoint y: 150, endPoint x: 811, endPoint y: 98, distance: 246.5
click at [811, 98] on modal-container at bounding box center [784, 391] width 1568 height 783
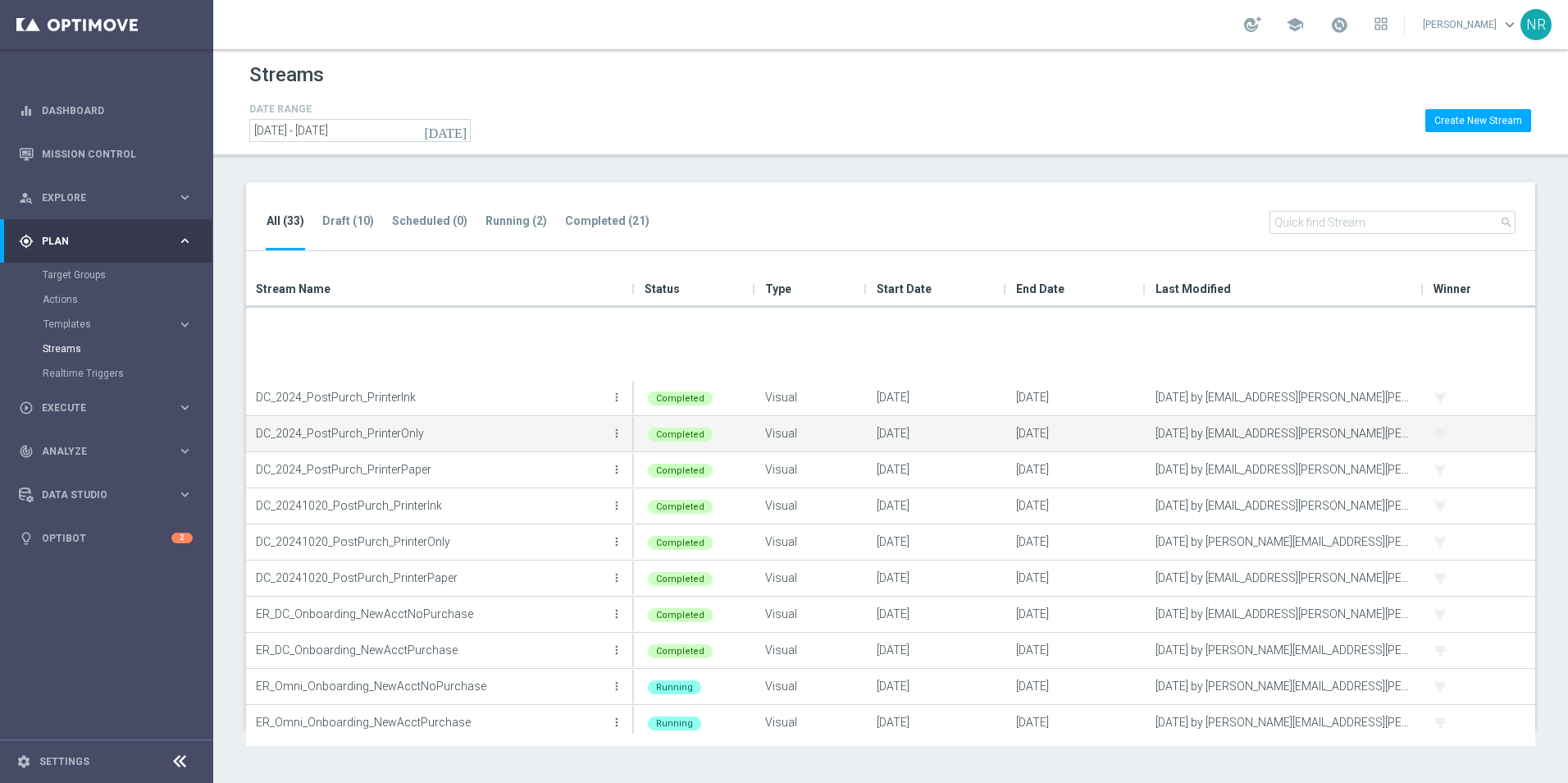
scroll to position [164, 0]
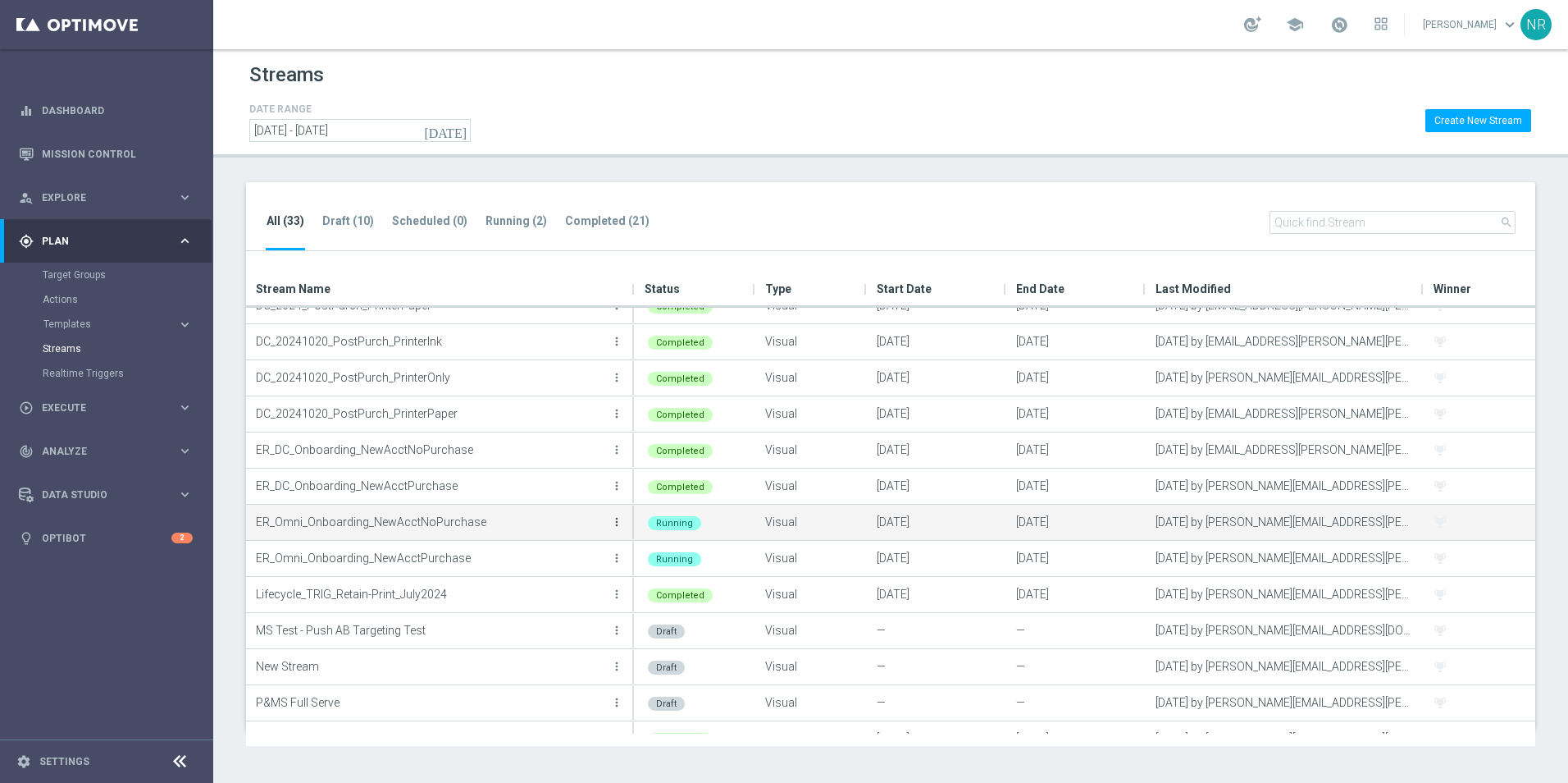
click at [611, 520] on icon "more_vert" at bounding box center [616, 521] width 13 height 13
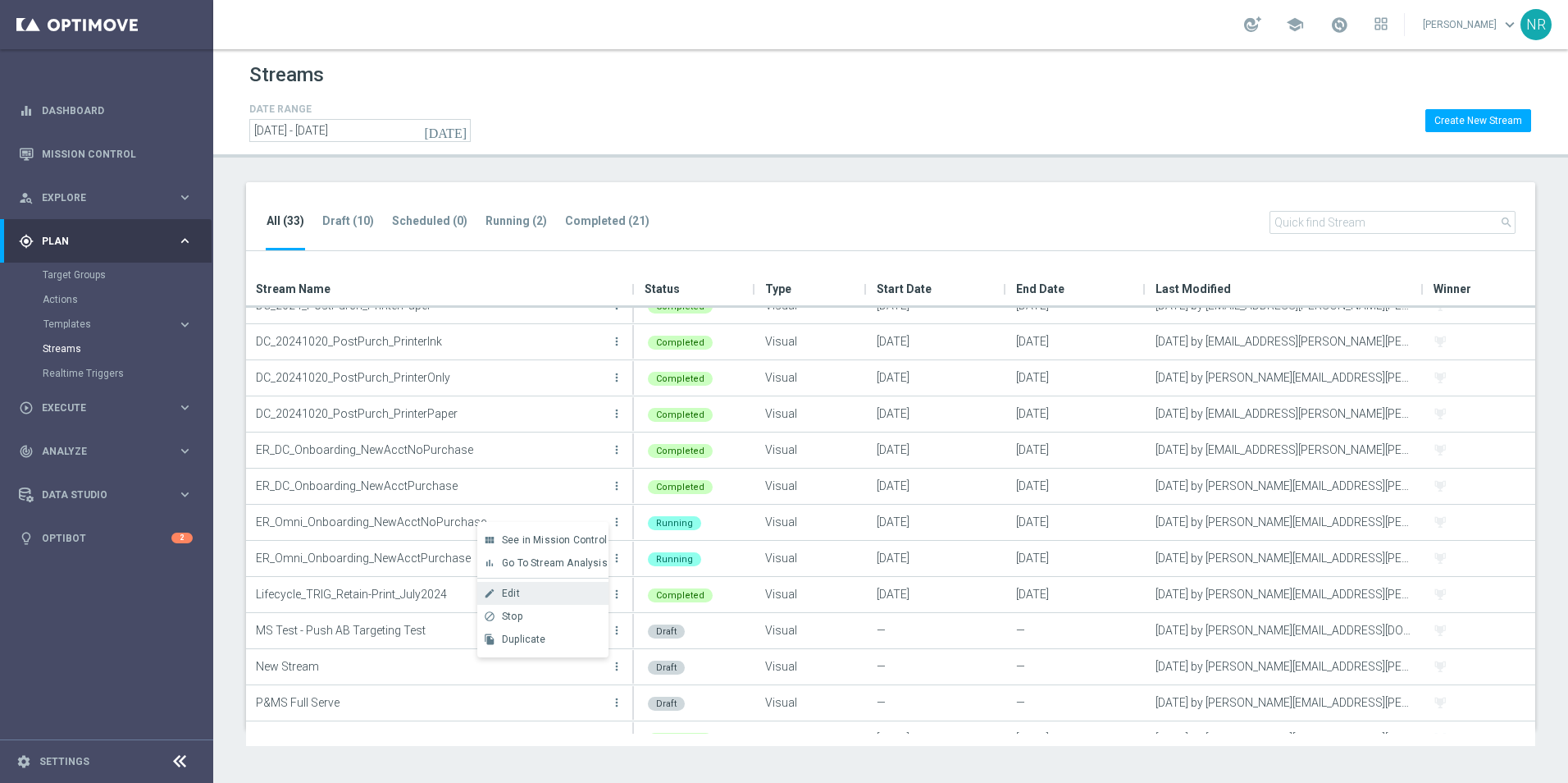
click at [547, 592] on div "Edit" at bounding box center [551, 593] width 99 height 12
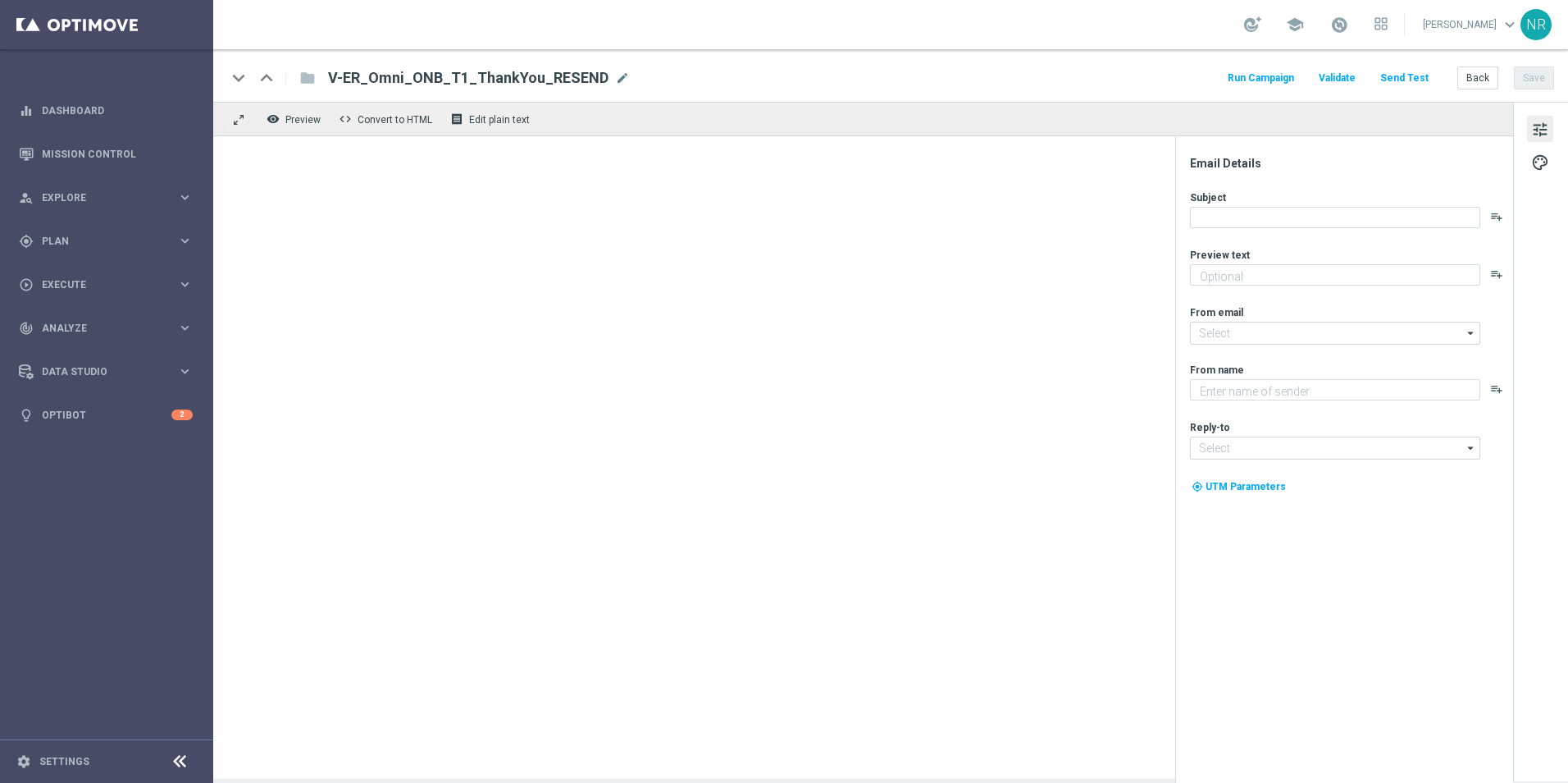
type textarea "We’re so pumped to have you."
type input "[EMAIL_ADDRESS][DOMAIN_NAME]"
type textarea "Staples"
type input "[EMAIL_ADDRESS][DOMAIN_NAME]"
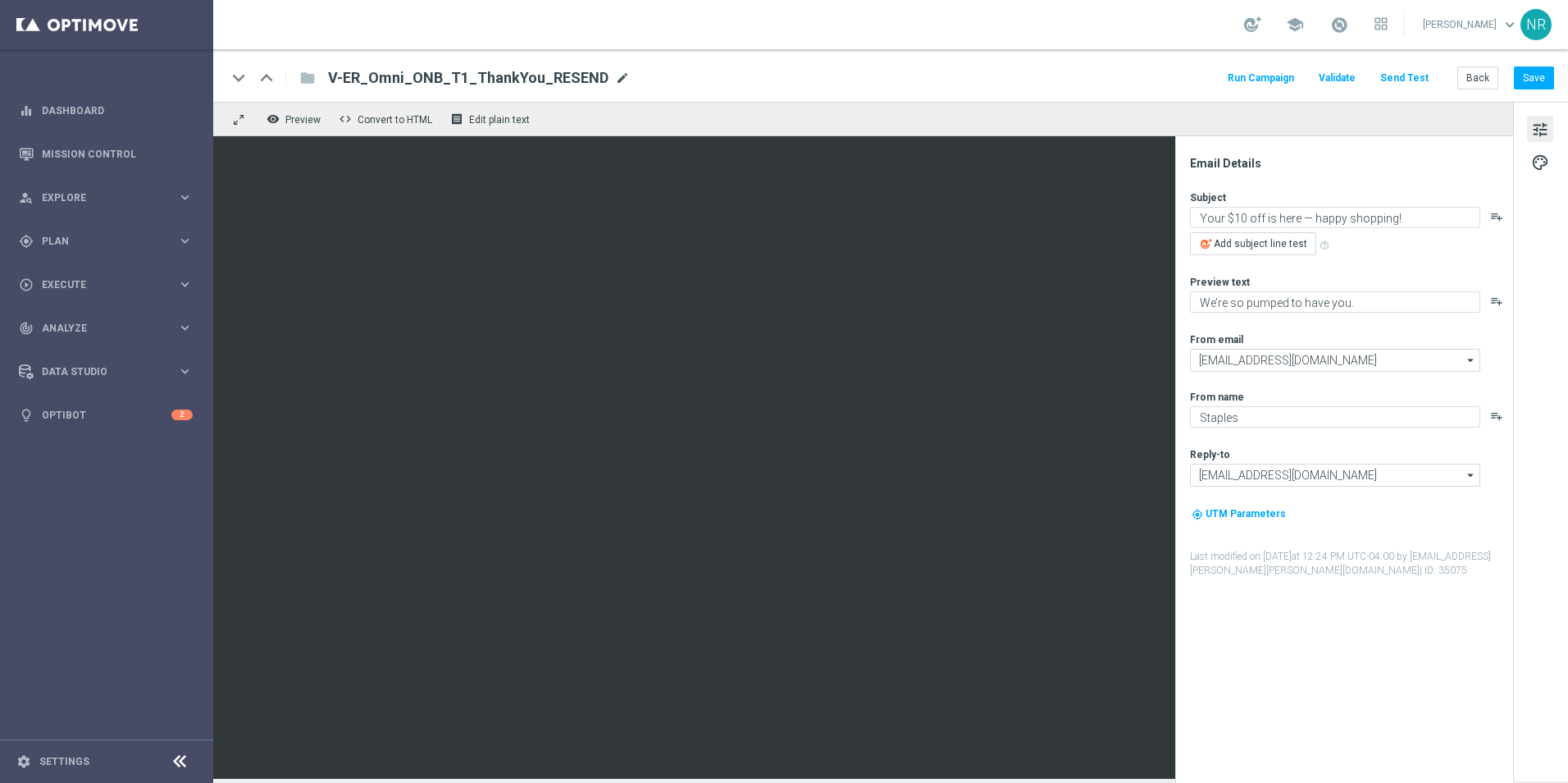
click at [615, 72] on span "mode_edit" at bounding box center [622, 78] width 15 height 15
drag, startPoint x: 492, startPoint y: 75, endPoint x: 326, endPoint y: 65, distance: 166.3
click at [326, 65] on div "keyboard_arrow_down keyboard_arrow_up folder V-ER_Omni_ONB_T1_ThankYou_RESEND R…" at bounding box center [890, 75] width 1355 height 52
click at [846, 80] on div "keyboard_arrow_down keyboard_arrow_up folder V-ER_Omni_ONB_T1_ThankYou_RESEND R…" at bounding box center [890, 78] width 1328 height 22
